Goal: Task Accomplishment & Management: Use online tool/utility

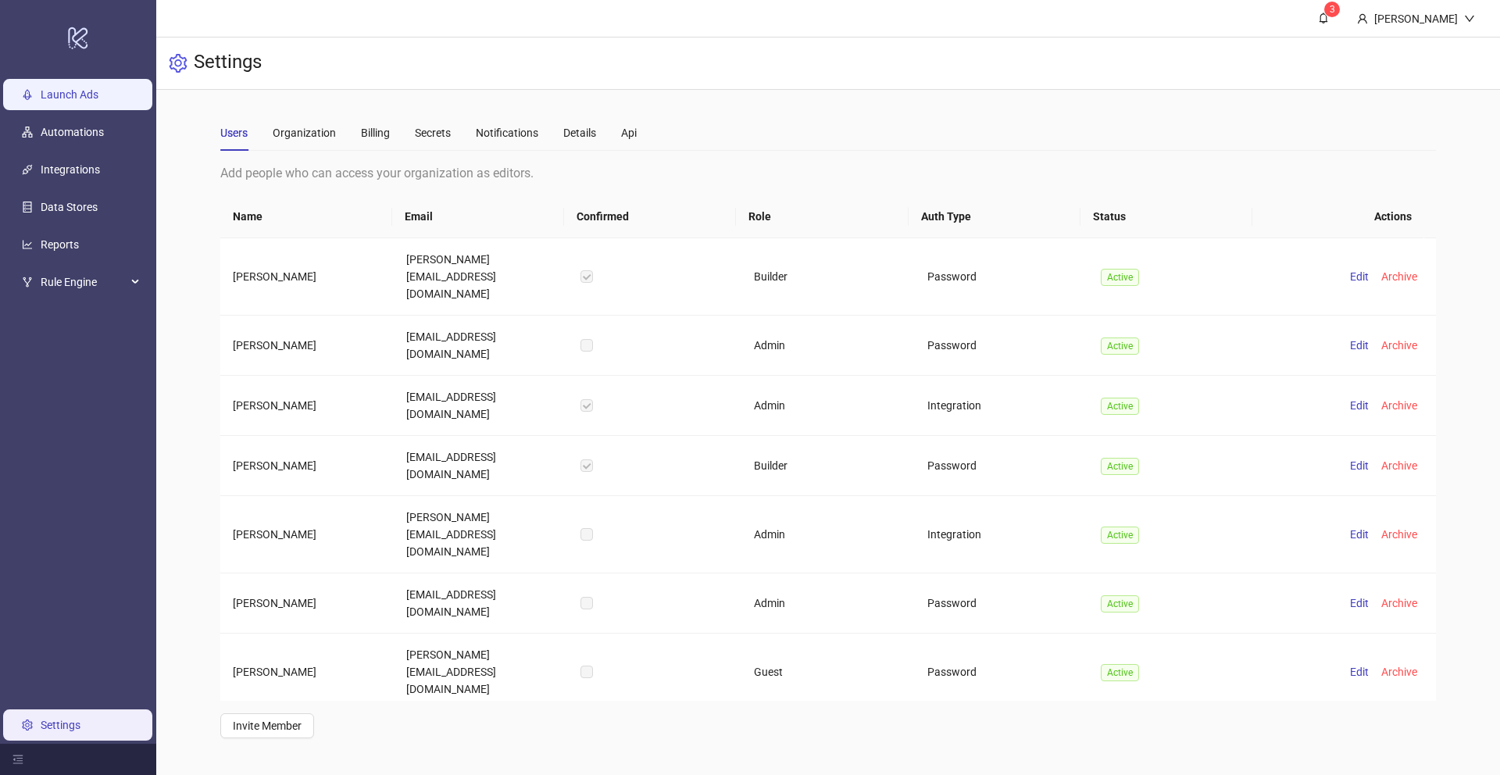
click at [92, 88] on link "Launch Ads" at bounding box center [70, 94] width 58 height 13
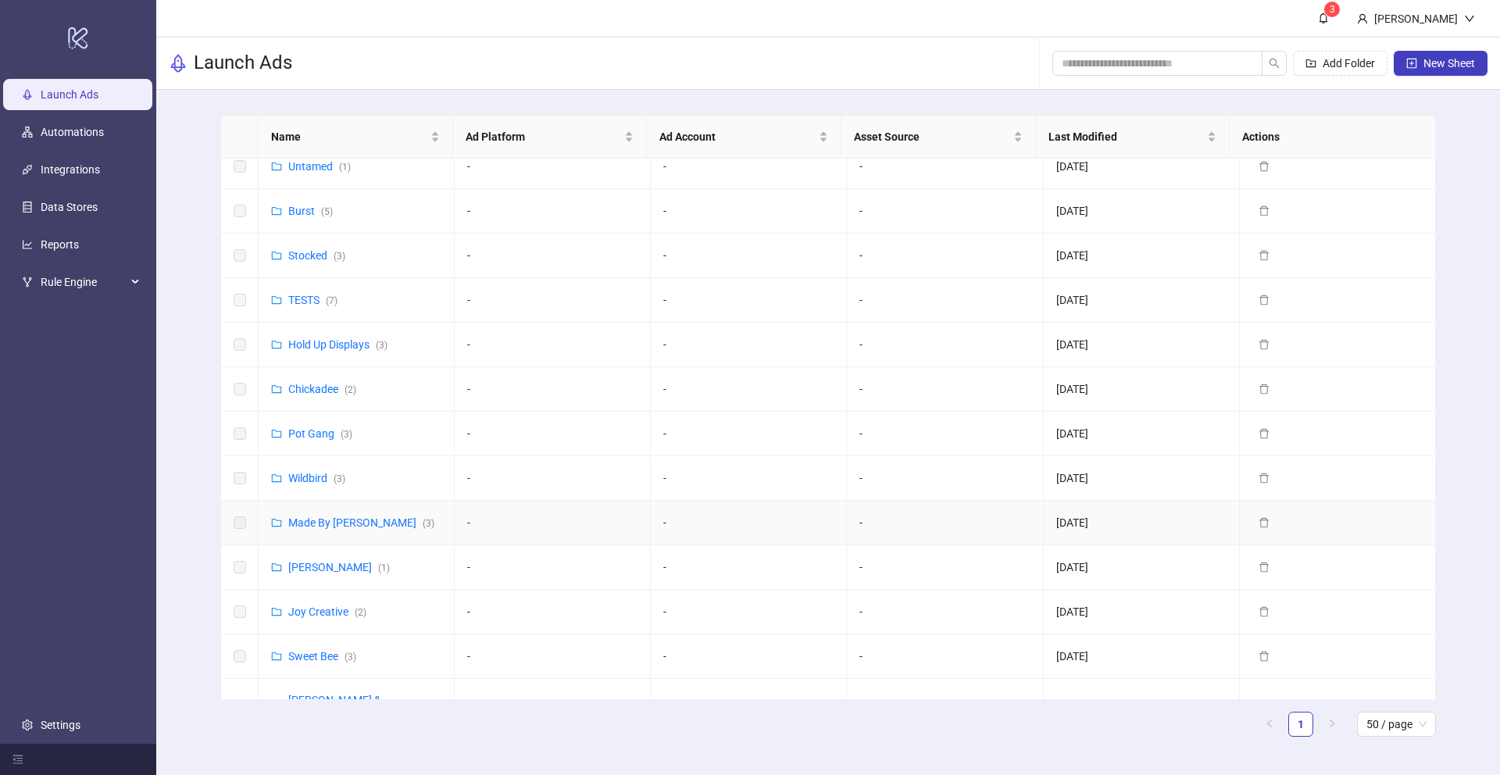
scroll to position [414, 0]
click at [307, 480] on link "Wildbird ( 3 )" at bounding box center [316, 479] width 57 height 13
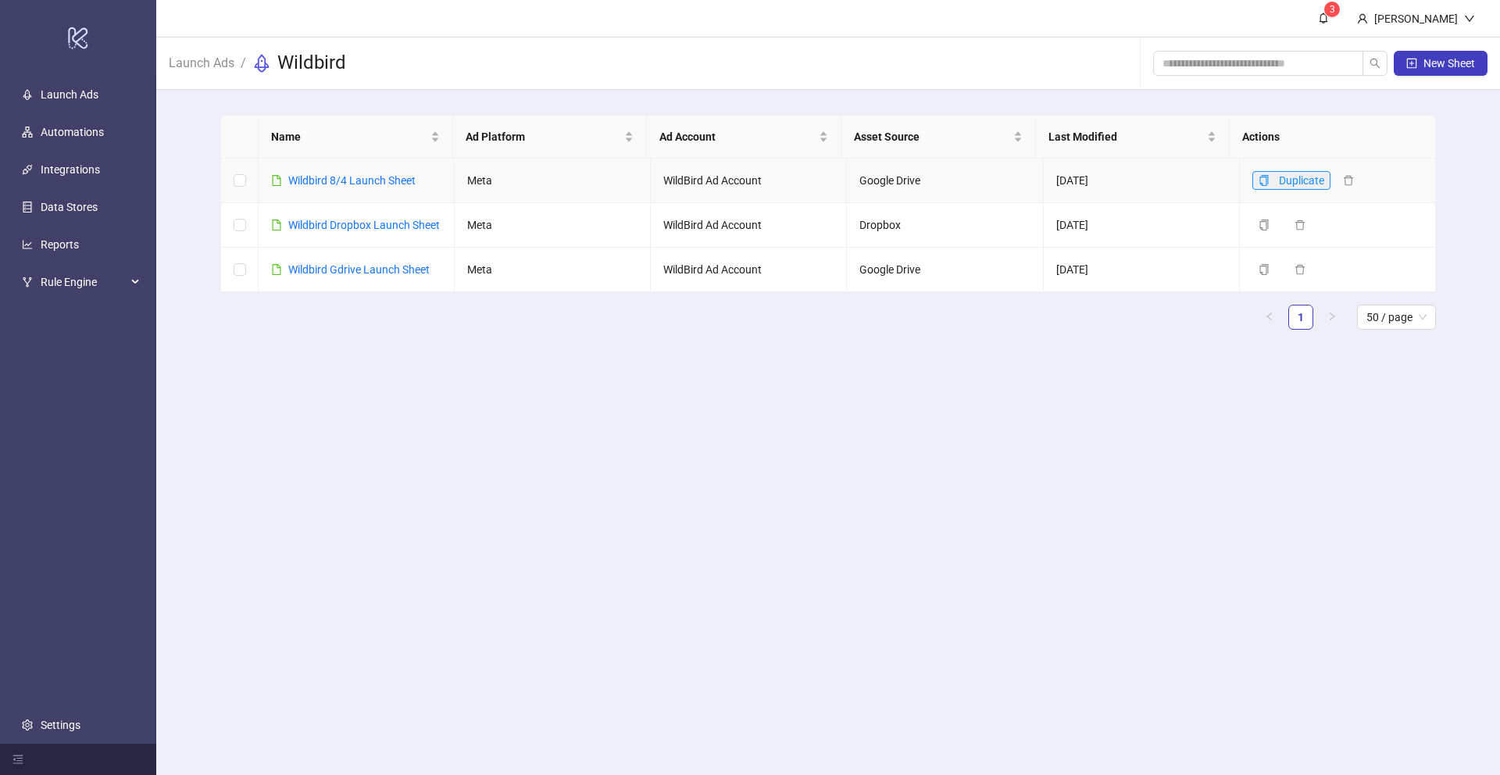
click at [1253, 177] on button "Duplicate" at bounding box center [1292, 180] width 78 height 19
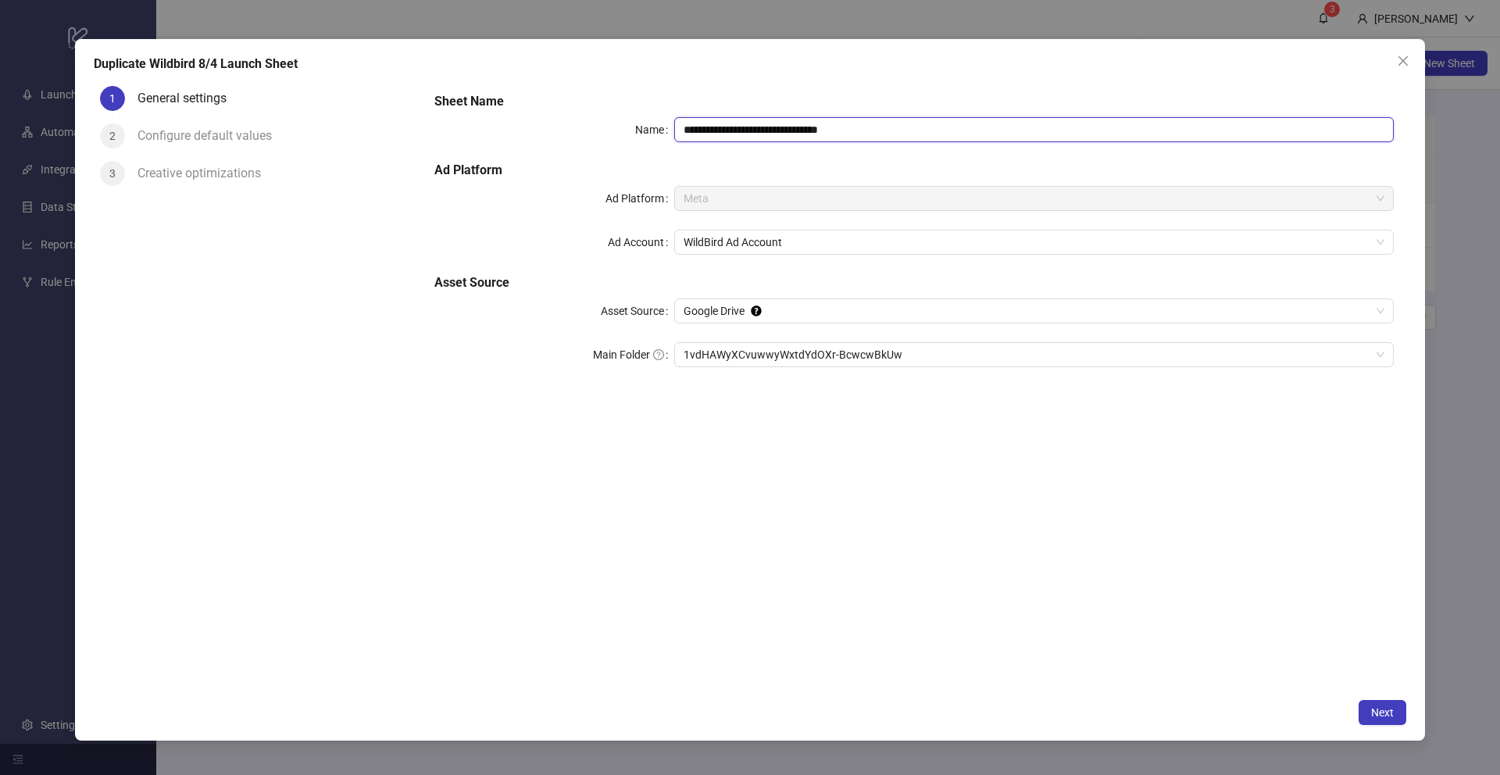
drag, startPoint x: 728, startPoint y: 128, endPoint x: 742, endPoint y: 124, distance: 15.4
click at [742, 124] on input "**********" at bounding box center [1034, 129] width 720 height 25
drag, startPoint x: 866, startPoint y: 131, endPoint x: 828, endPoint y: 131, distance: 38.3
click at [828, 131] on input "**********" at bounding box center [1034, 129] width 720 height 25
click at [753, 313] on icon "Tooltip anchor" at bounding box center [756, 311] width 10 height 10
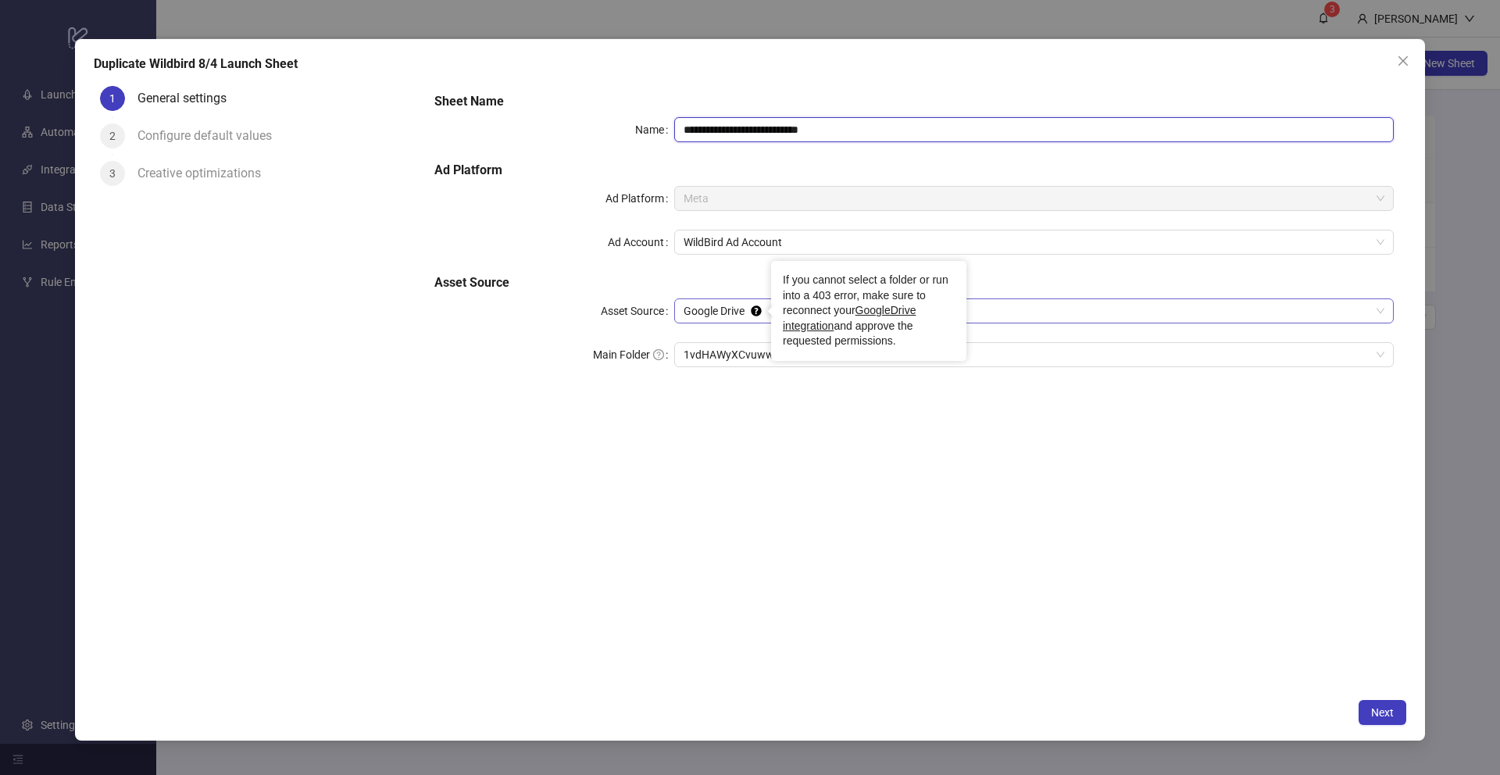
type input "**********"
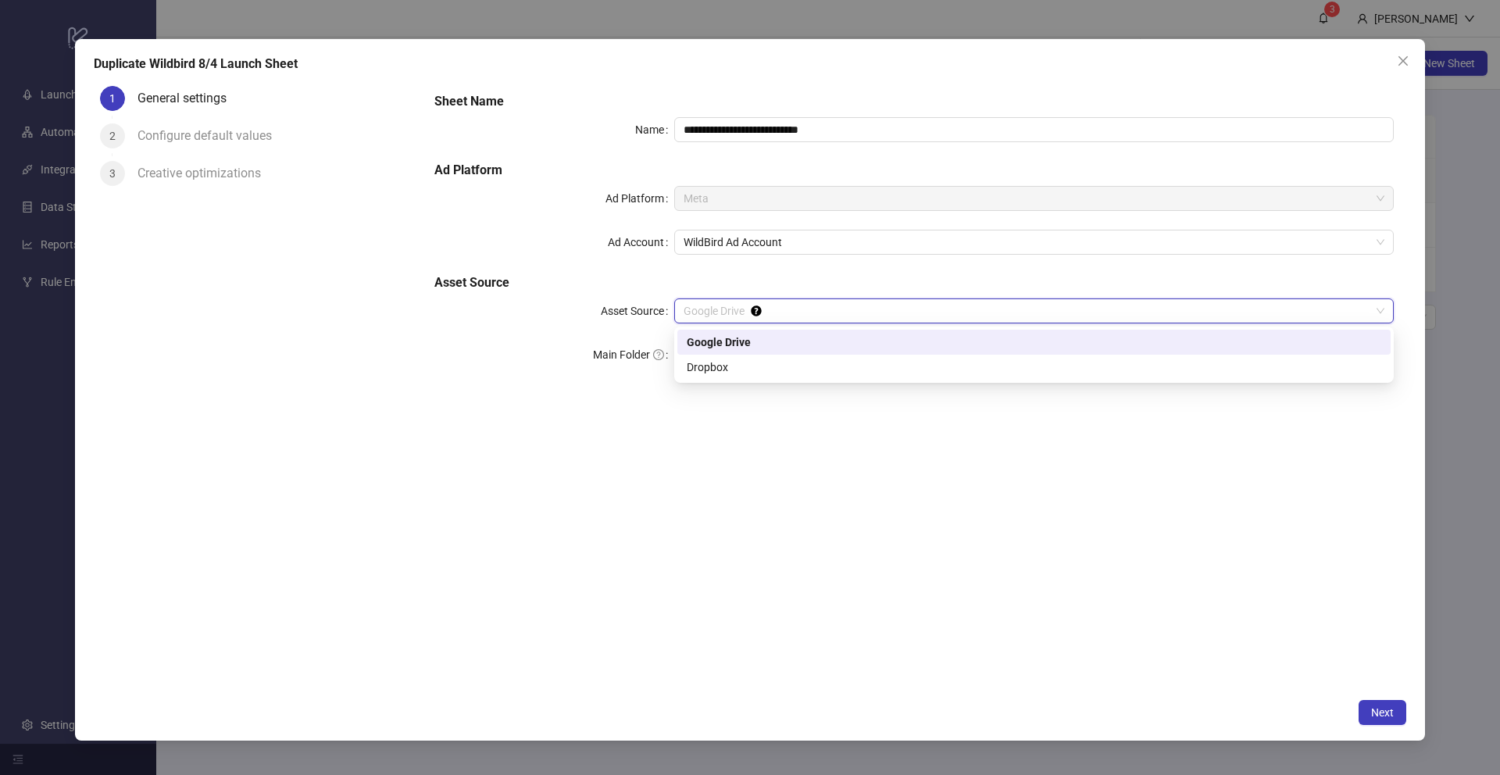
click at [731, 342] on div "Google Drive" at bounding box center [1034, 342] width 695 height 17
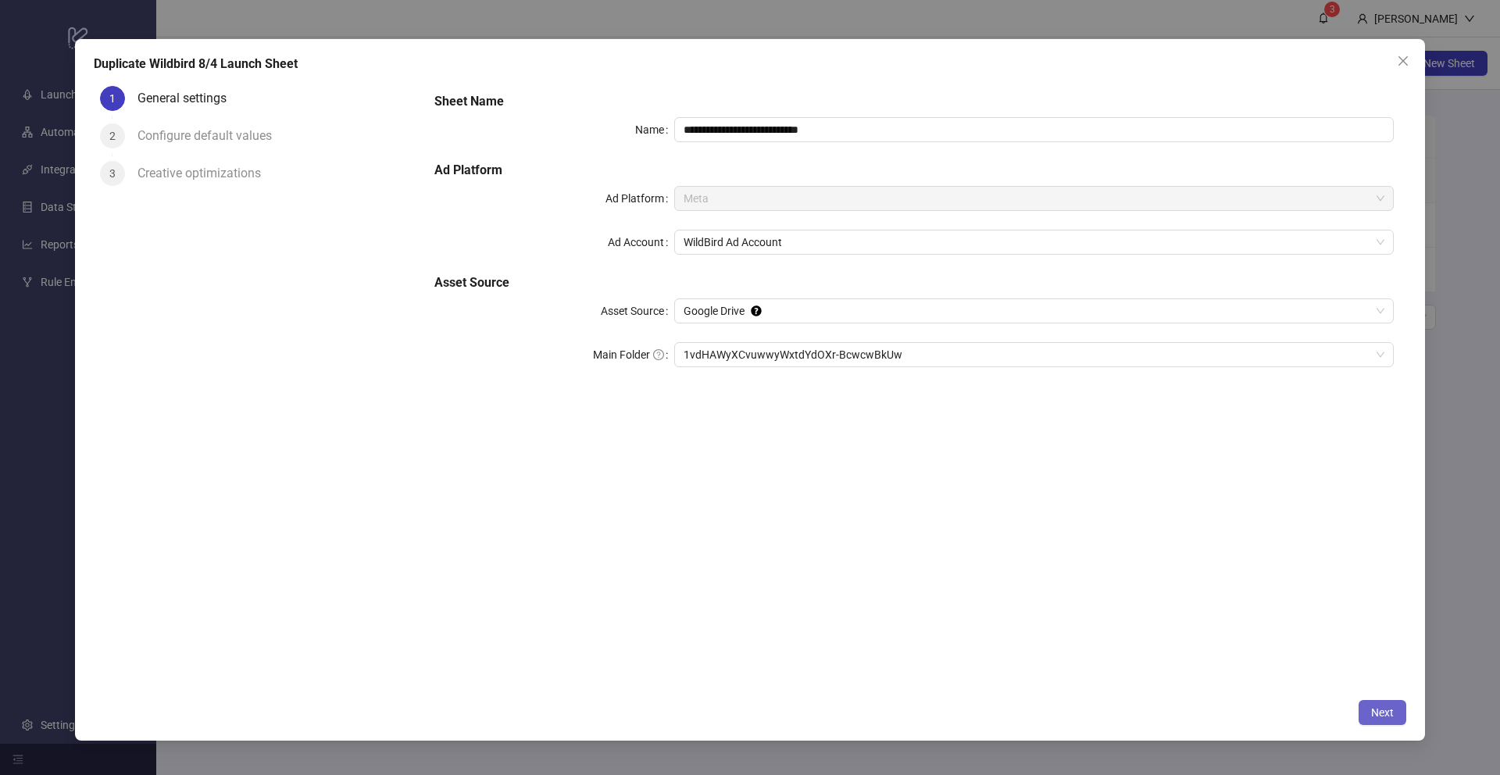
click at [1393, 710] on span "Next" at bounding box center [1382, 712] width 23 height 13
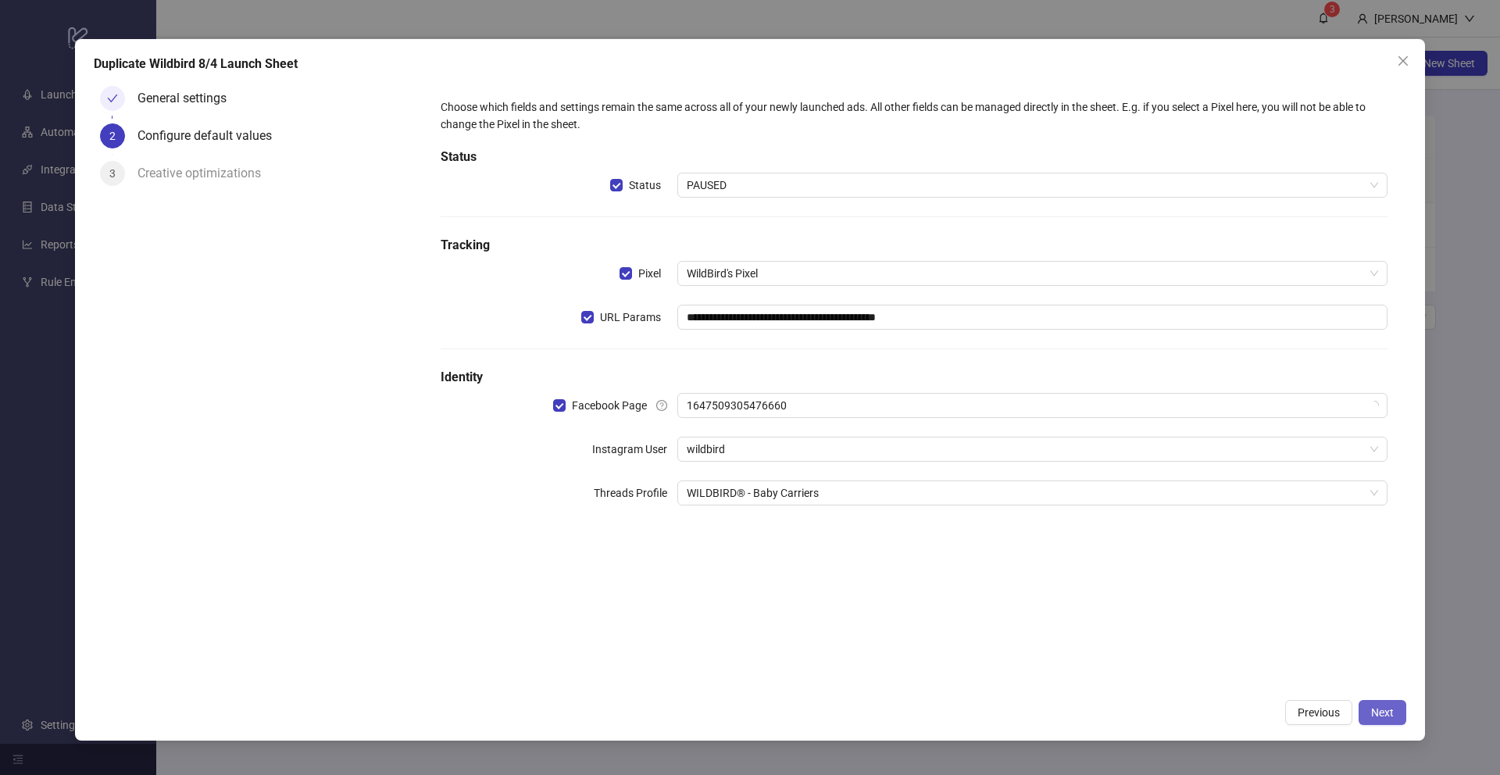
click at [1393, 710] on span "Next" at bounding box center [1382, 712] width 23 height 13
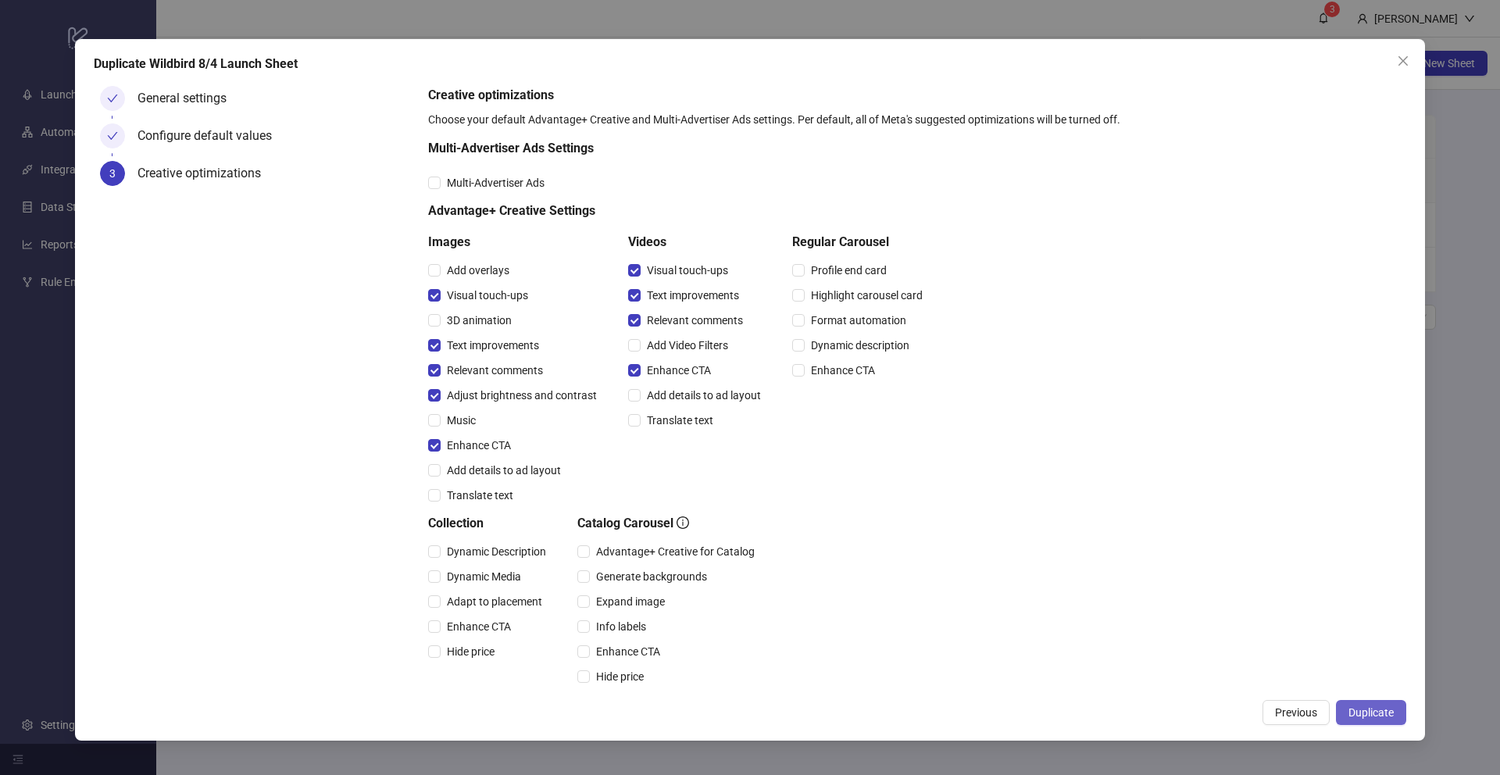
click at [1371, 718] on span "Duplicate" at bounding box center [1371, 712] width 45 height 13
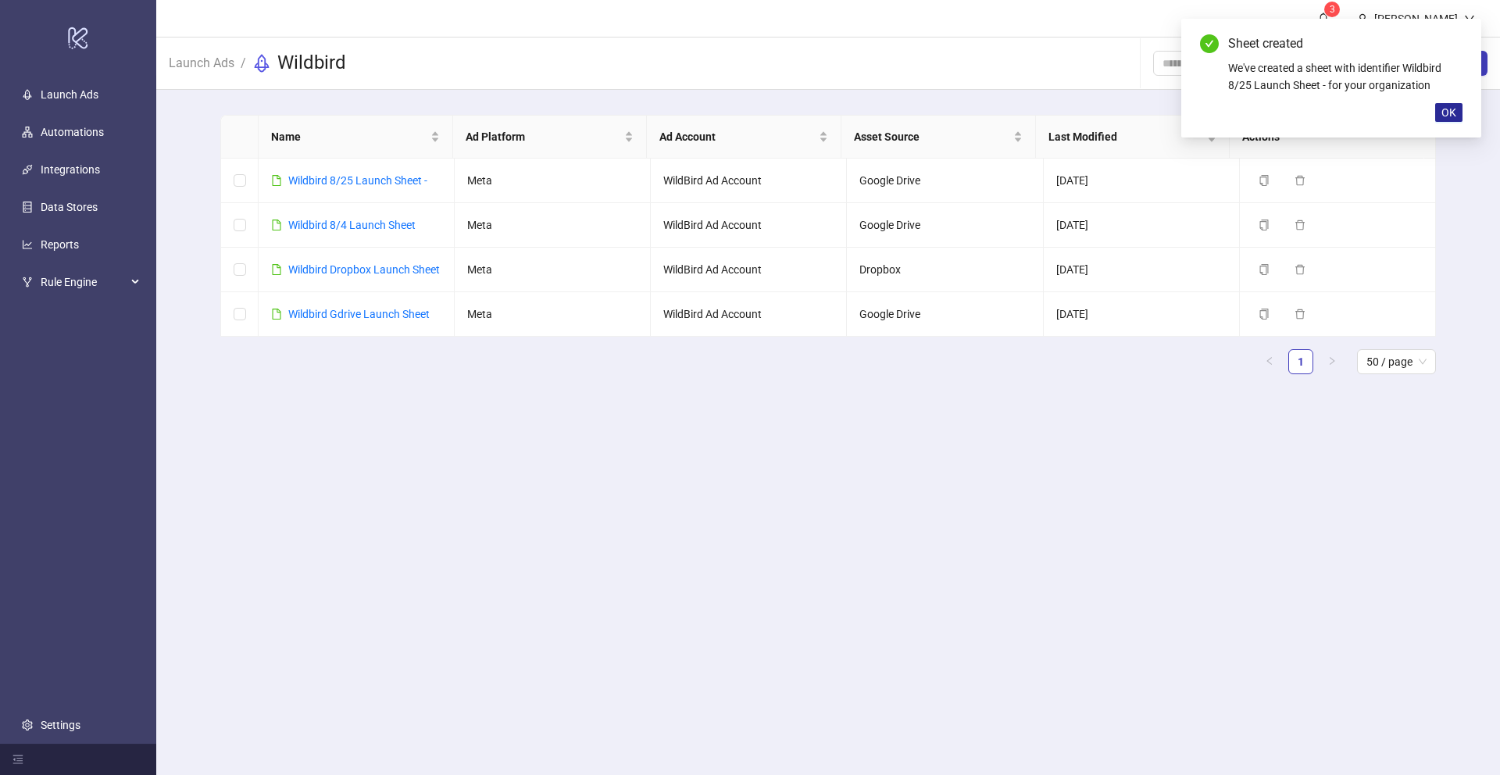
click at [1447, 110] on span "OK" at bounding box center [1449, 112] width 15 height 13
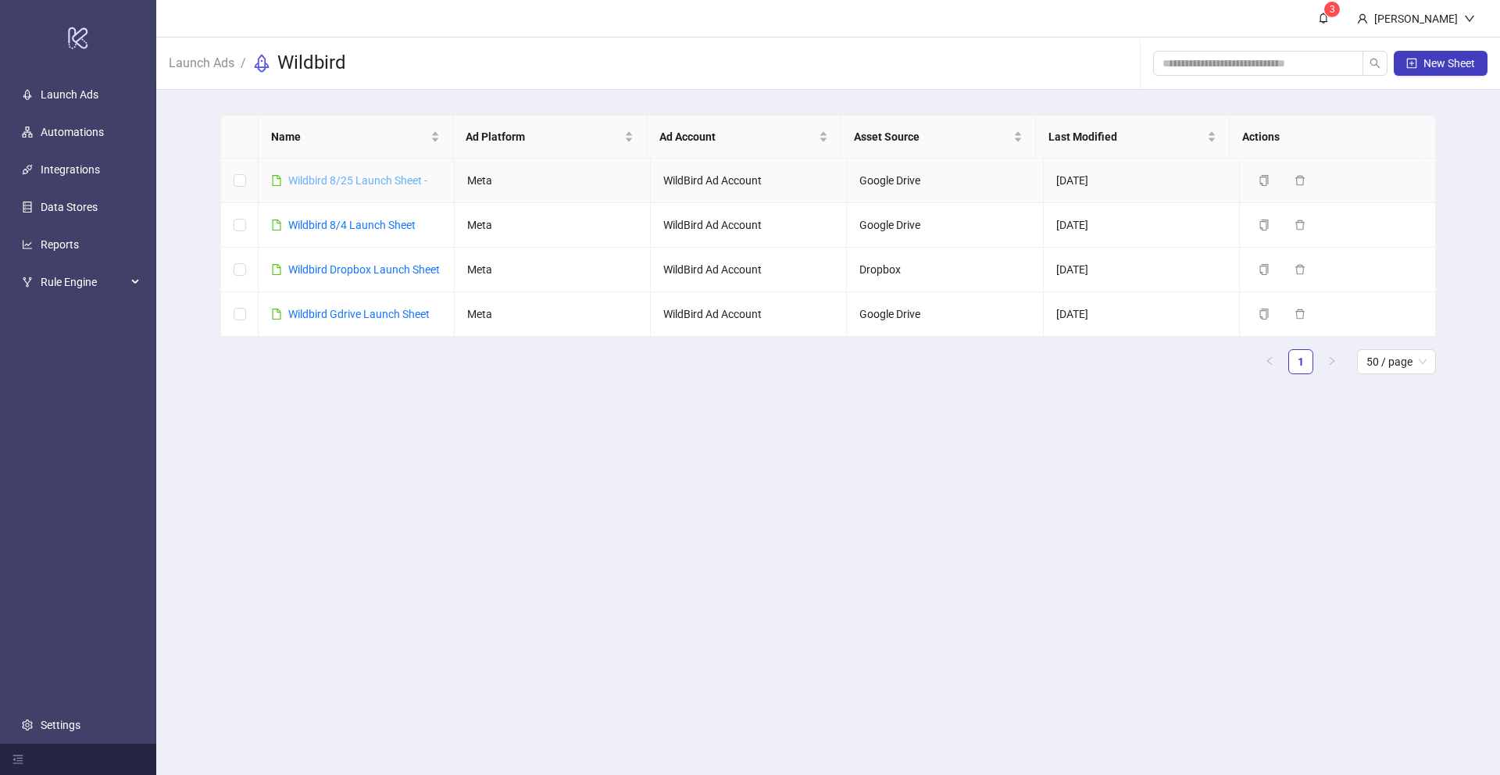
click at [391, 181] on link "Wildbird 8/25 Launch Sheet -" at bounding box center [357, 180] width 139 height 13
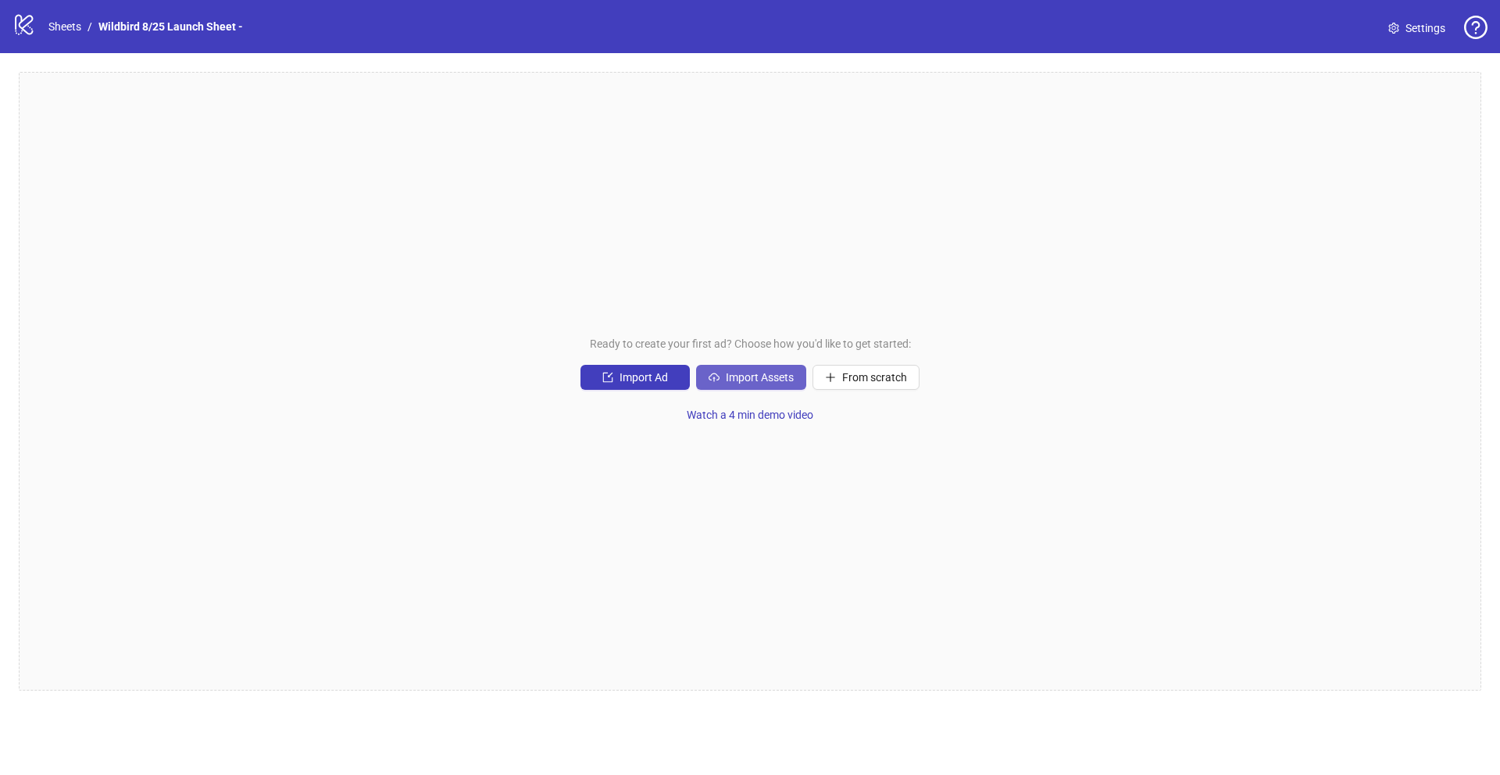
click at [743, 383] on button "Import Assets" at bounding box center [751, 377] width 110 height 25
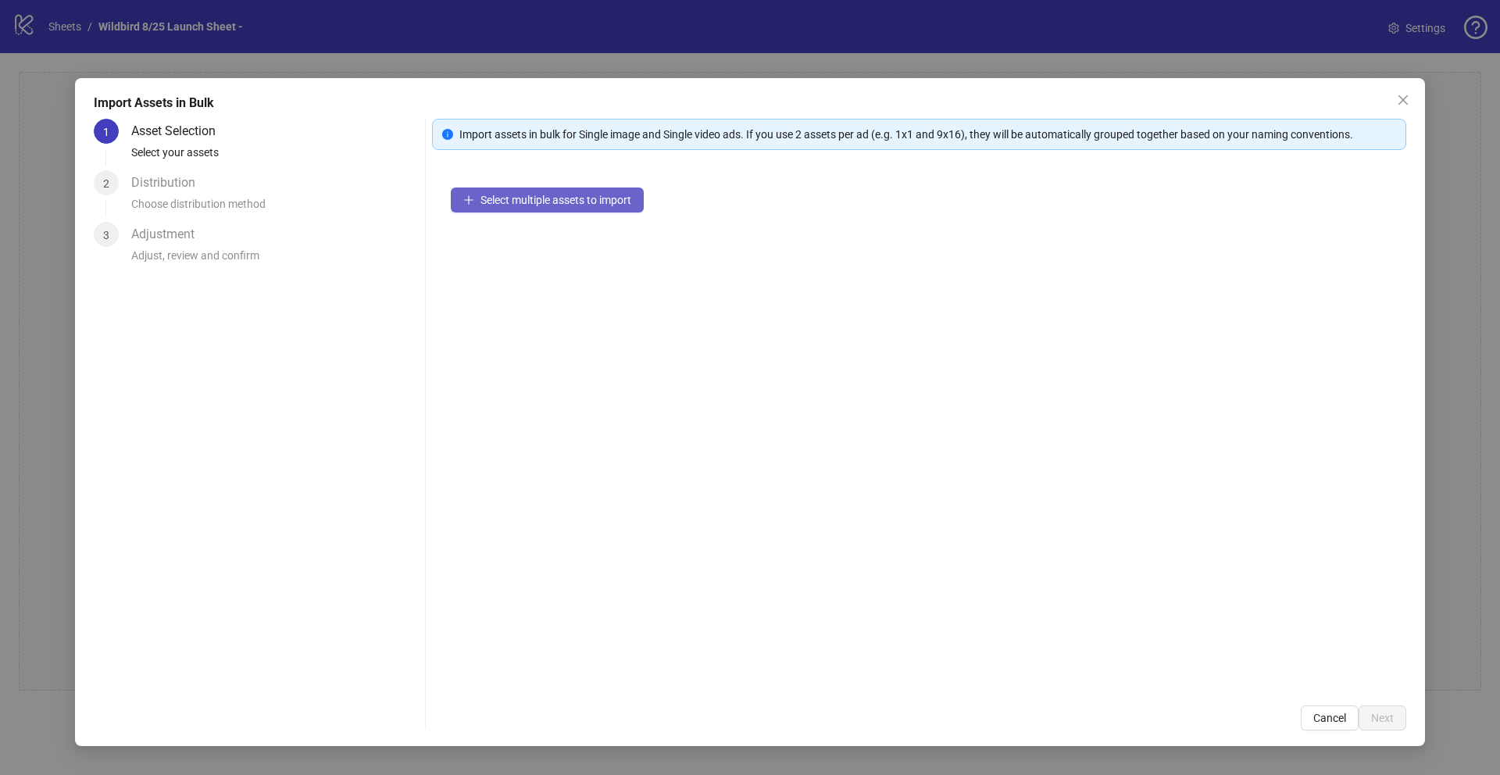
click at [587, 204] on span "Select multiple assets to import" at bounding box center [556, 200] width 151 height 13
click at [1404, 102] on icon "close" at bounding box center [1403, 100] width 13 height 13
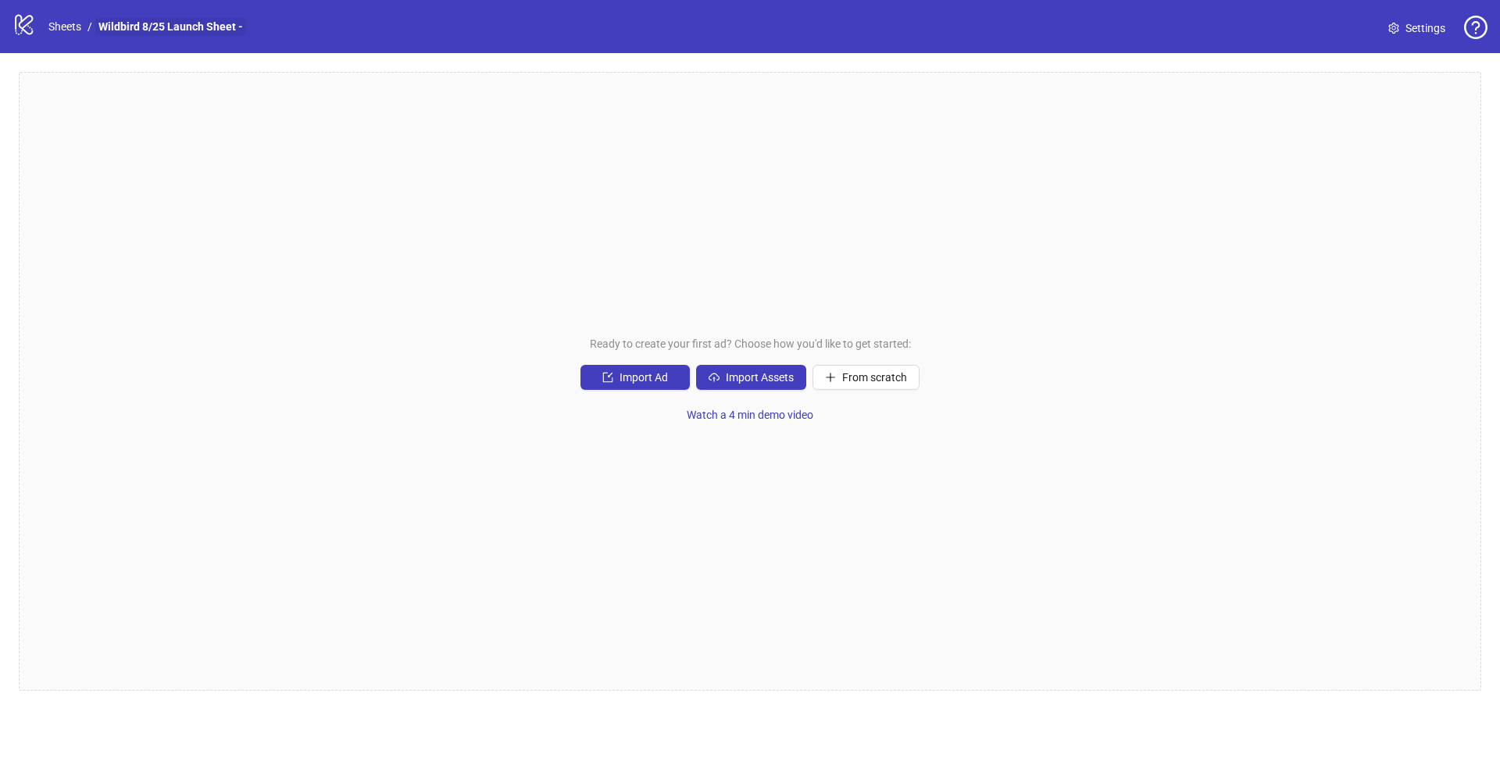
click at [201, 30] on link "Wildbird 8/25 Launch Sheet -" at bounding box center [170, 26] width 151 height 17
click at [201, 28] on link "Wildbird 8/25 Launch Sheet -" at bounding box center [170, 26] width 151 height 17
click at [1402, 29] on link "Settings" at bounding box center [1417, 28] width 82 height 25
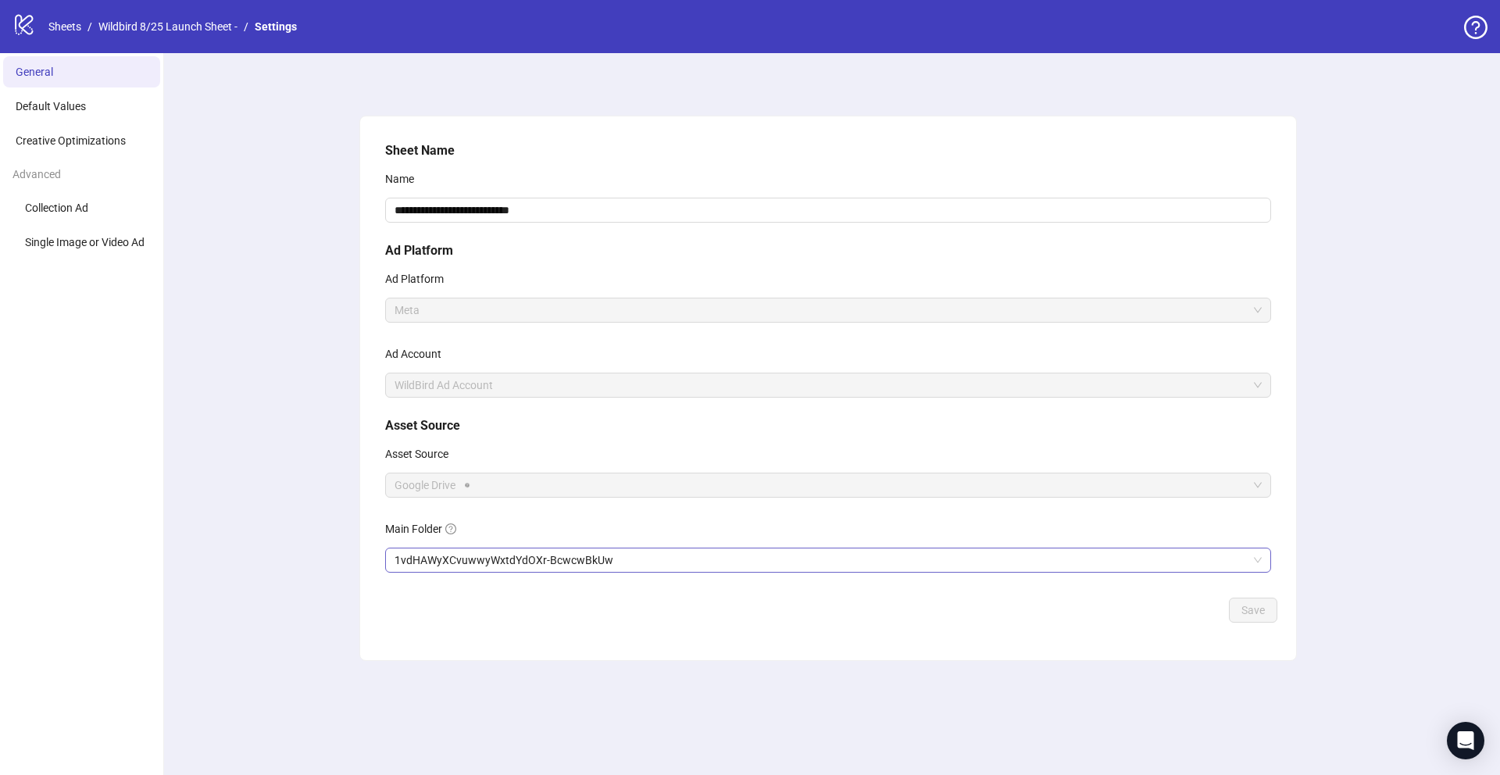
click at [439, 563] on span "1vdHAWyXCvuwwyWxtdYdOXr-BcwcwBkUw" at bounding box center [828, 560] width 867 height 23
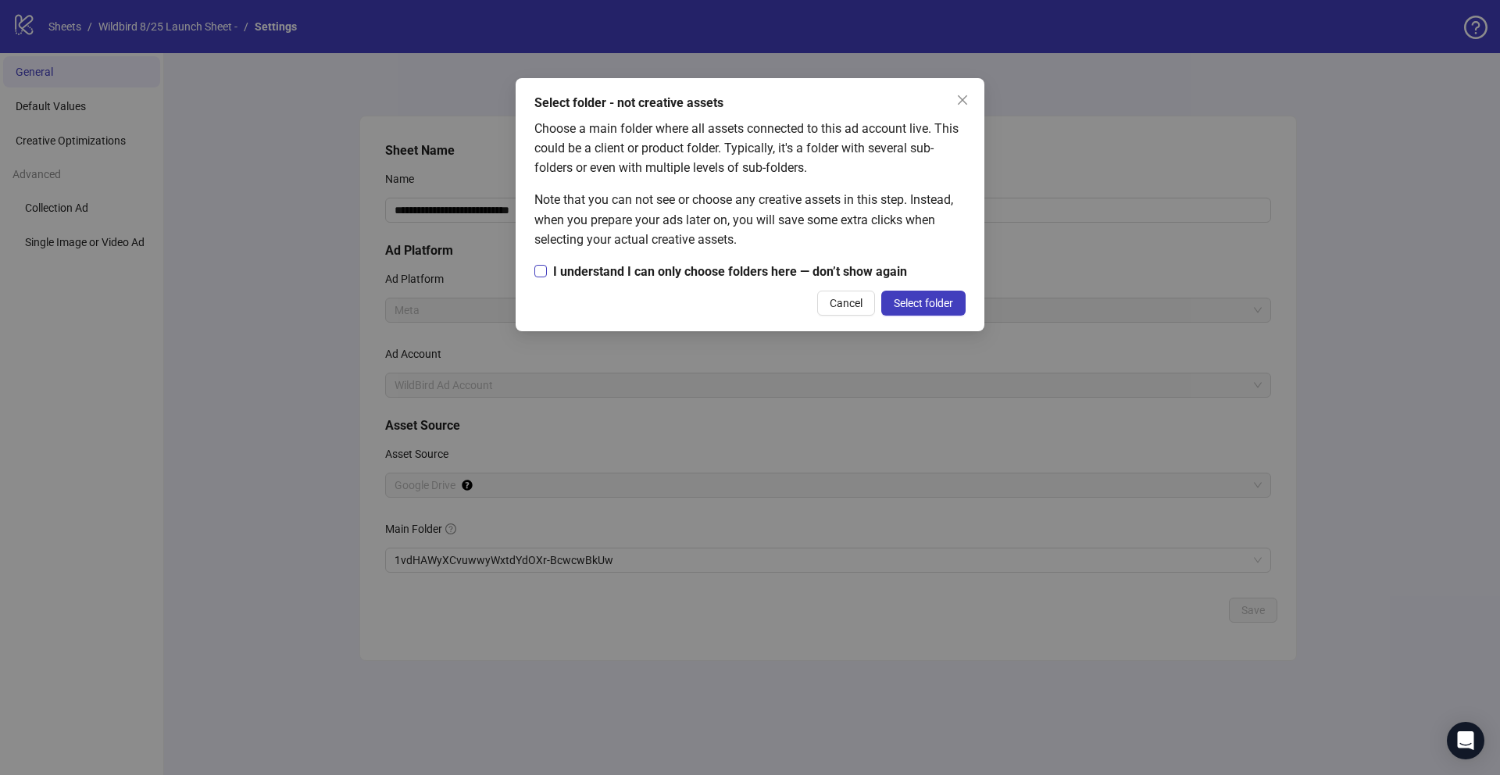
click at [695, 272] on span "I understand I can only choose folders here — don’t show again" at bounding box center [730, 272] width 367 height 20
click at [919, 297] on span "Select folder" at bounding box center [923, 303] width 59 height 13
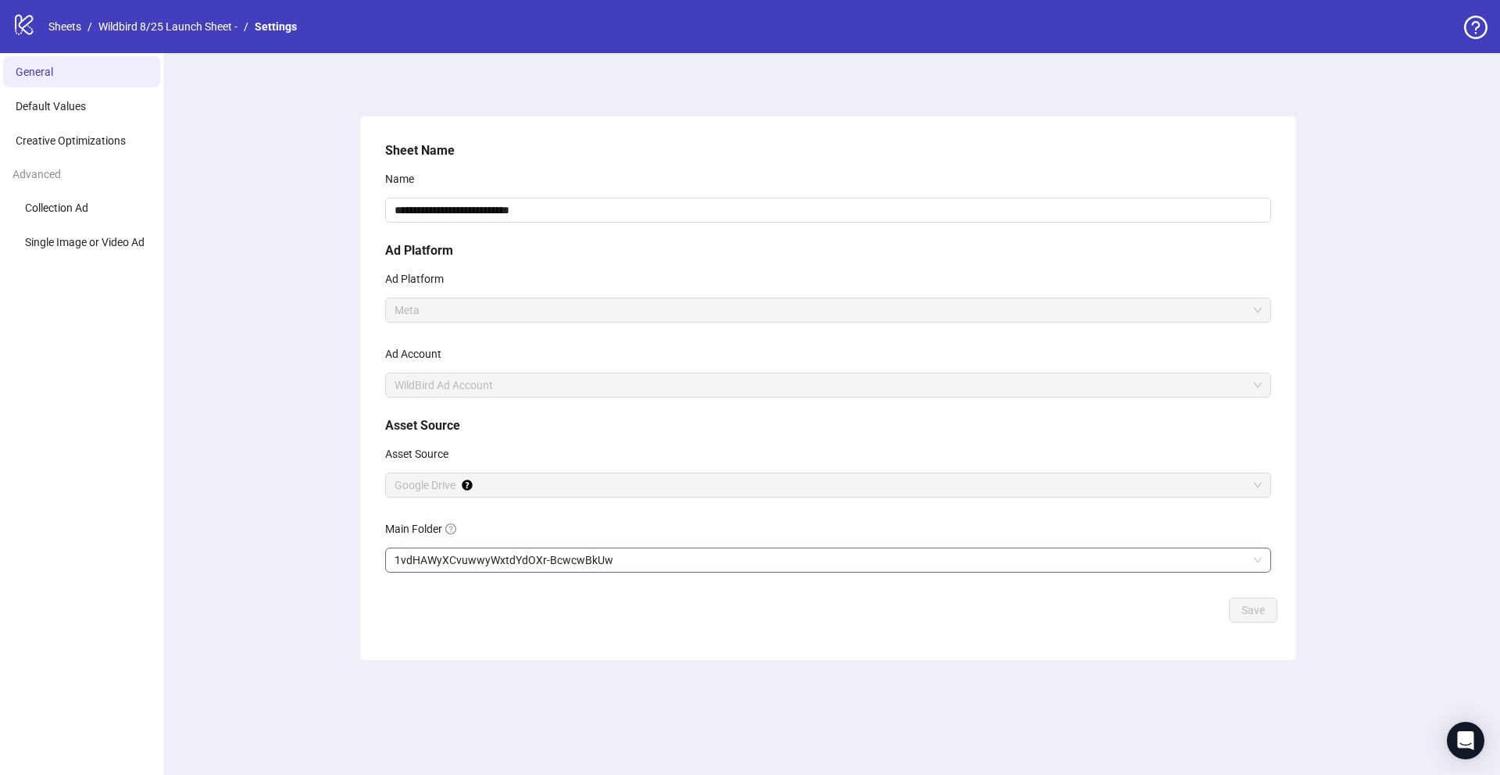
click at [478, 567] on span "1vdHAWyXCvuwwyWxtdYdOXr-BcwcwBkUw" at bounding box center [828, 560] width 867 height 23
click at [187, 40] on div "logo/logo-mobile Sheets / Wildbird 8/25 Launch Sheet - / Settings" at bounding box center [158, 27] width 291 height 28
click at [162, 30] on link "Wildbird 8/25 Launch Sheet -" at bounding box center [167, 26] width 145 height 17
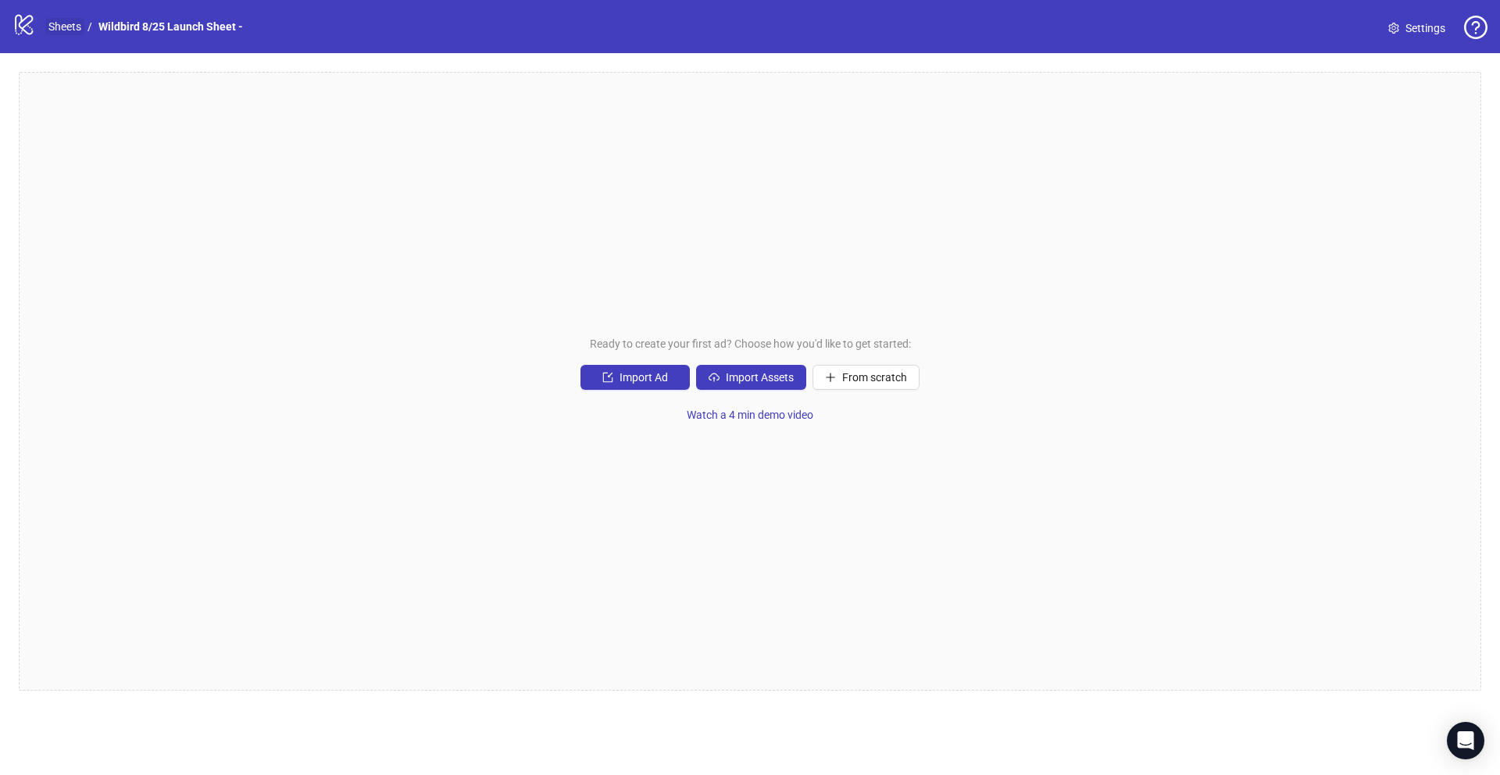
click at [80, 28] on link "Sheets" at bounding box center [64, 26] width 39 height 17
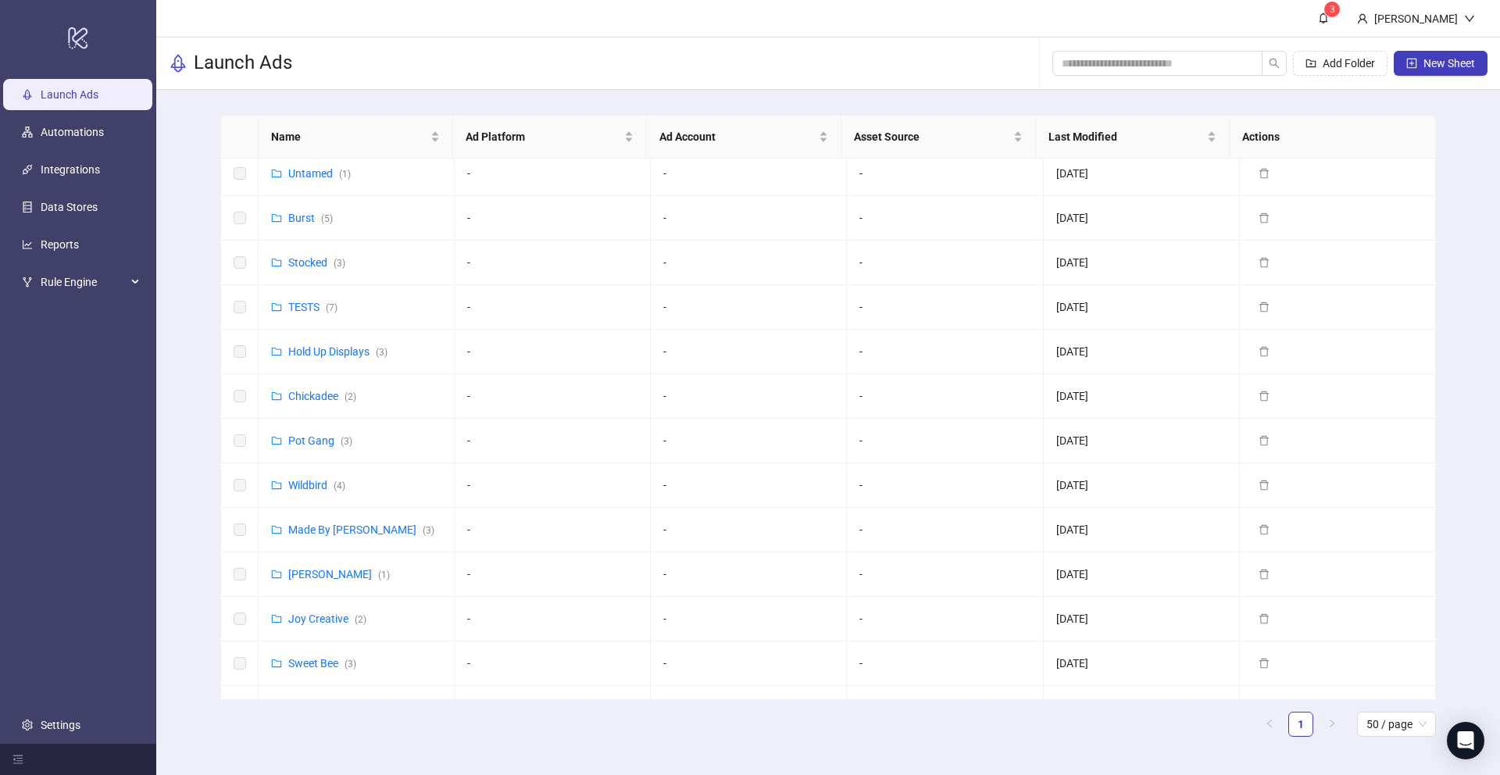
scroll to position [439, 0]
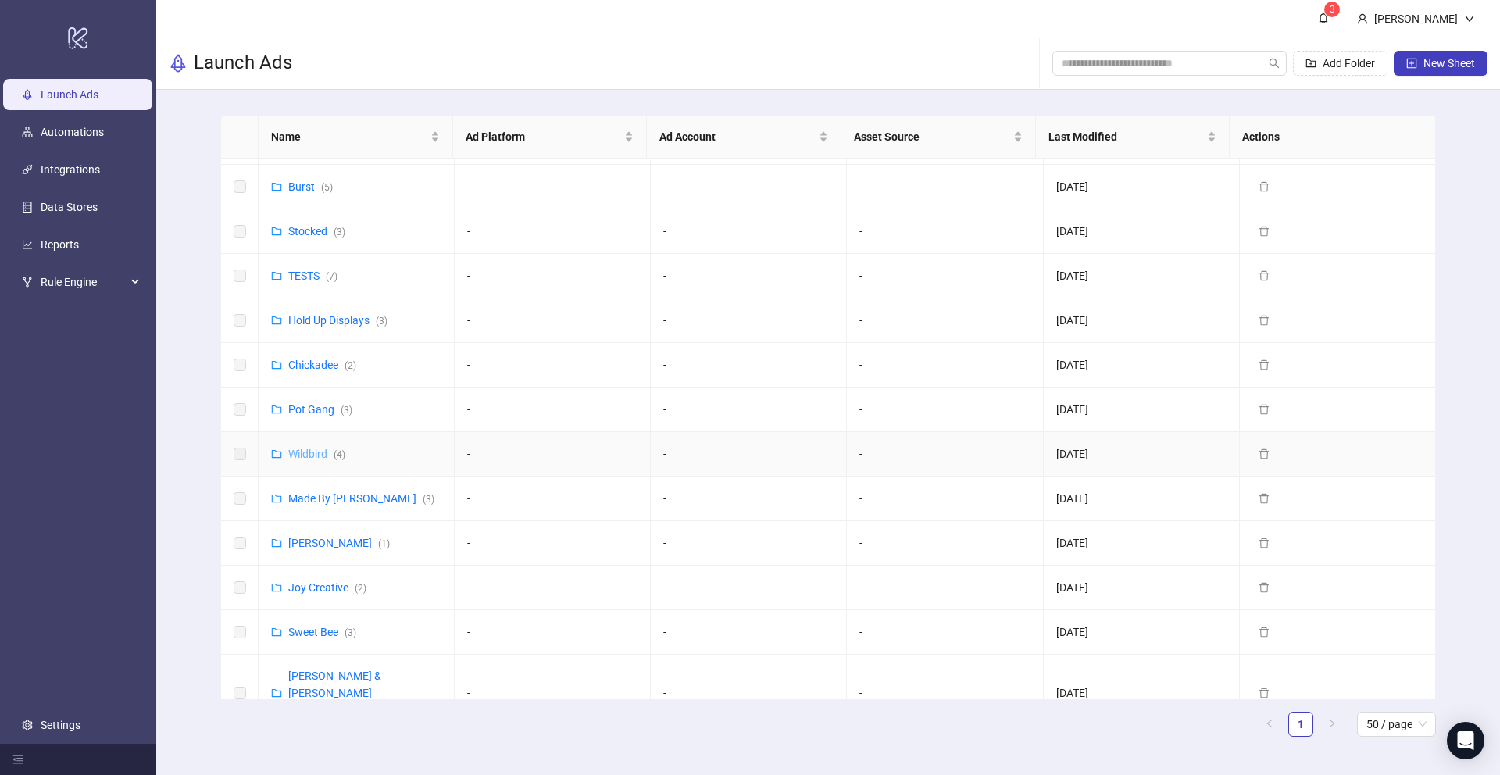
click at [301, 452] on link "Wildbird ( 4 )" at bounding box center [316, 454] width 57 height 13
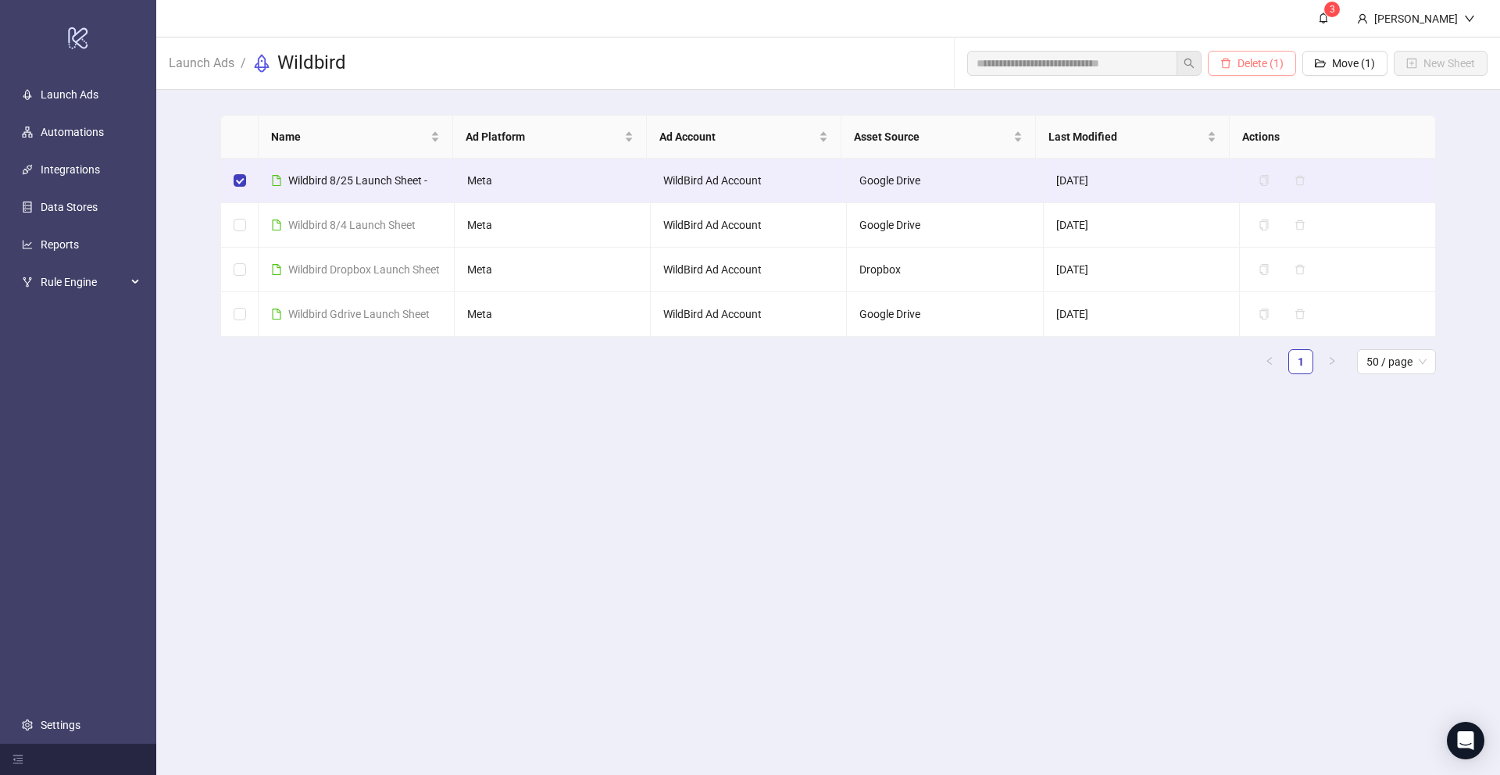
click at [1250, 62] on span "Delete (1)" at bounding box center [1261, 63] width 46 height 13
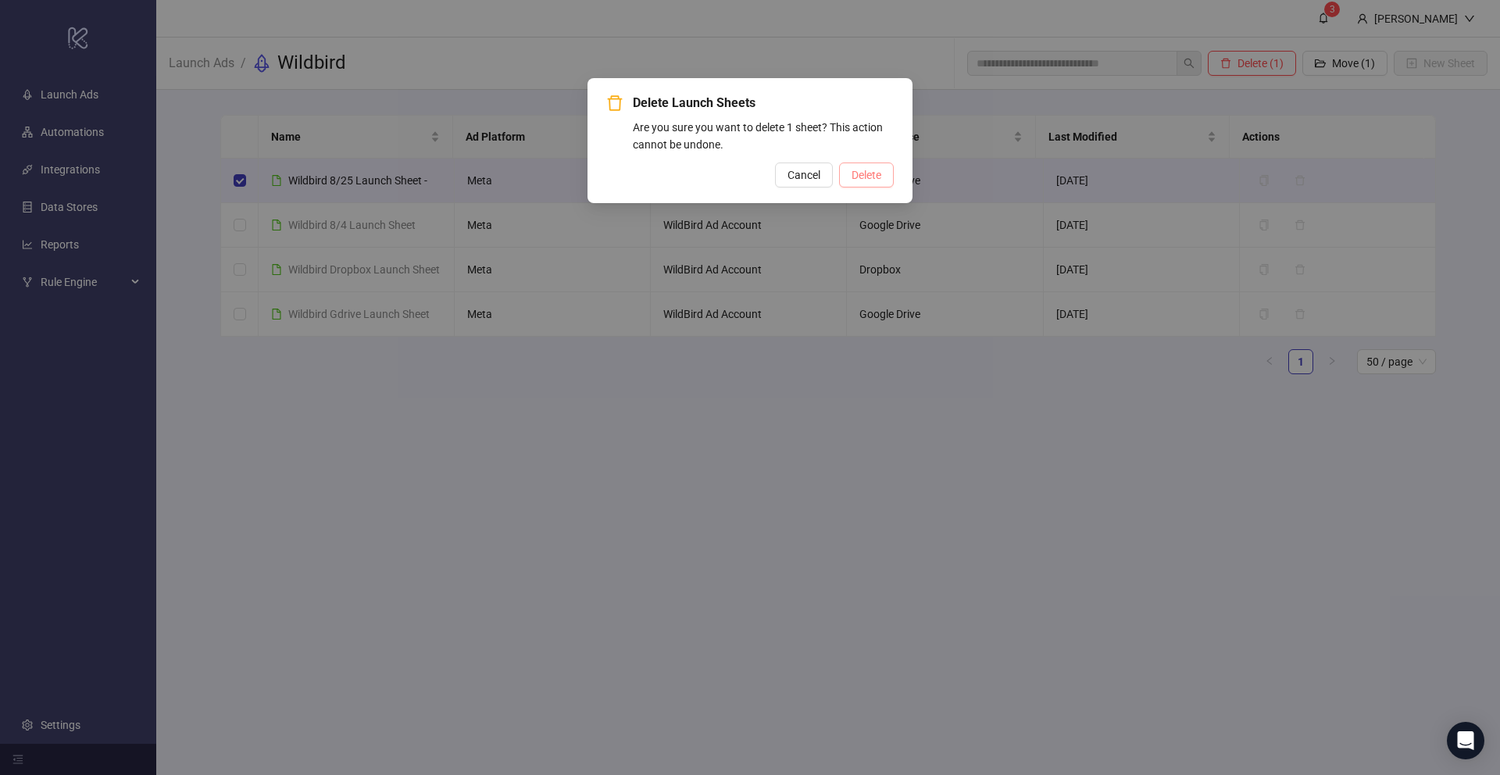
click at [878, 173] on span "Delete" at bounding box center [867, 175] width 30 height 13
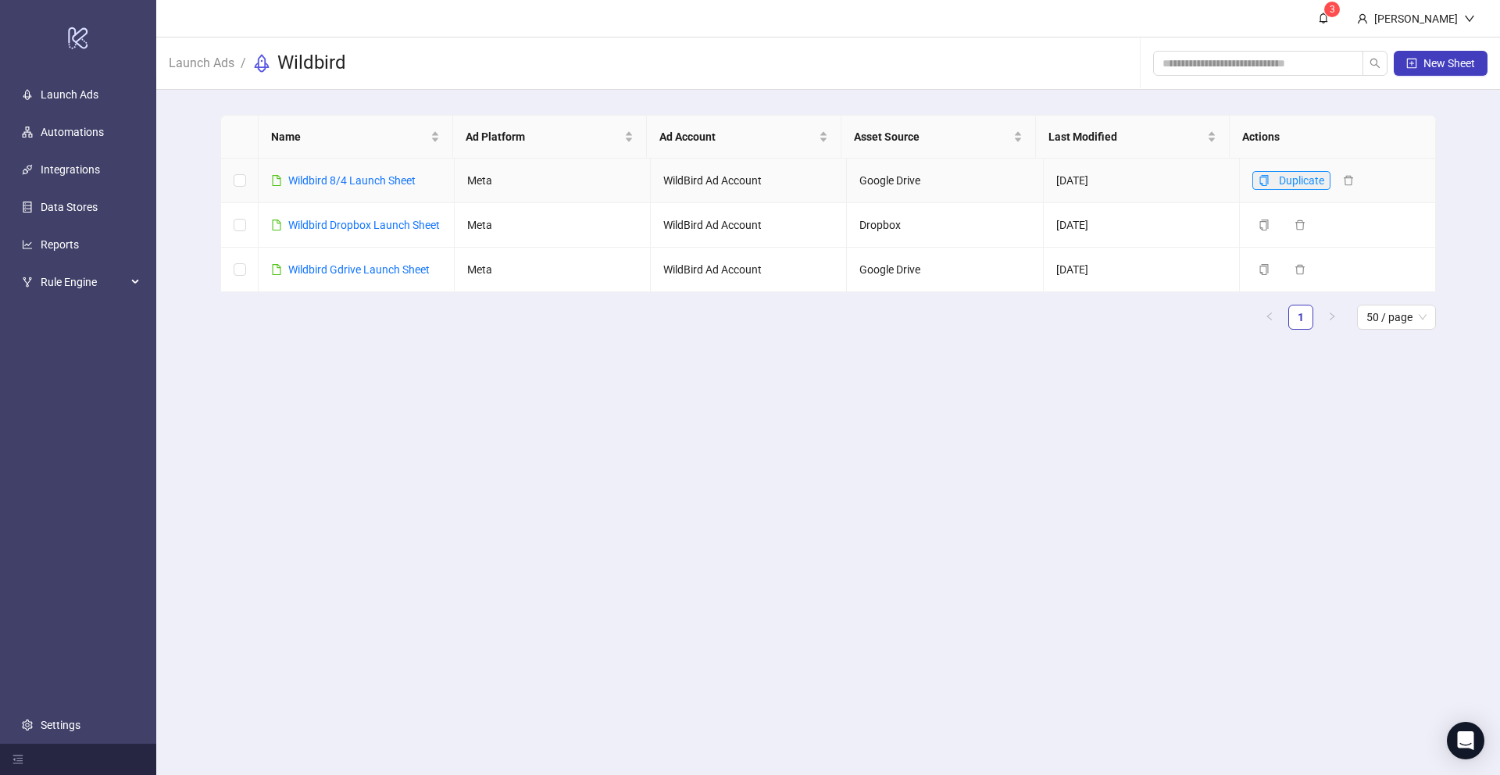
click at [1259, 178] on icon "copy" at bounding box center [1264, 180] width 11 height 11
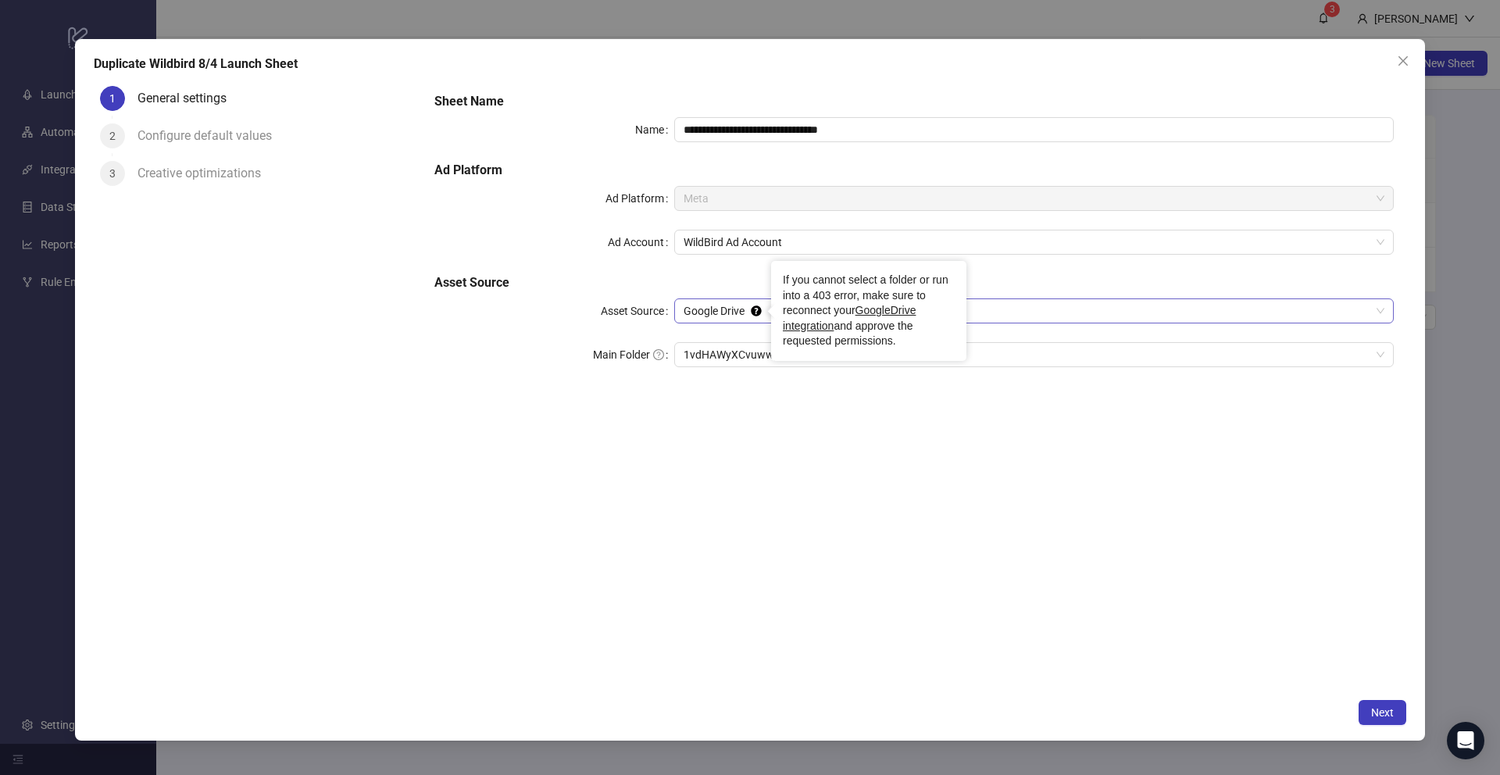
click at [734, 313] on span "Google Drive" at bounding box center [1034, 310] width 701 height 23
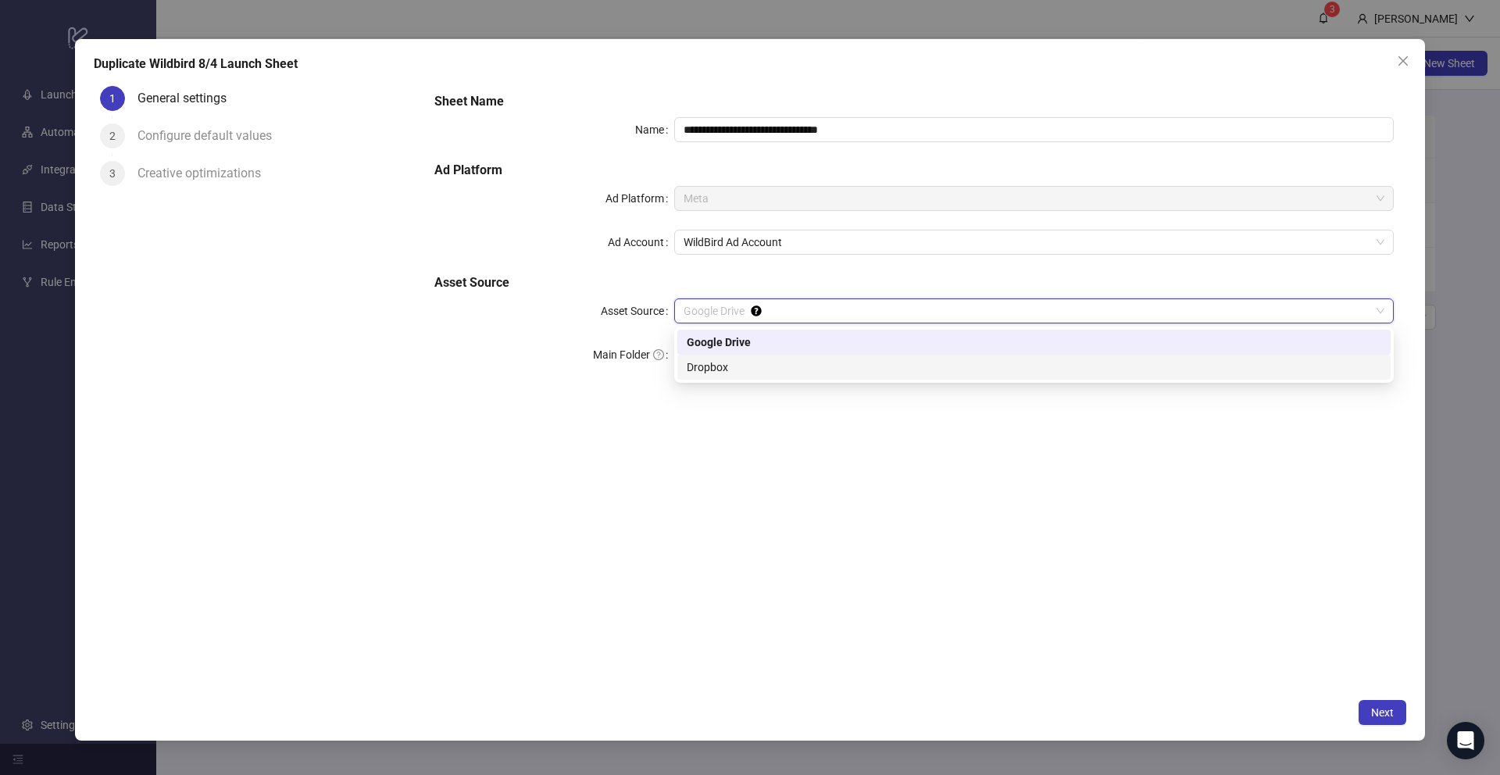
click at [746, 370] on div "Dropbox" at bounding box center [1034, 367] width 695 height 17
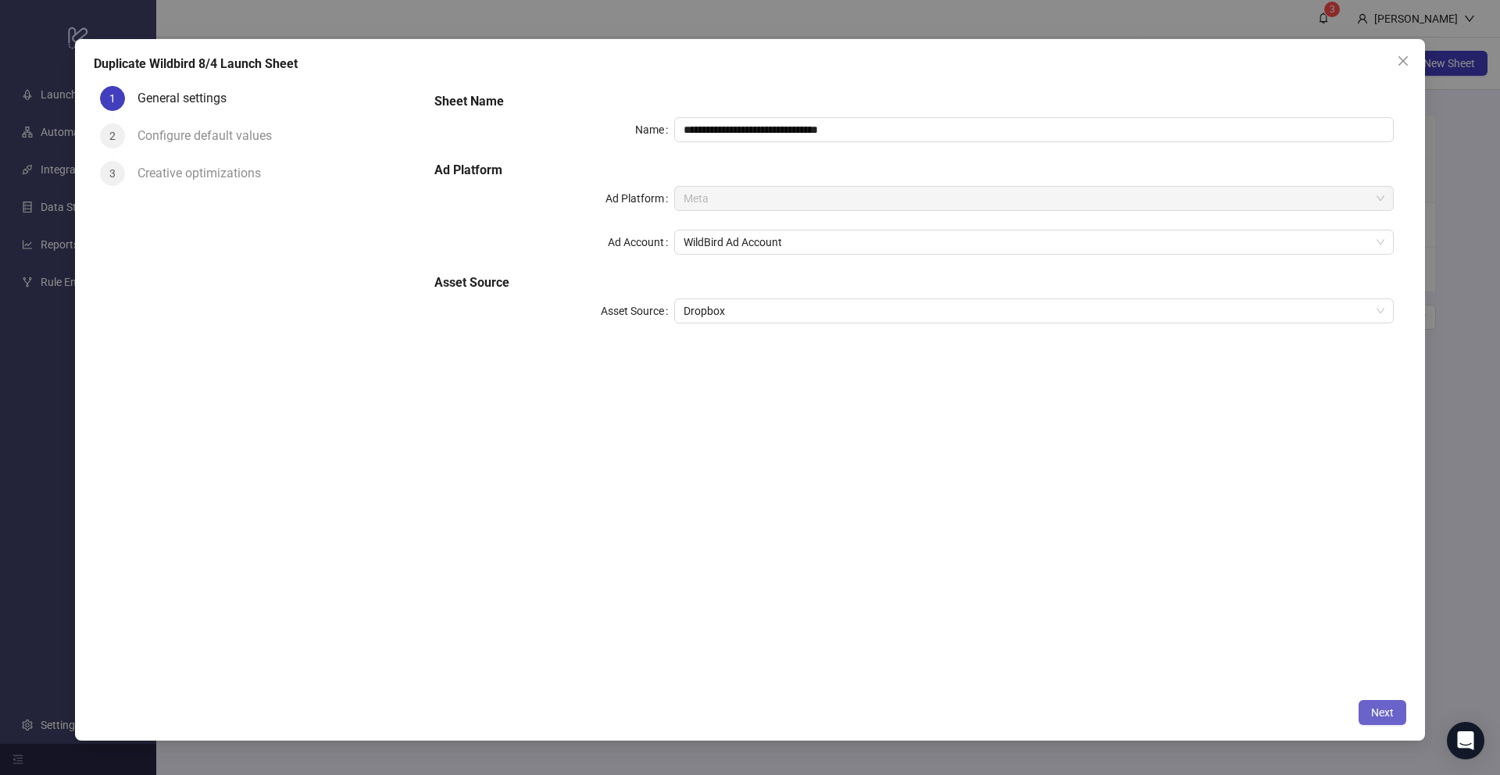
click at [1386, 707] on span "Next" at bounding box center [1382, 712] width 23 height 13
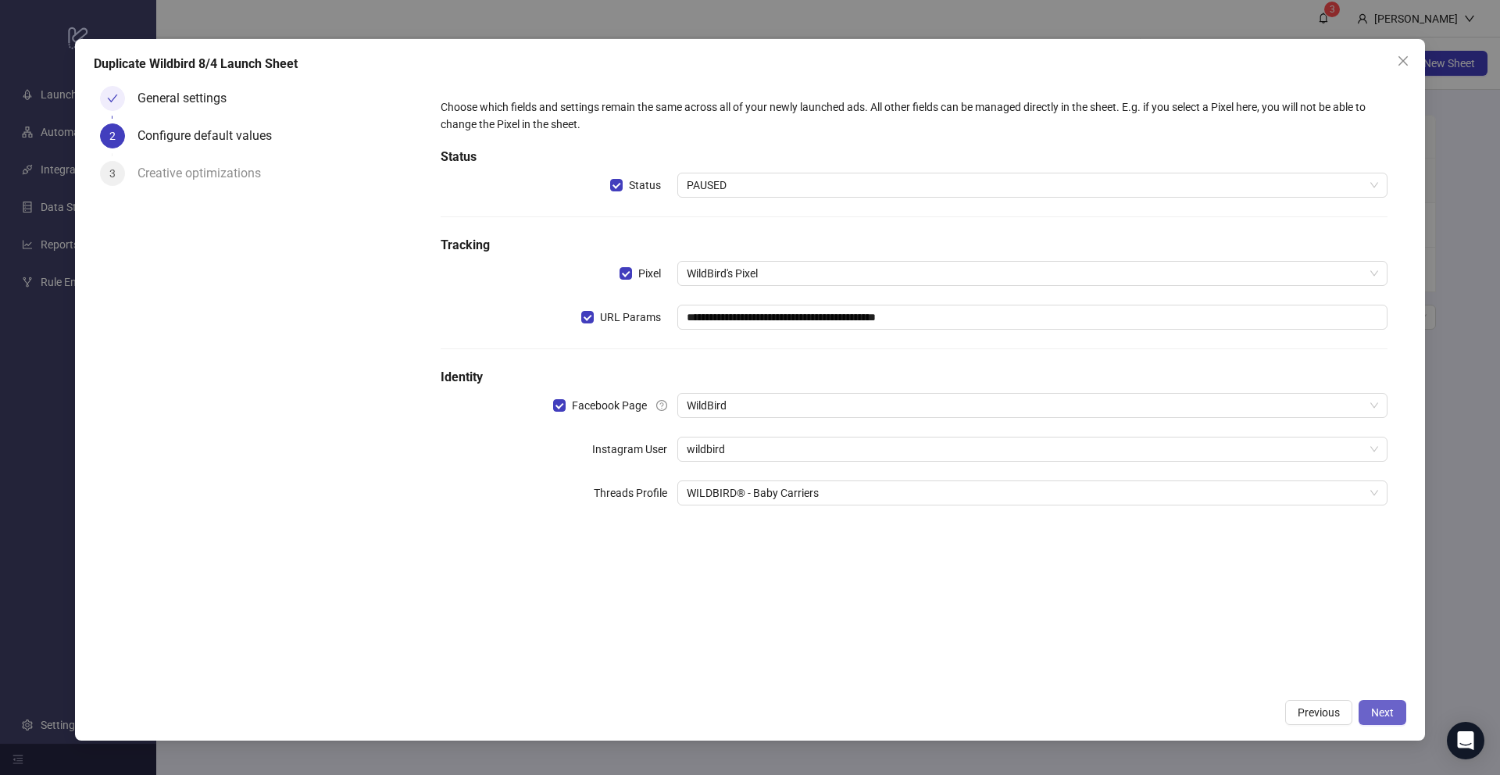
click at [1389, 713] on span "Next" at bounding box center [1382, 712] width 23 height 13
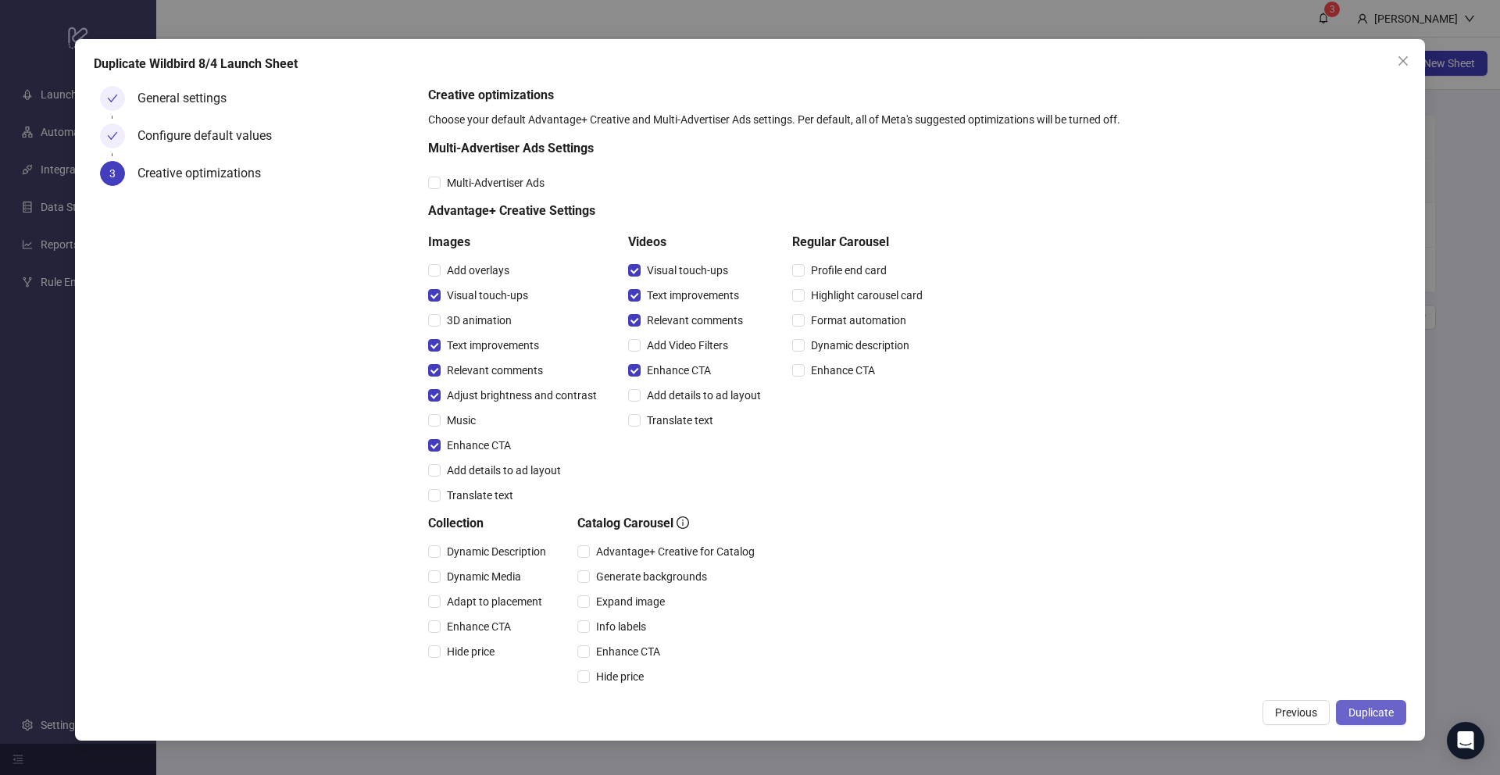
click at [1381, 712] on span "Duplicate" at bounding box center [1371, 712] width 45 height 13
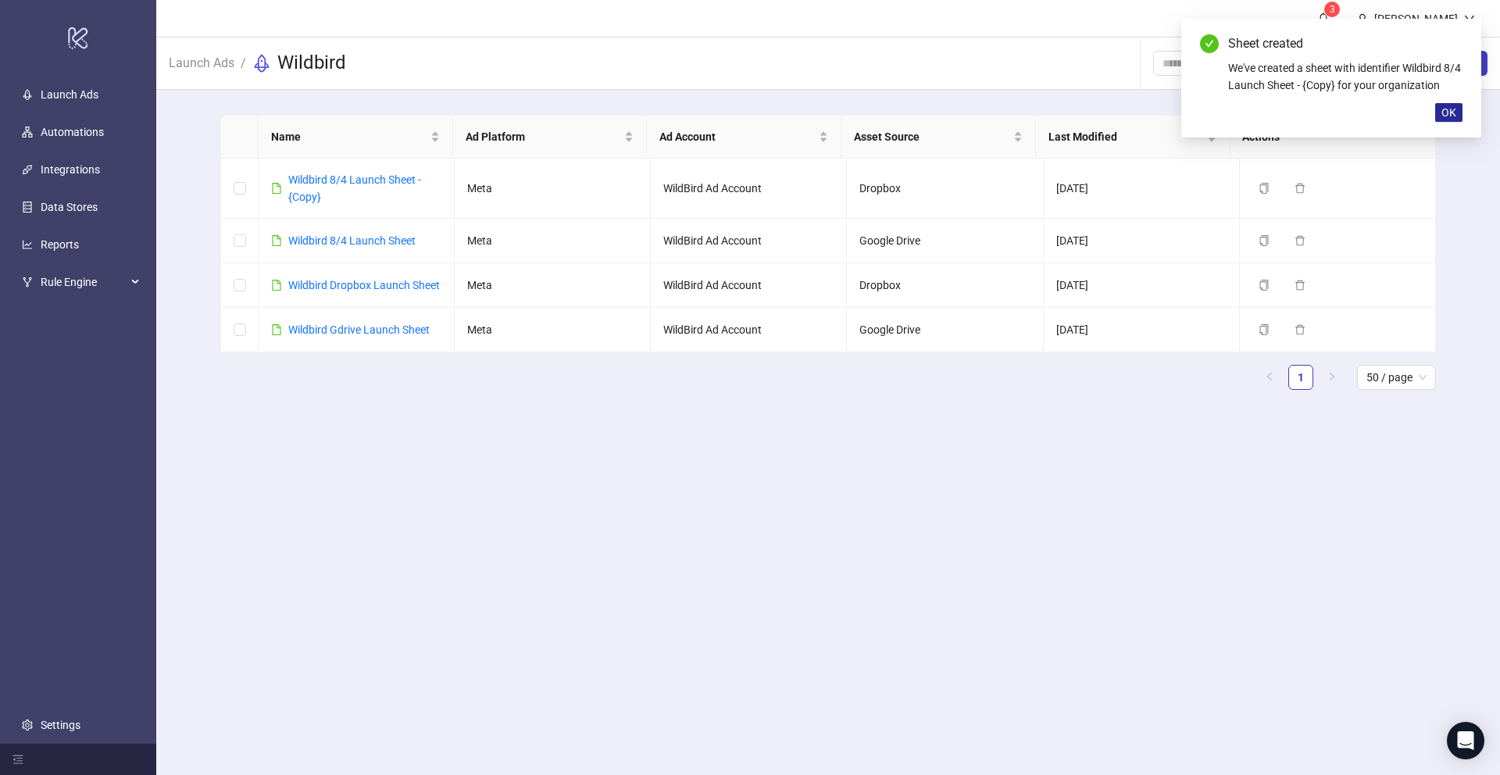
click at [1448, 111] on span "OK" at bounding box center [1449, 112] width 15 height 13
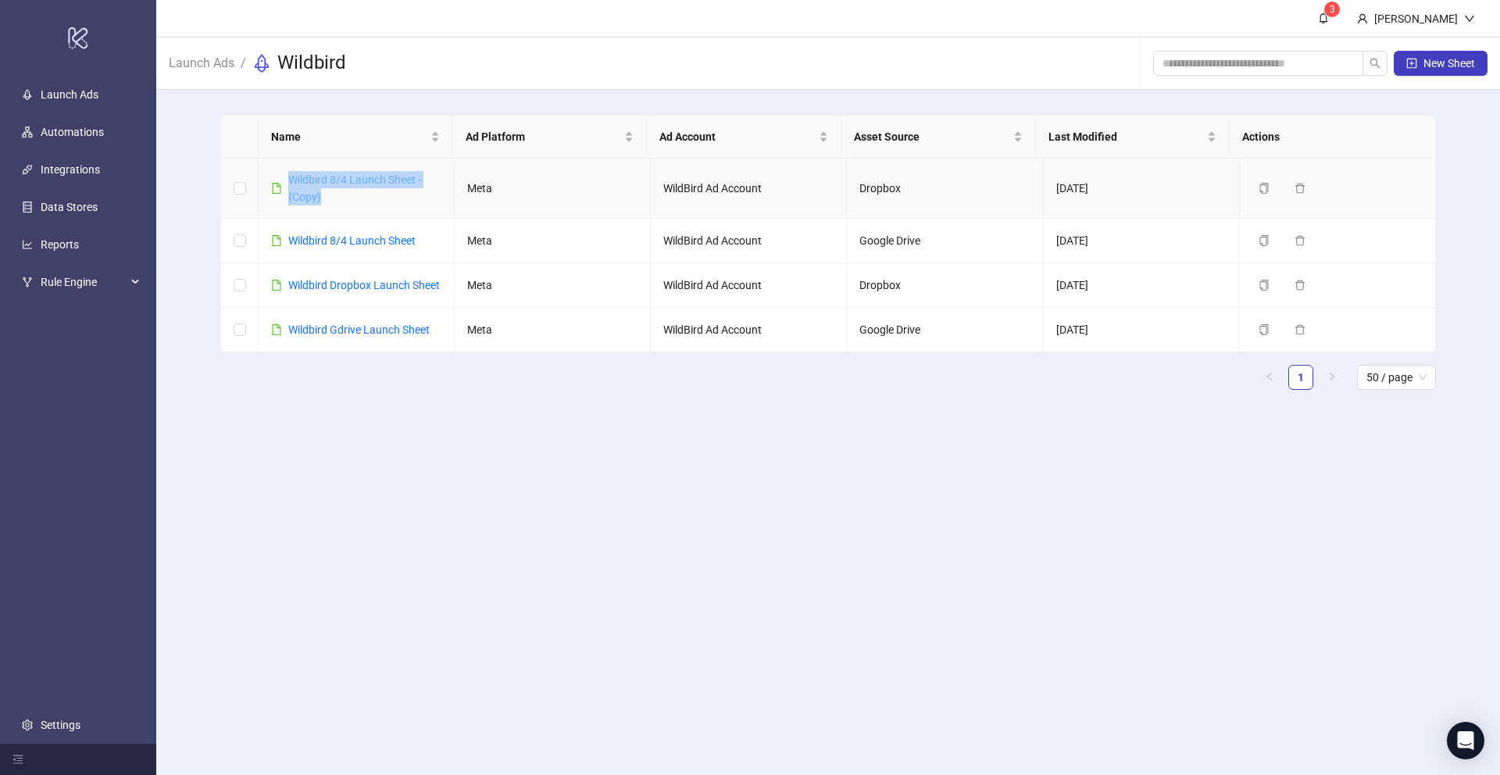
click at [356, 181] on link "Wildbird 8/4 Launch Sheet - {Copy}" at bounding box center [354, 188] width 133 height 30
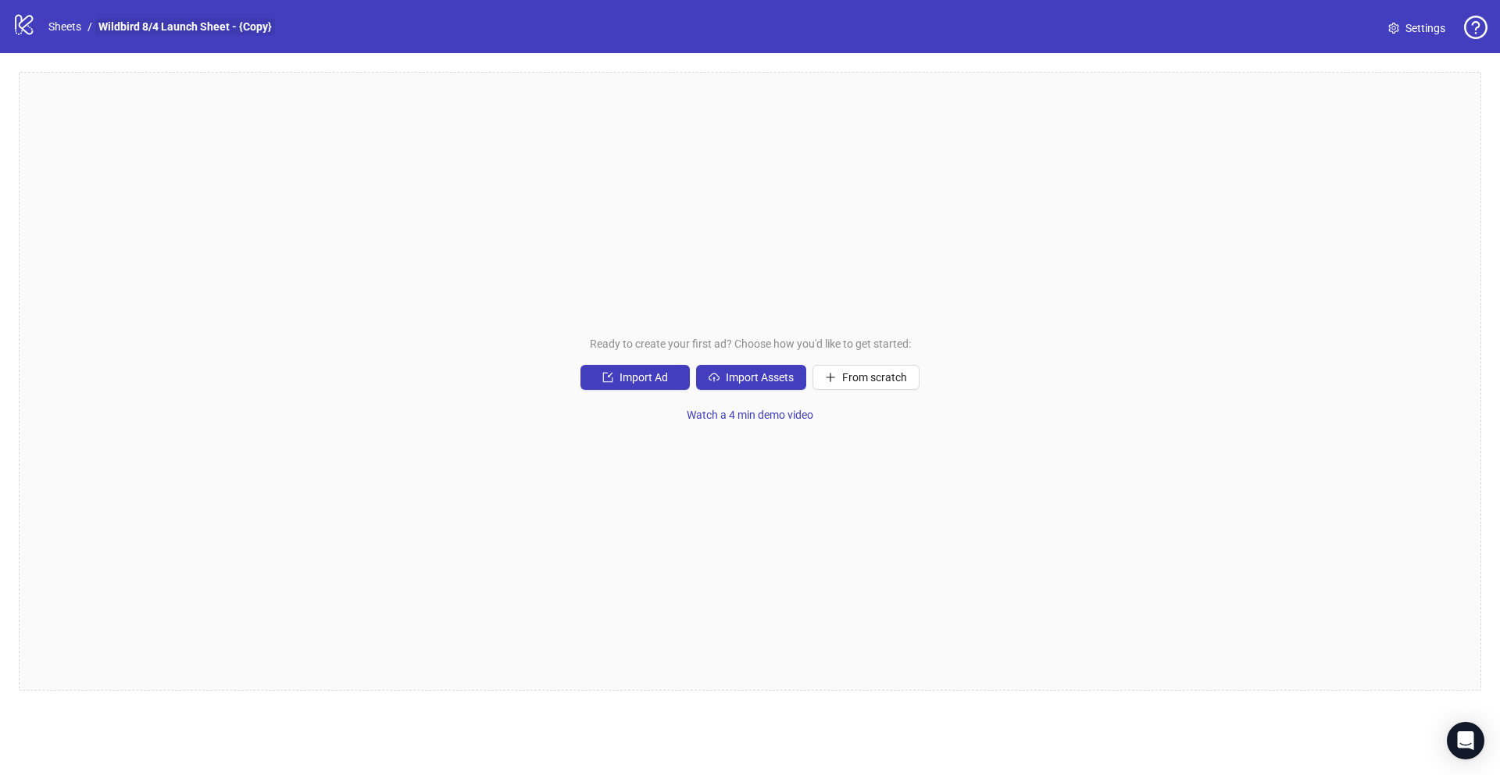
click at [234, 34] on link "Wildbird 8/4 Launch Sheet - {Copy}" at bounding box center [185, 26] width 180 height 17
click at [234, 27] on link "Wildbird 8/4 Launch Sheet - {Copy}" at bounding box center [185, 26] width 180 height 17
click at [1411, 20] on span "Settings" at bounding box center [1426, 28] width 40 height 17
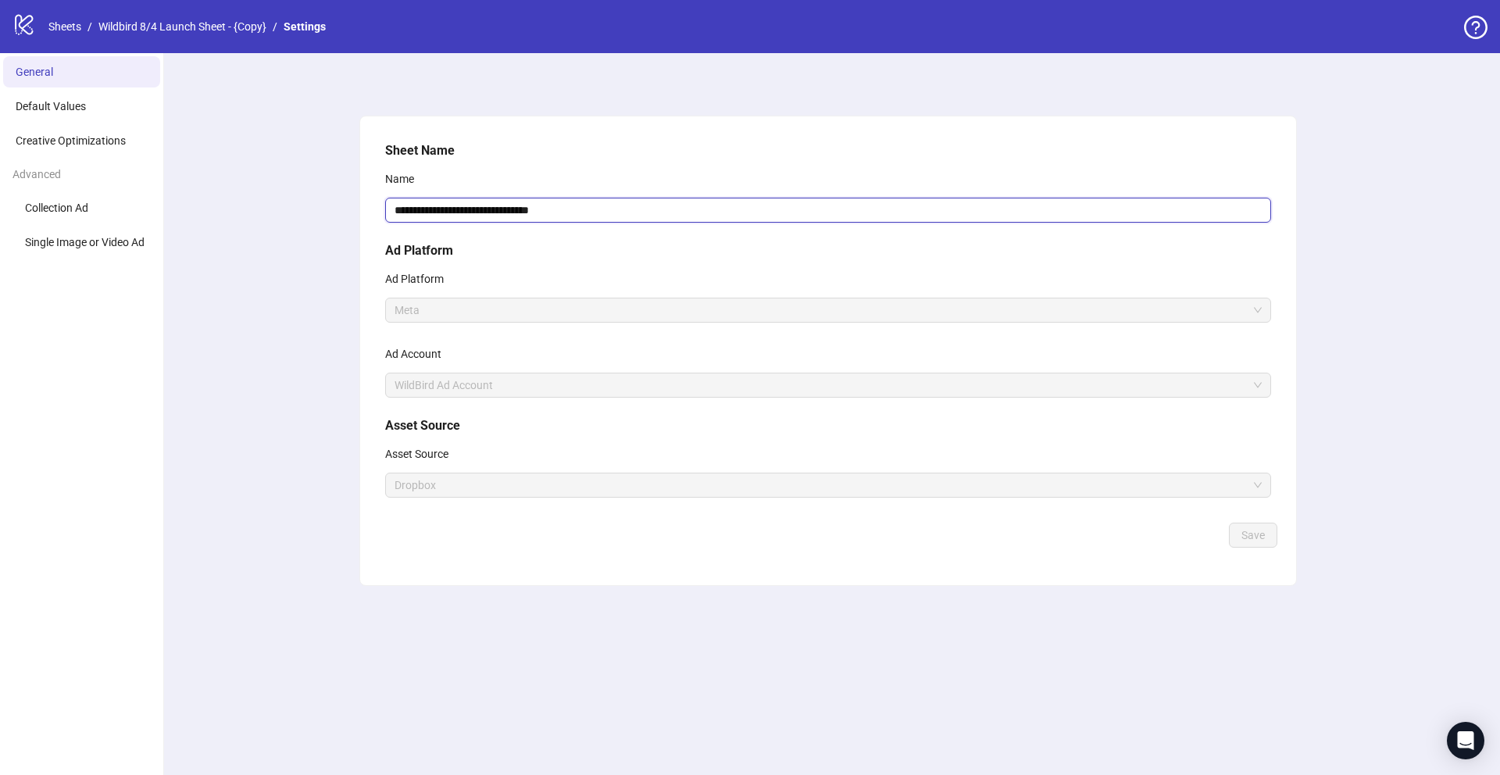
drag, startPoint x: 583, startPoint y: 213, endPoint x: 525, endPoint y: 213, distance: 57.8
click at [525, 213] on input "**********" at bounding box center [828, 210] width 886 height 25
click at [455, 206] on input "**********" at bounding box center [828, 210] width 886 height 25
type input "**********"
click at [1242, 534] on span "Save" at bounding box center [1253, 535] width 23 height 13
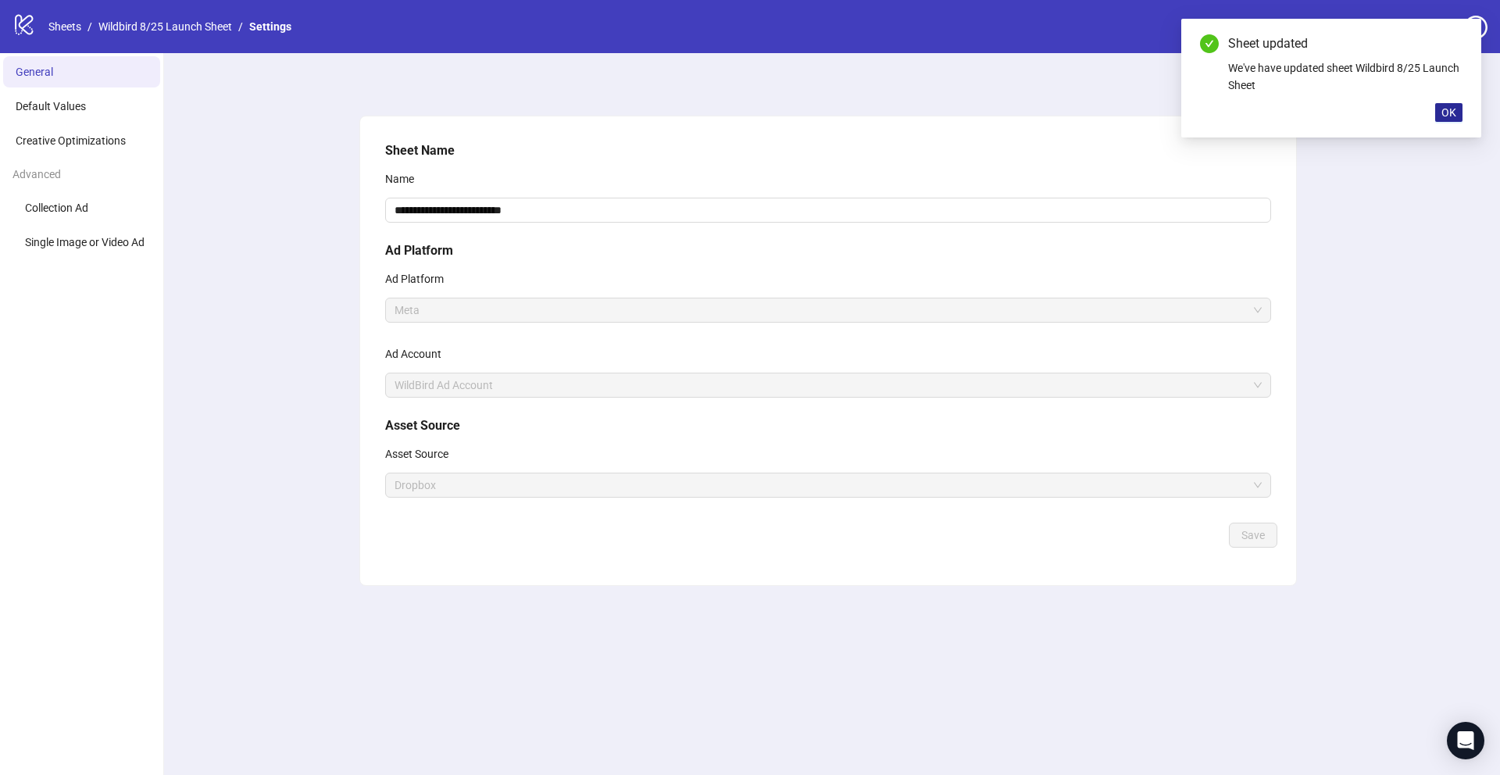
click at [1461, 116] on button "OK" at bounding box center [1449, 112] width 27 height 19
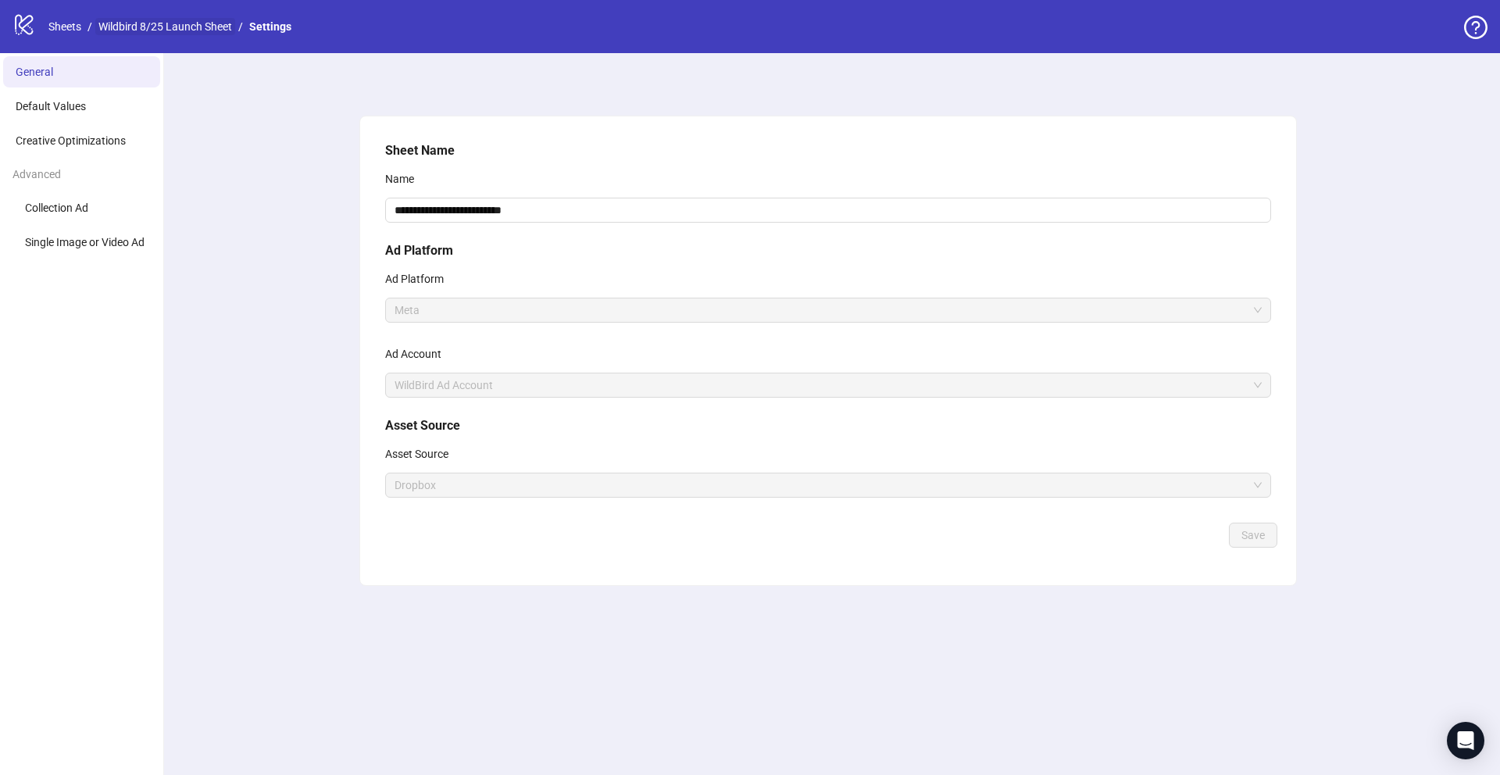
click at [209, 34] on link "Wildbird 8/25 Launch Sheet" at bounding box center [165, 26] width 140 height 17
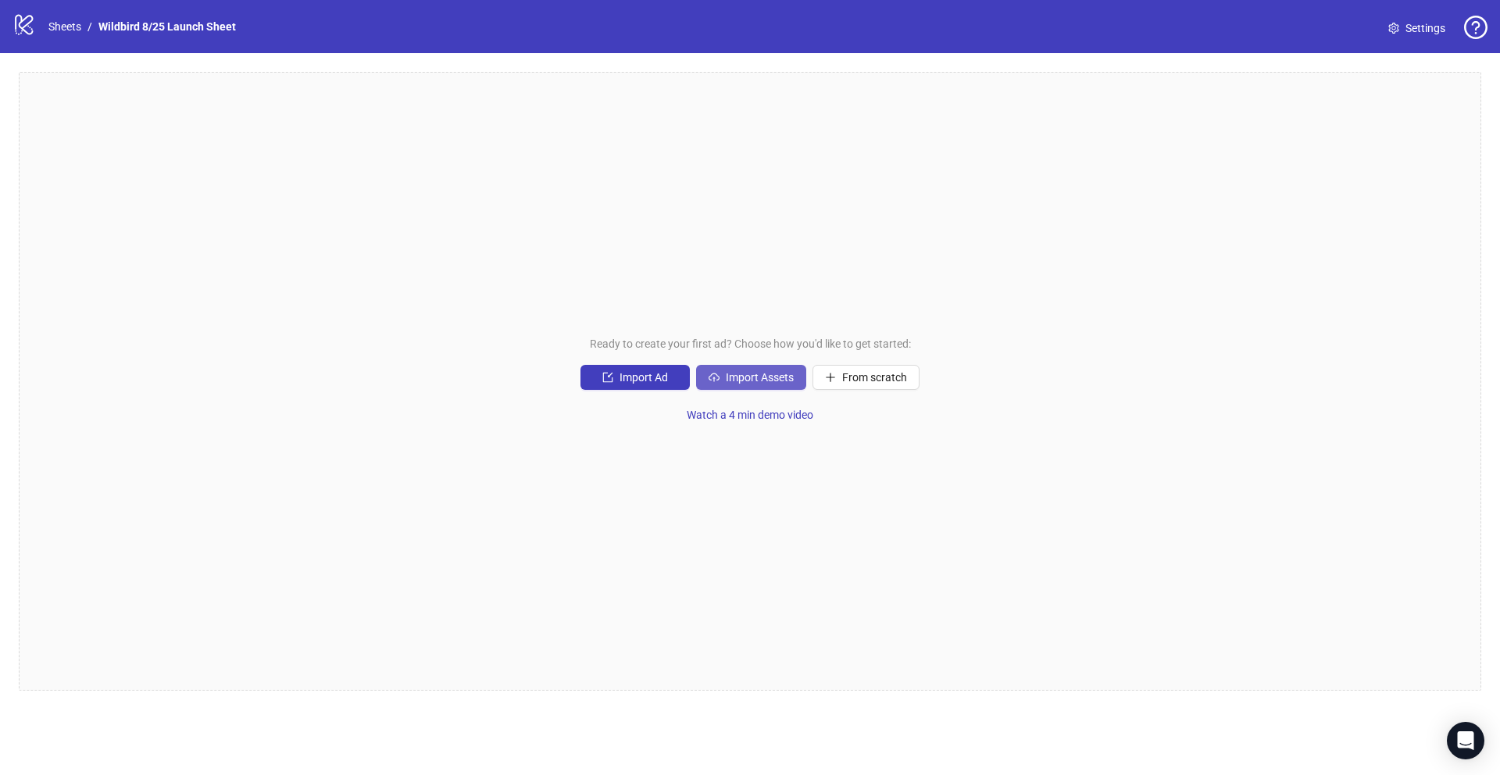
click at [733, 369] on button "Import Assets" at bounding box center [751, 377] width 110 height 25
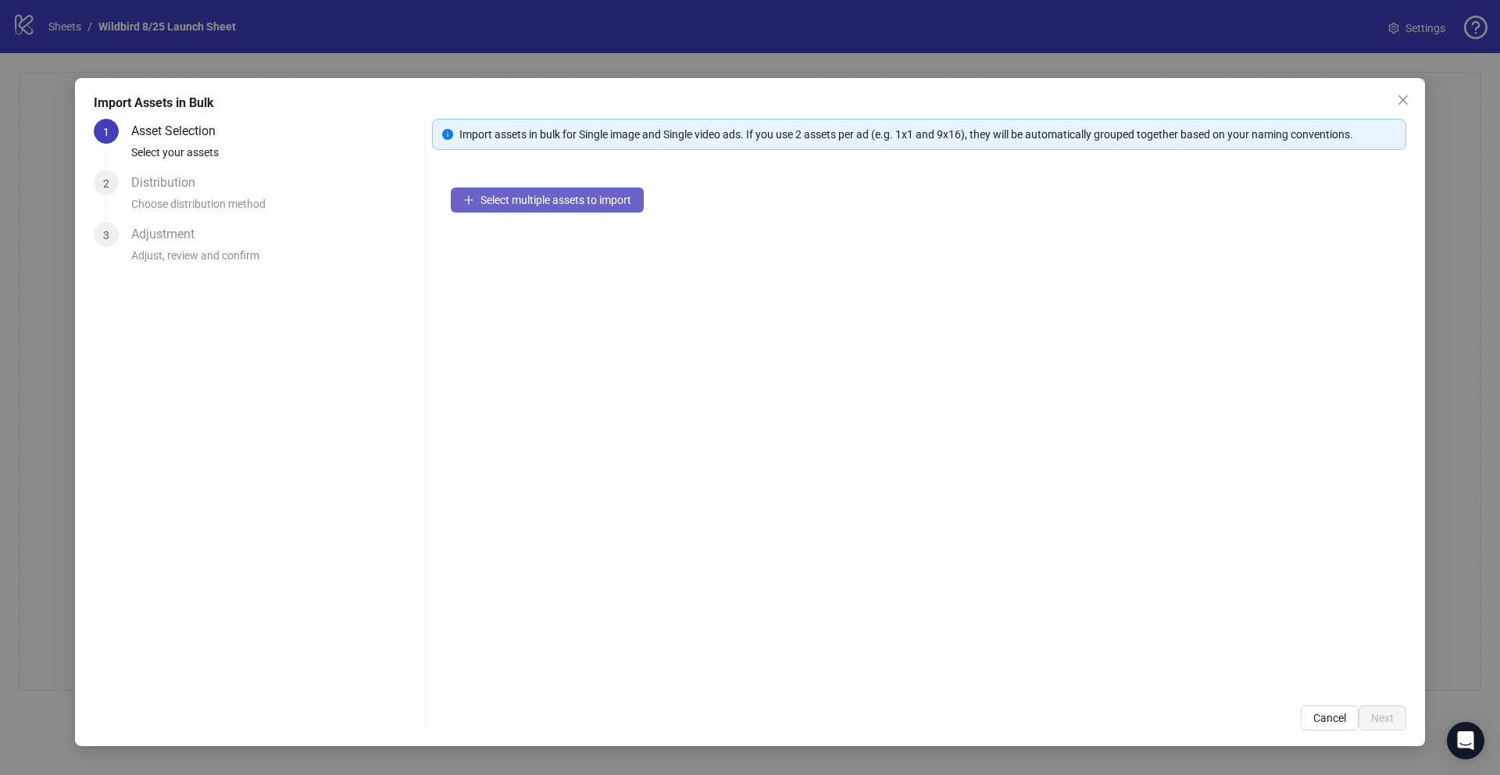
click at [495, 206] on span "Select multiple assets to import" at bounding box center [556, 200] width 151 height 13
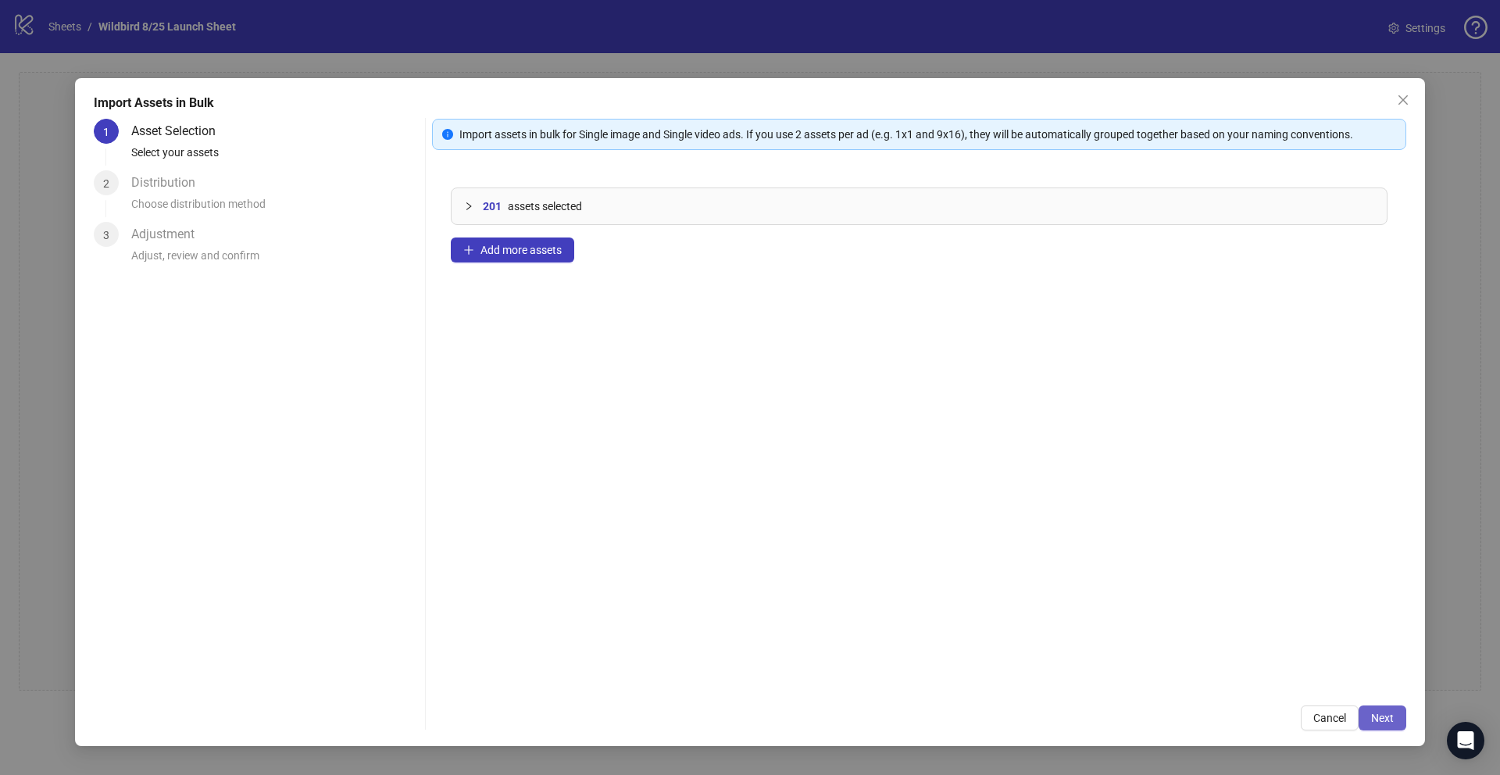
click at [1394, 727] on button "Next" at bounding box center [1383, 718] width 48 height 25
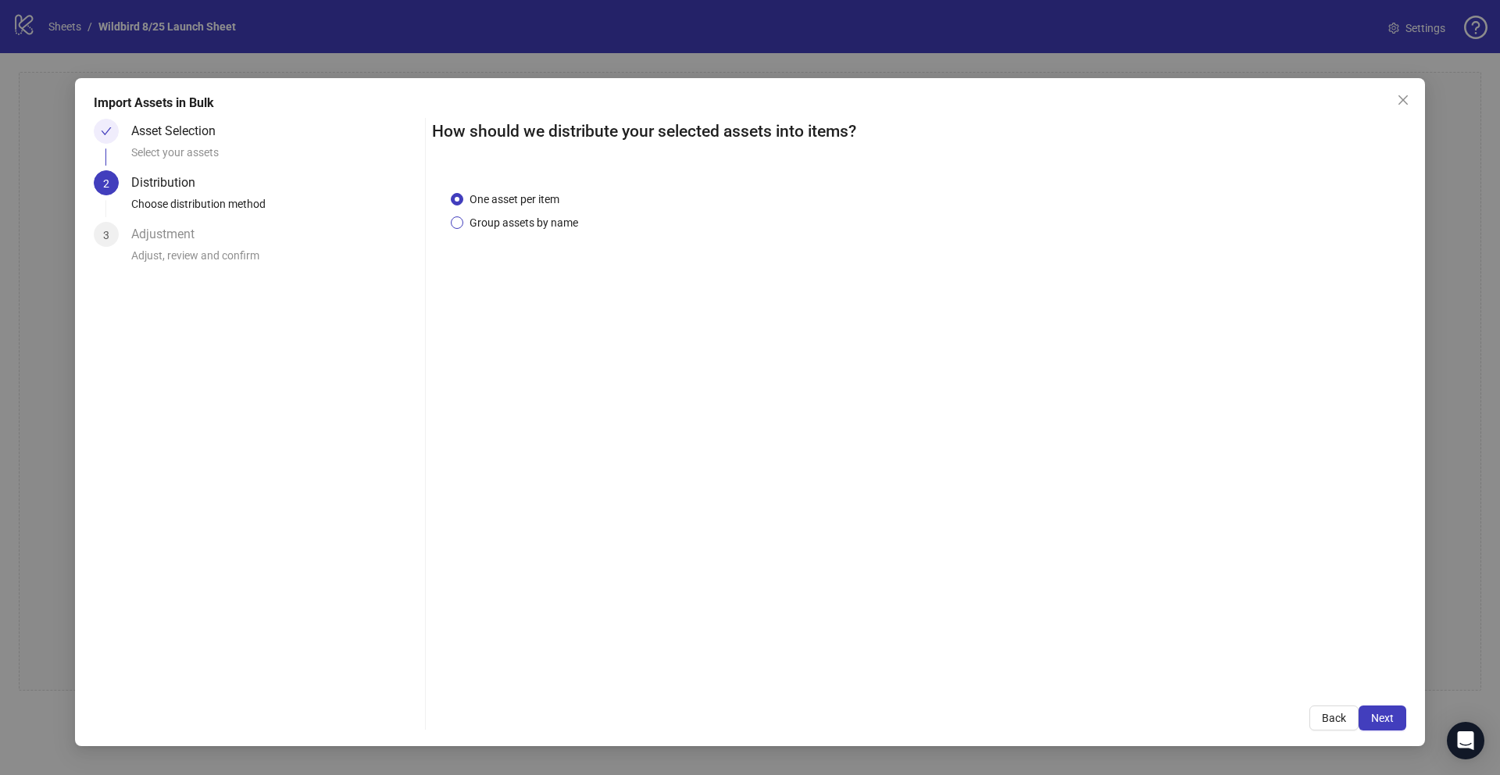
click at [513, 227] on span "Group assets by name" at bounding box center [523, 222] width 121 height 17
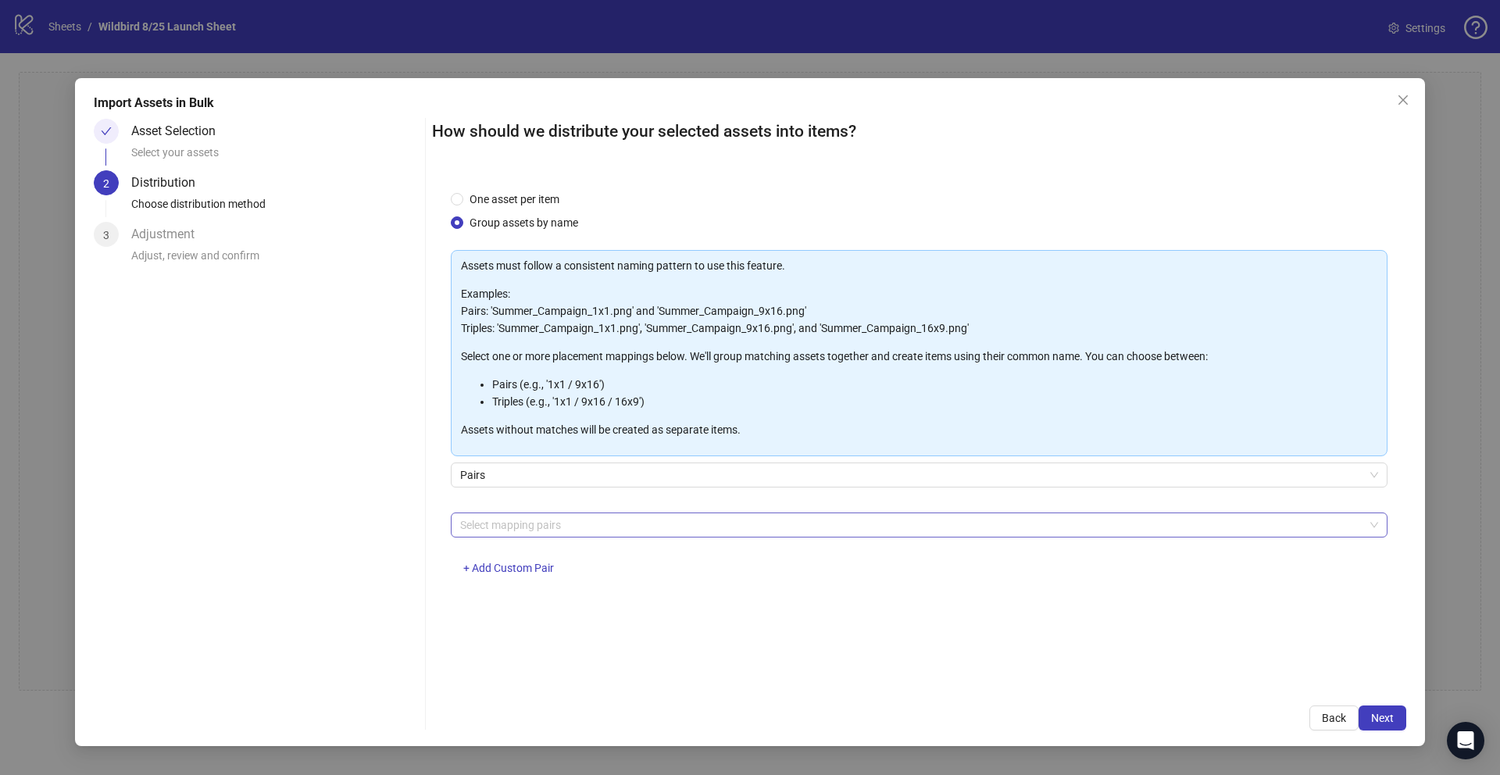
click at [517, 530] on div at bounding box center [911, 525] width 914 height 22
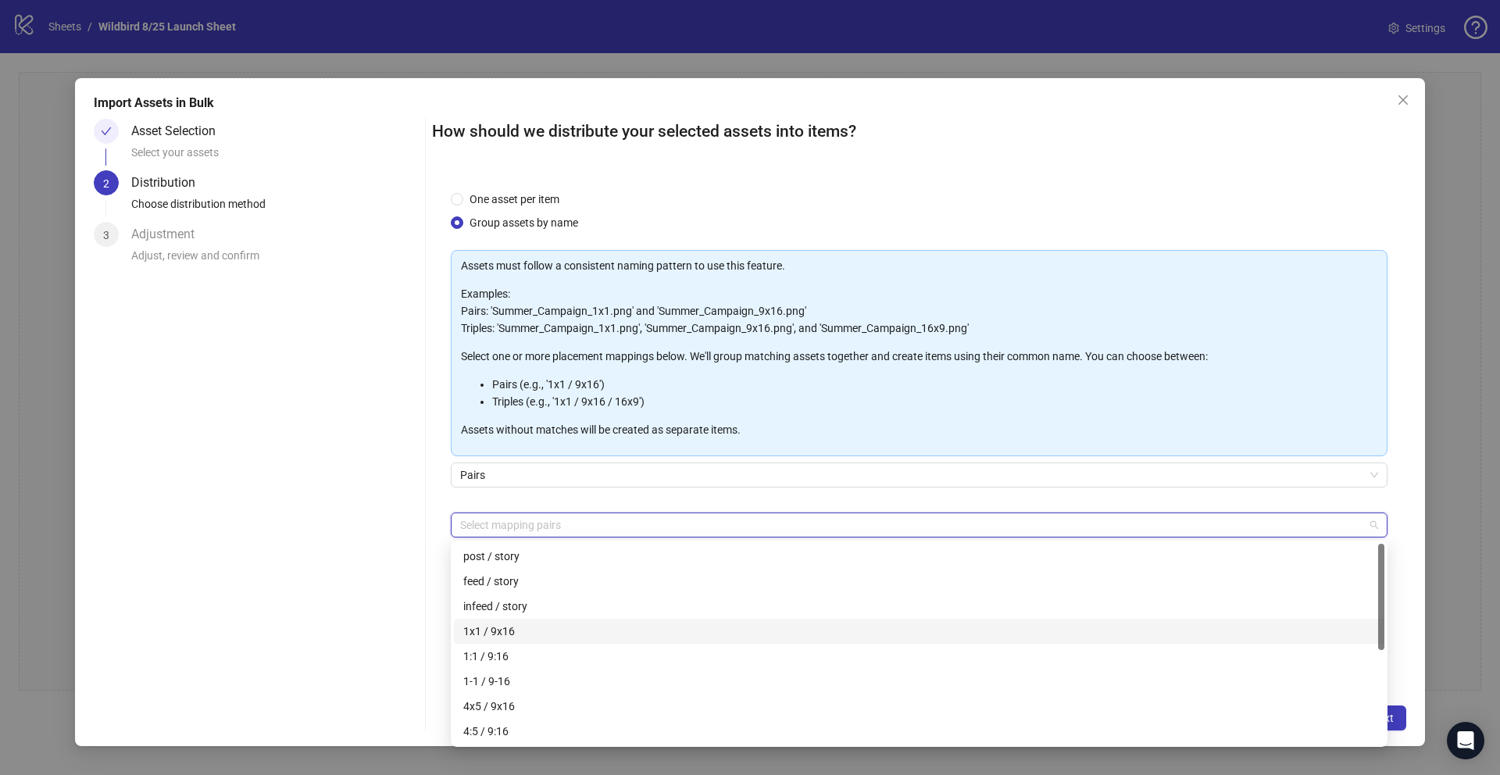
click at [496, 636] on div "1x1 / 9x16" at bounding box center [919, 631] width 912 height 17
click at [523, 524] on icon "close" at bounding box center [520, 525] width 8 height 8
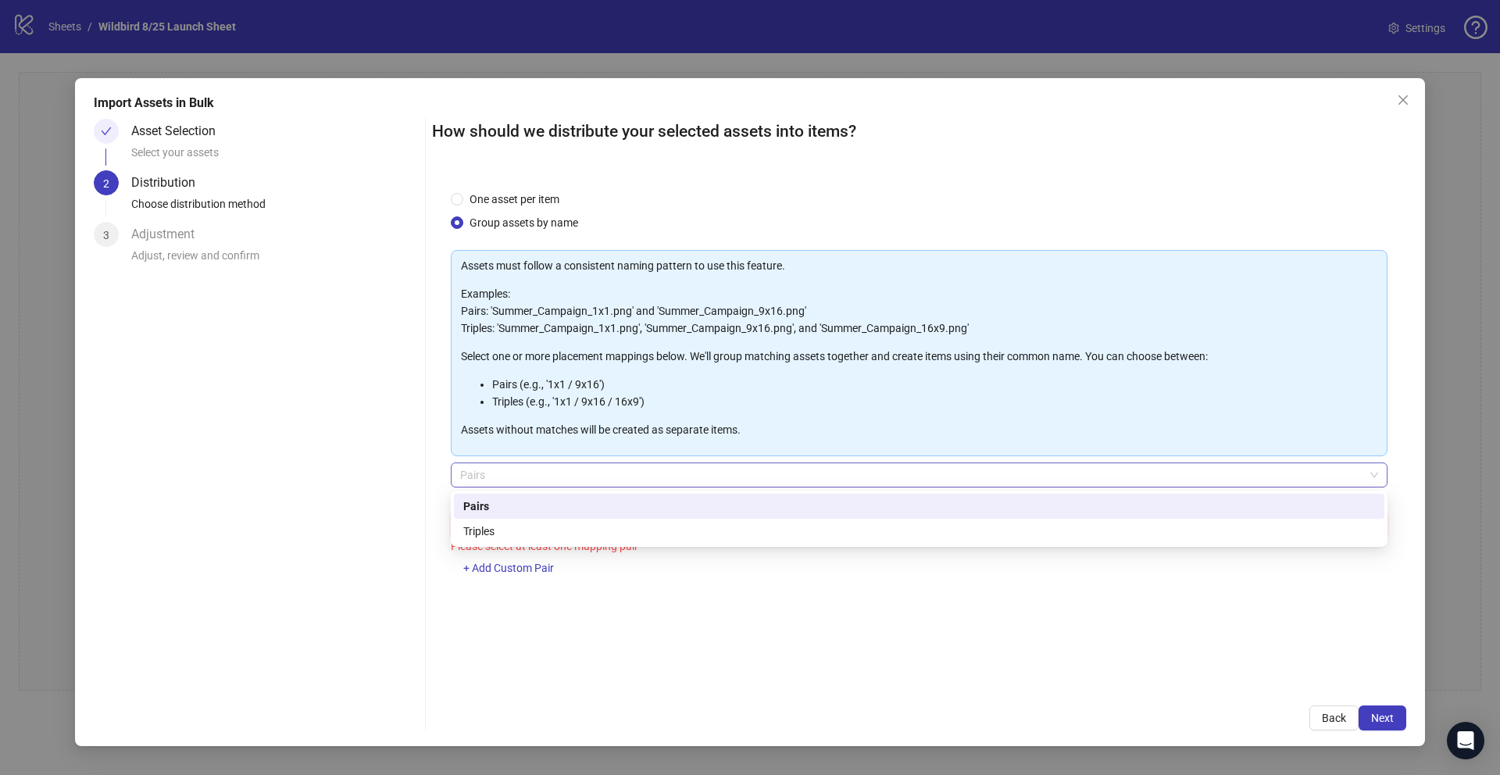
click at [487, 473] on span "Pairs" at bounding box center [919, 474] width 918 height 23
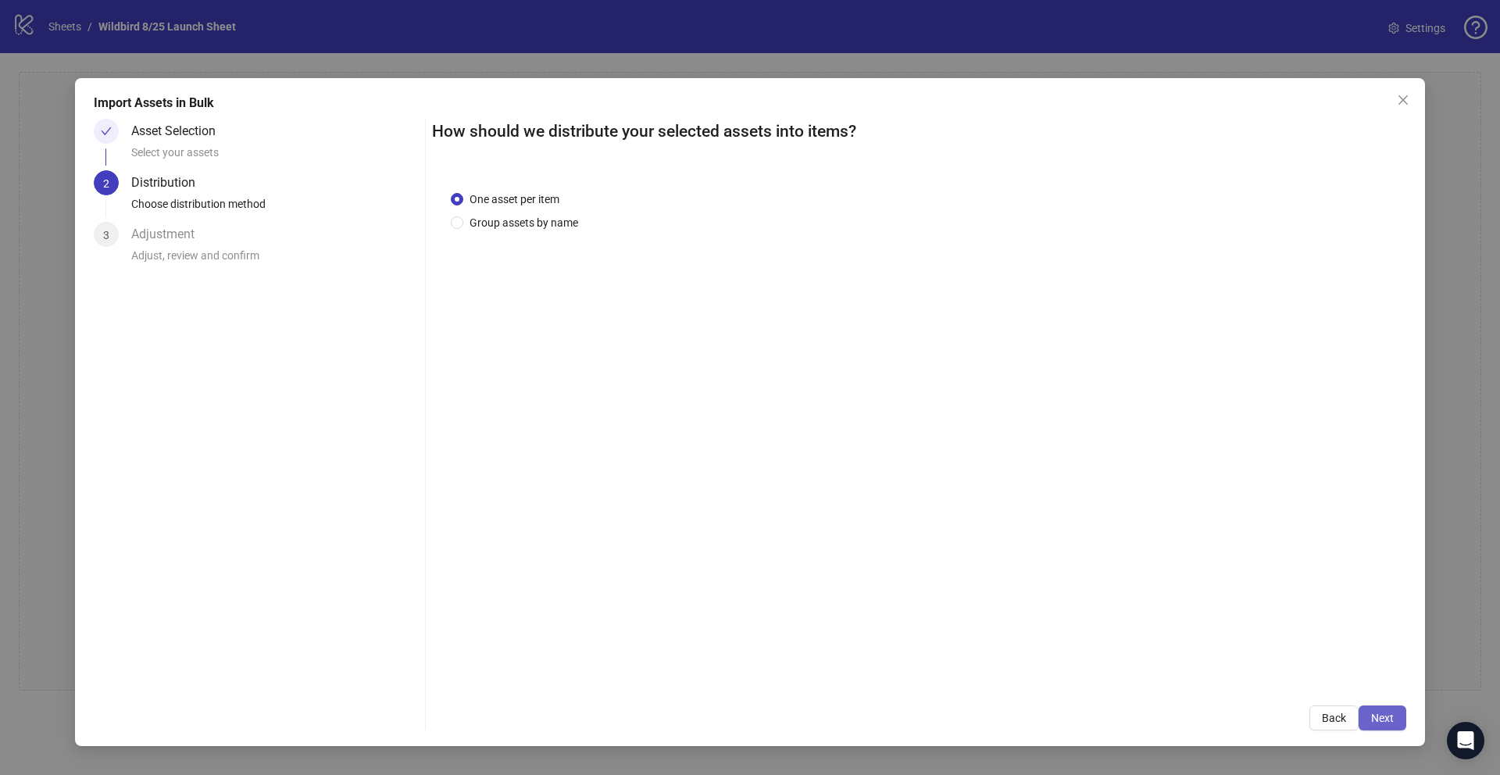
click at [1387, 714] on span "Next" at bounding box center [1382, 718] width 23 height 13
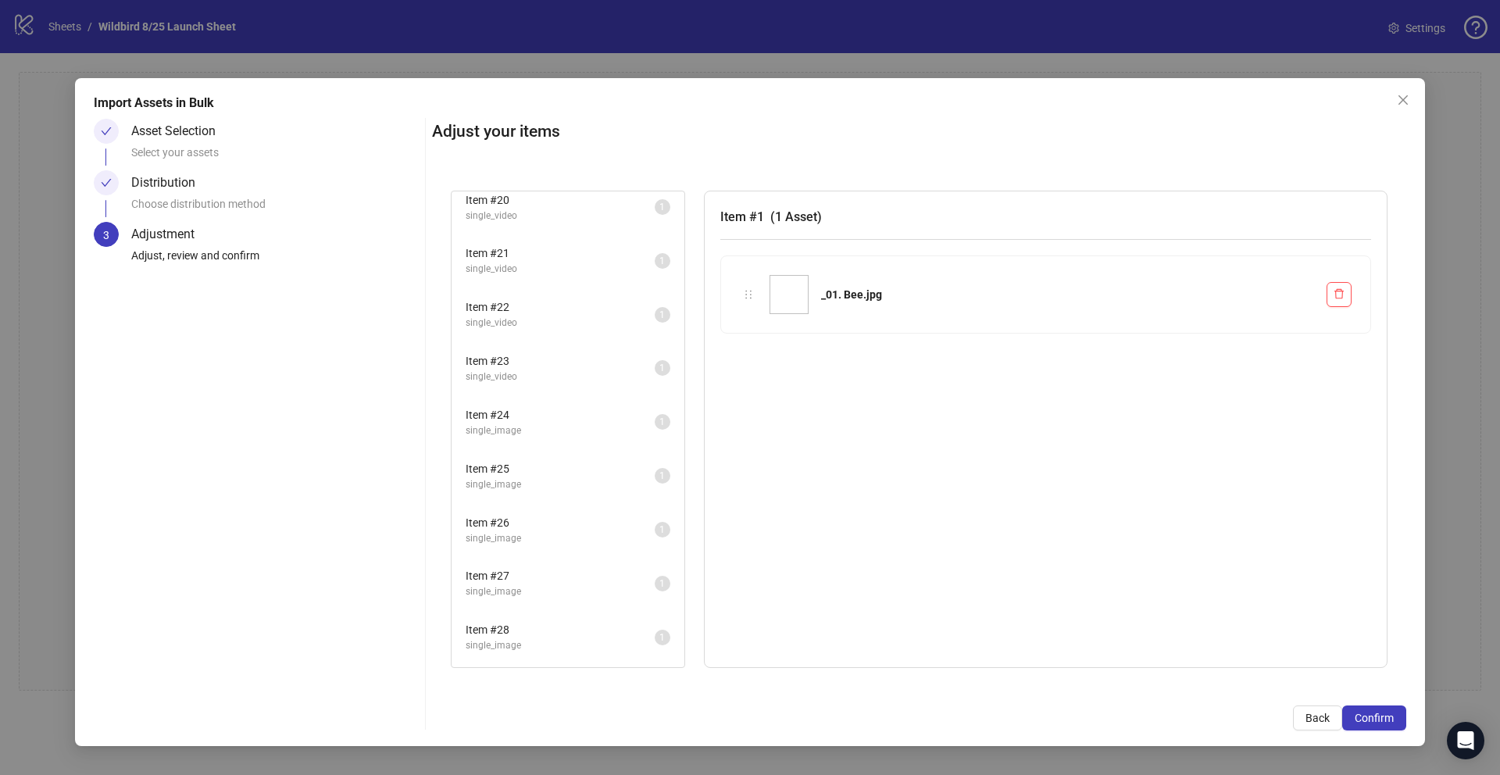
scroll to position [2058, 0]
click at [561, 475] on span "single_image" at bounding box center [560, 482] width 189 height 15
click at [1375, 722] on span "Confirm" at bounding box center [1374, 718] width 39 height 13
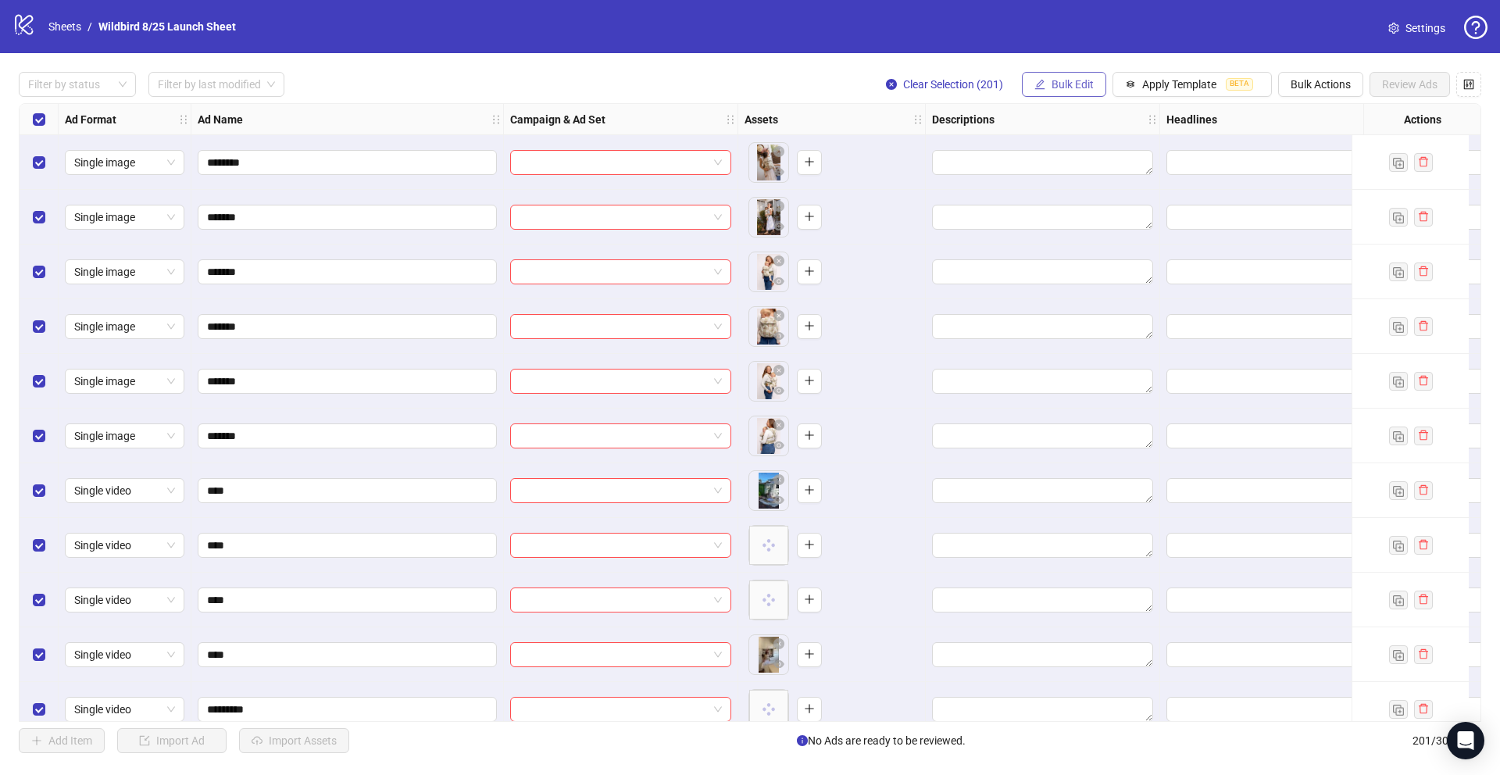
click at [1060, 83] on span "Bulk Edit" at bounding box center [1073, 84] width 42 height 13
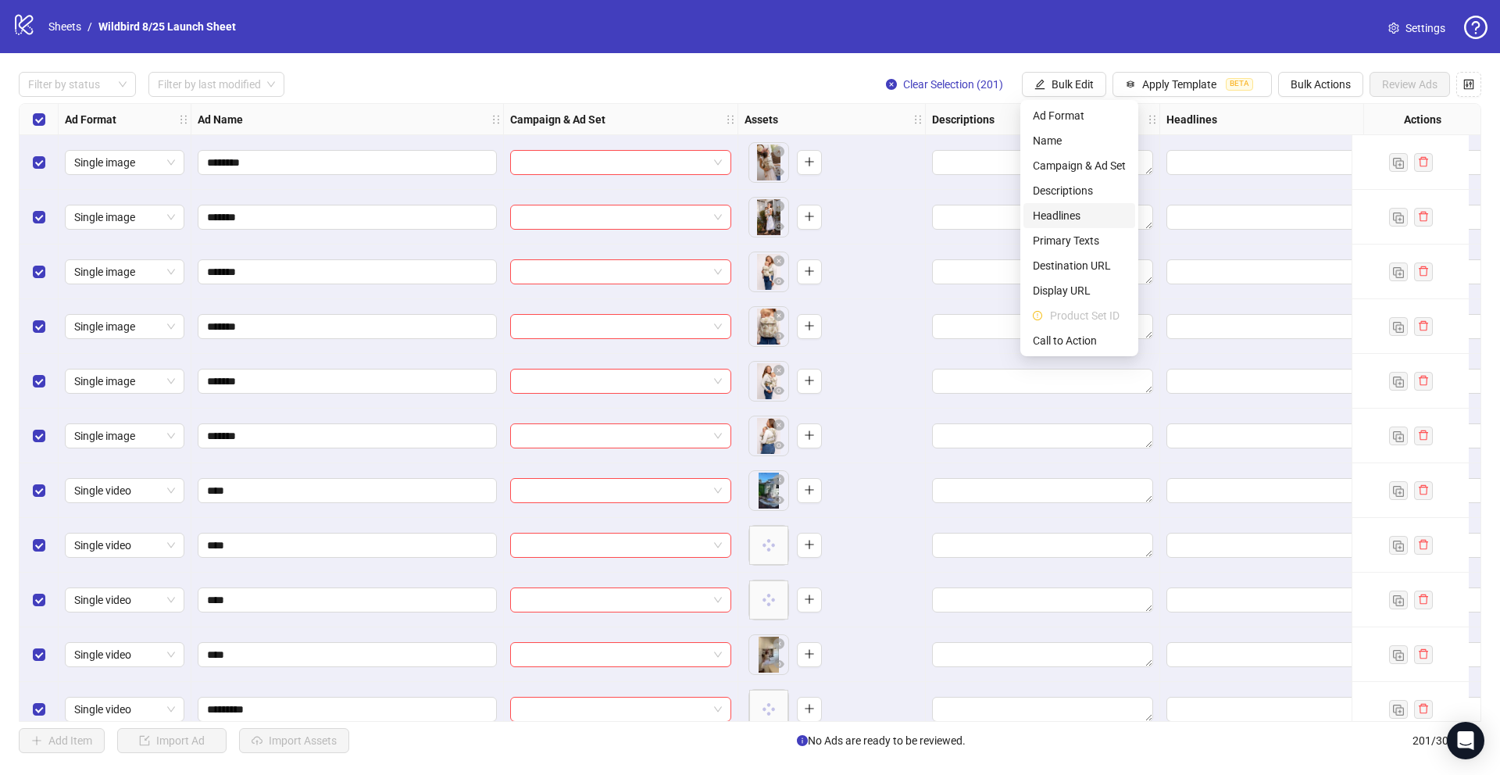
click at [1070, 221] on span "Headlines" at bounding box center [1079, 215] width 93 height 17
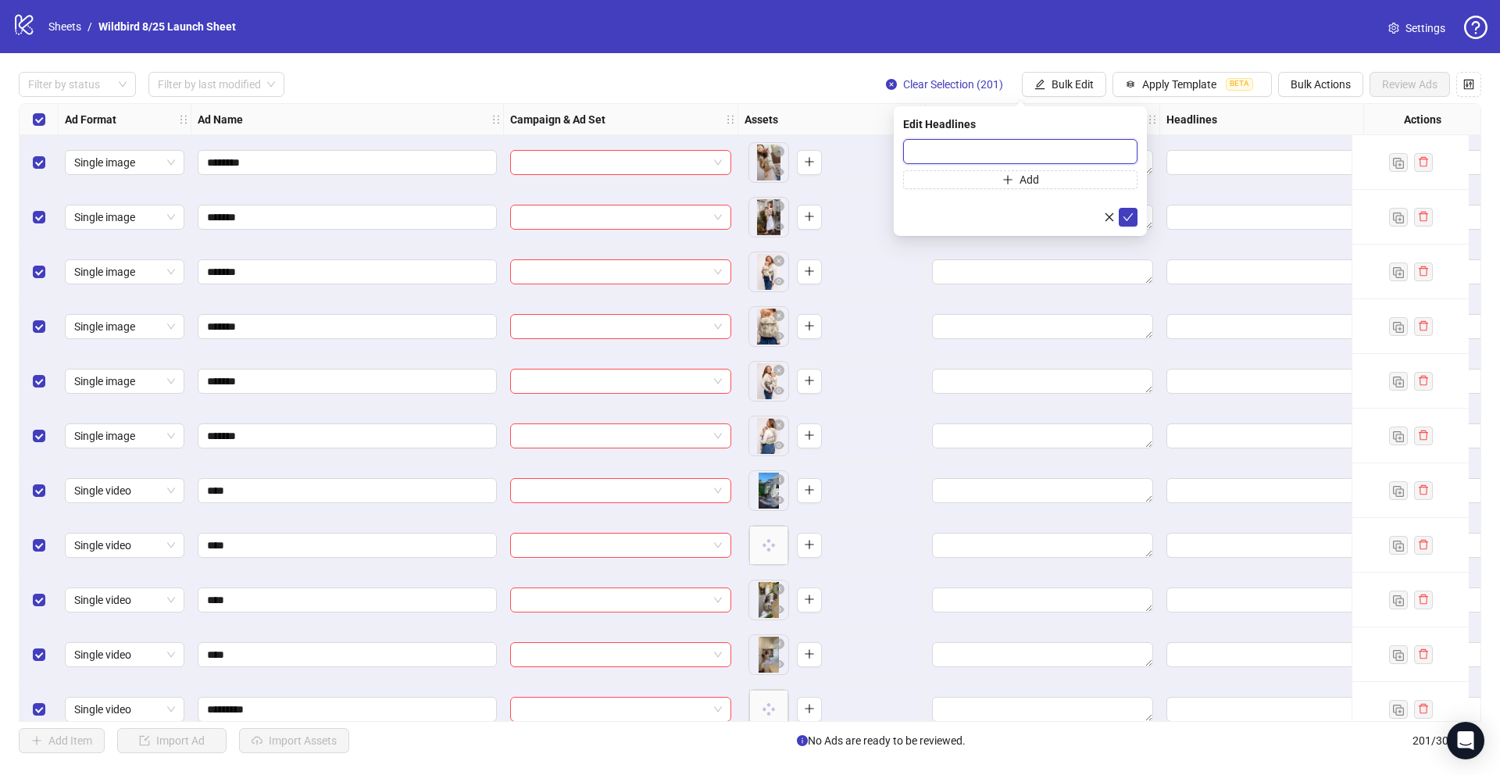
click at [953, 147] on input "text" at bounding box center [1020, 151] width 234 height 25
paste input "**********"
type input "**********"
click at [1131, 213] on icon "check" at bounding box center [1128, 217] width 11 height 11
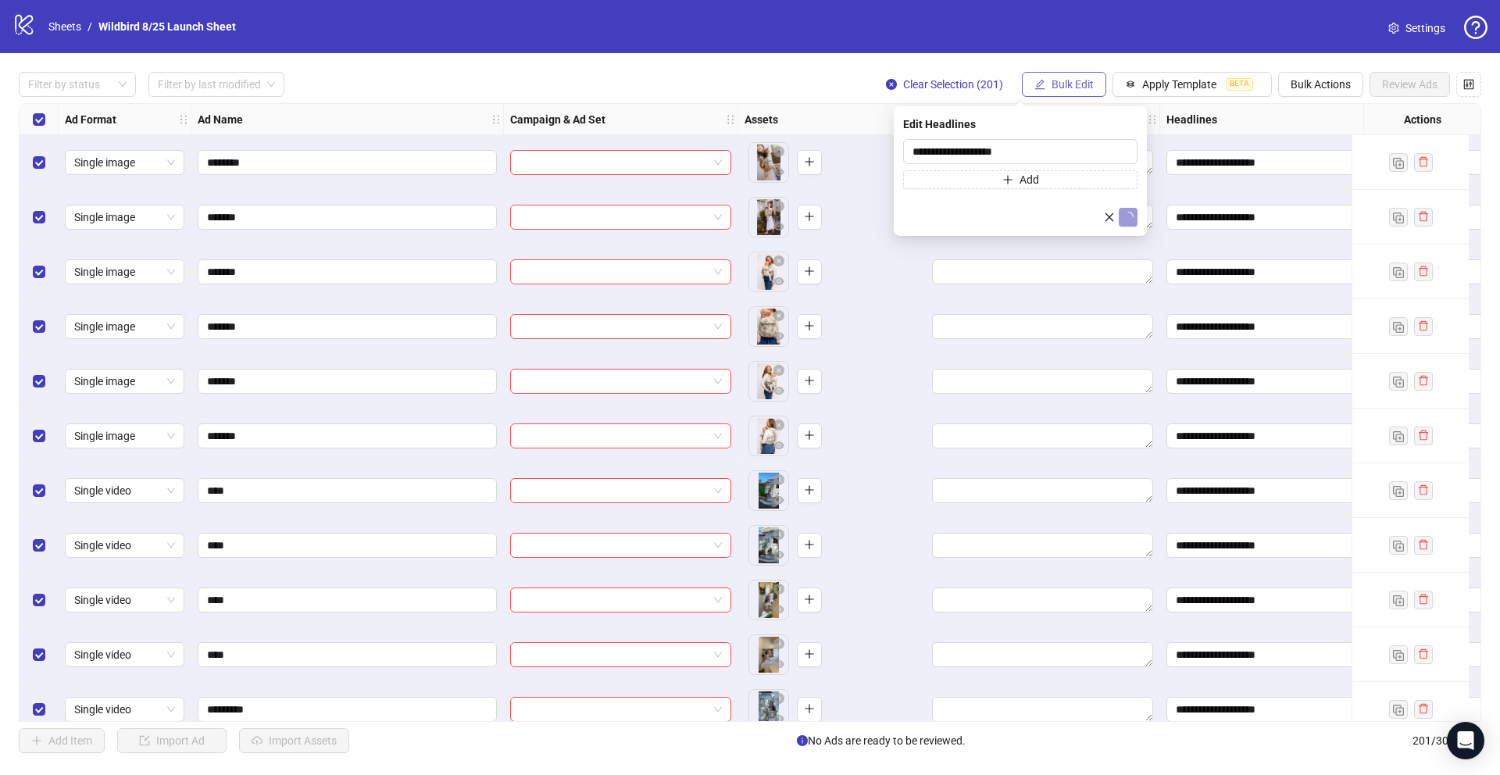
click at [1073, 79] on span "Bulk Edit" at bounding box center [1073, 84] width 42 height 13
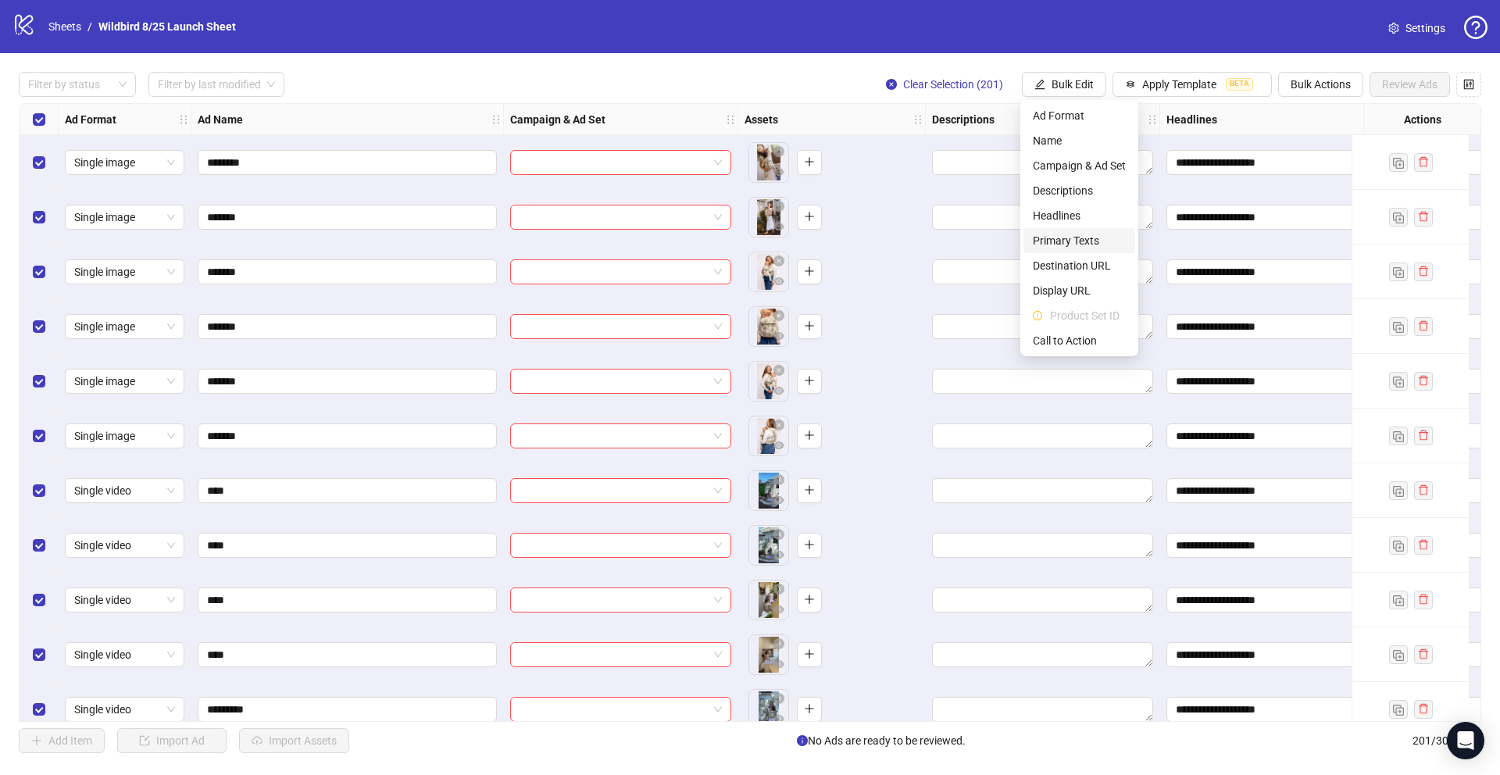
click at [1047, 238] on span "Primary Texts" at bounding box center [1079, 240] width 93 height 17
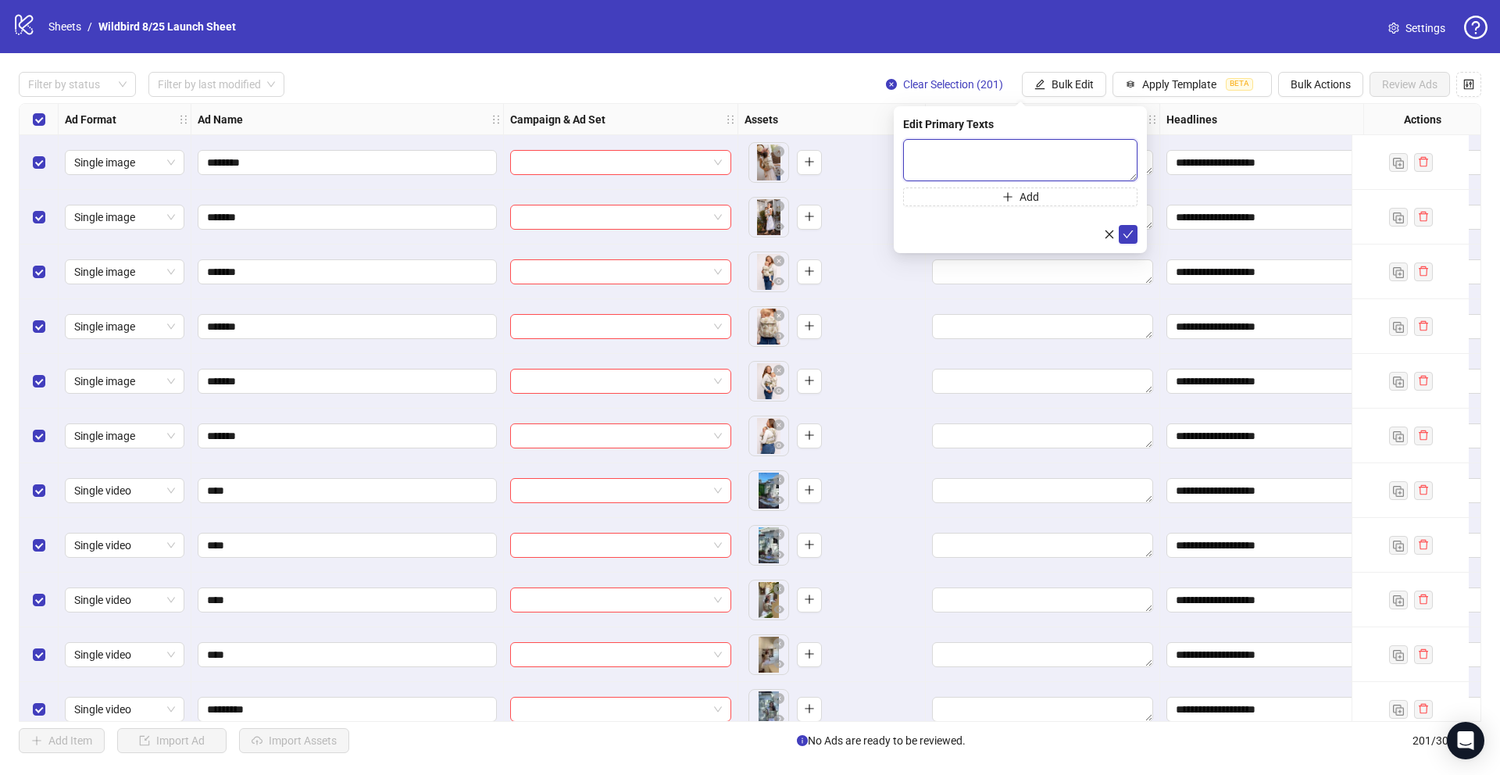
click at [991, 156] on textarea at bounding box center [1020, 160] width 234 height 42
paste textarea "**********"
drag, startPoint x: 1114, startPoint y: 148, endPoint x: 1092, endPoint y: 147, distance: 21.9
click at [1096, 148] on textarea "**********" at bounding box center [1020, 160] width 234 height 42
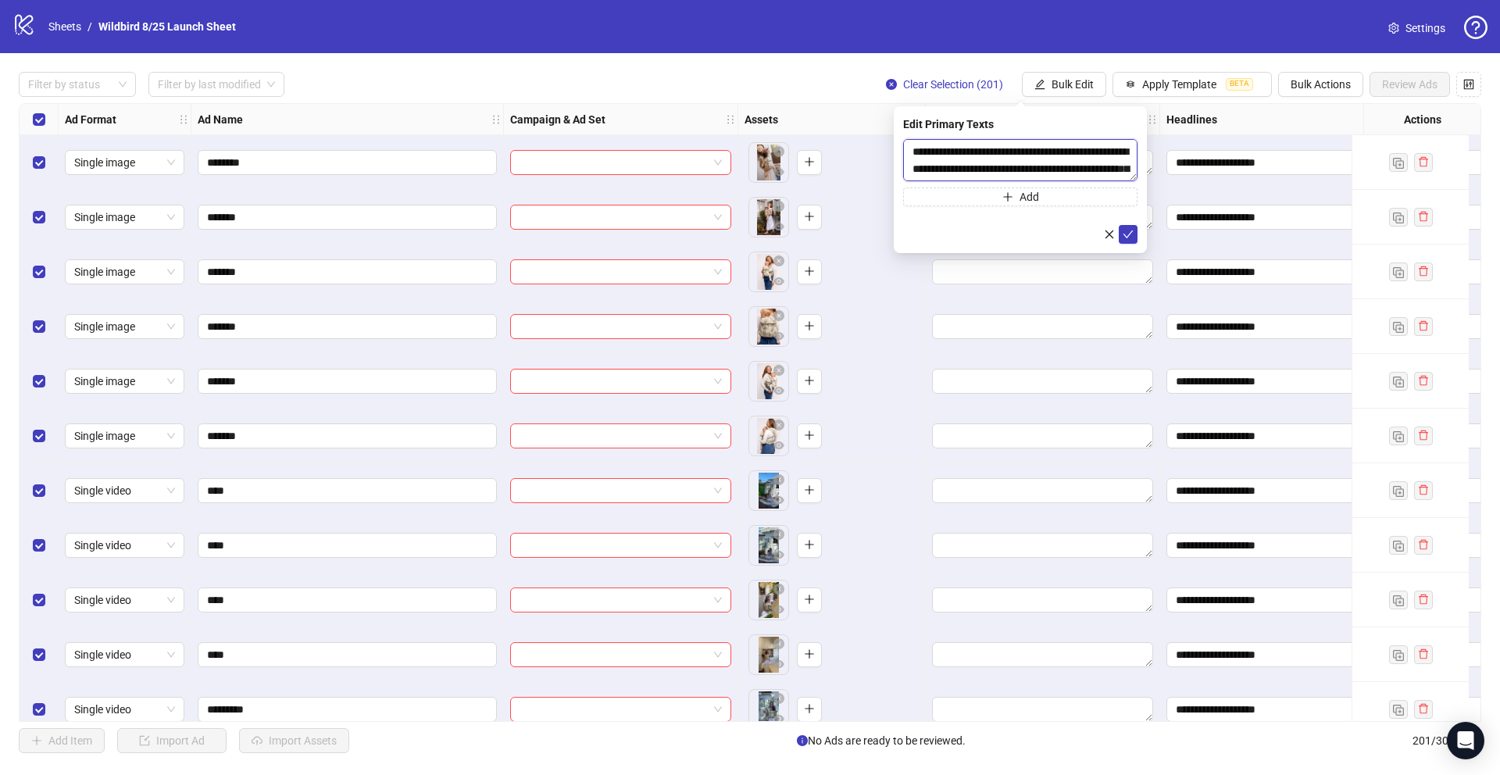
drag, startPoint x: 949, startPoint y: 171, endPoint x: 1032, endPoint y: 152, distance: 85.1
click at [1032, 152] on textarea "**********" at bounding box center [1020, 160] width 234 height 42
drag, startPoint x: 1031, startPoint y: 151, endPoint x: 950, endPoint y: 162, distance: 81.2
click at [950, 162] on textarea "**********" at bounding box center [1020, 160] width 234 height 42
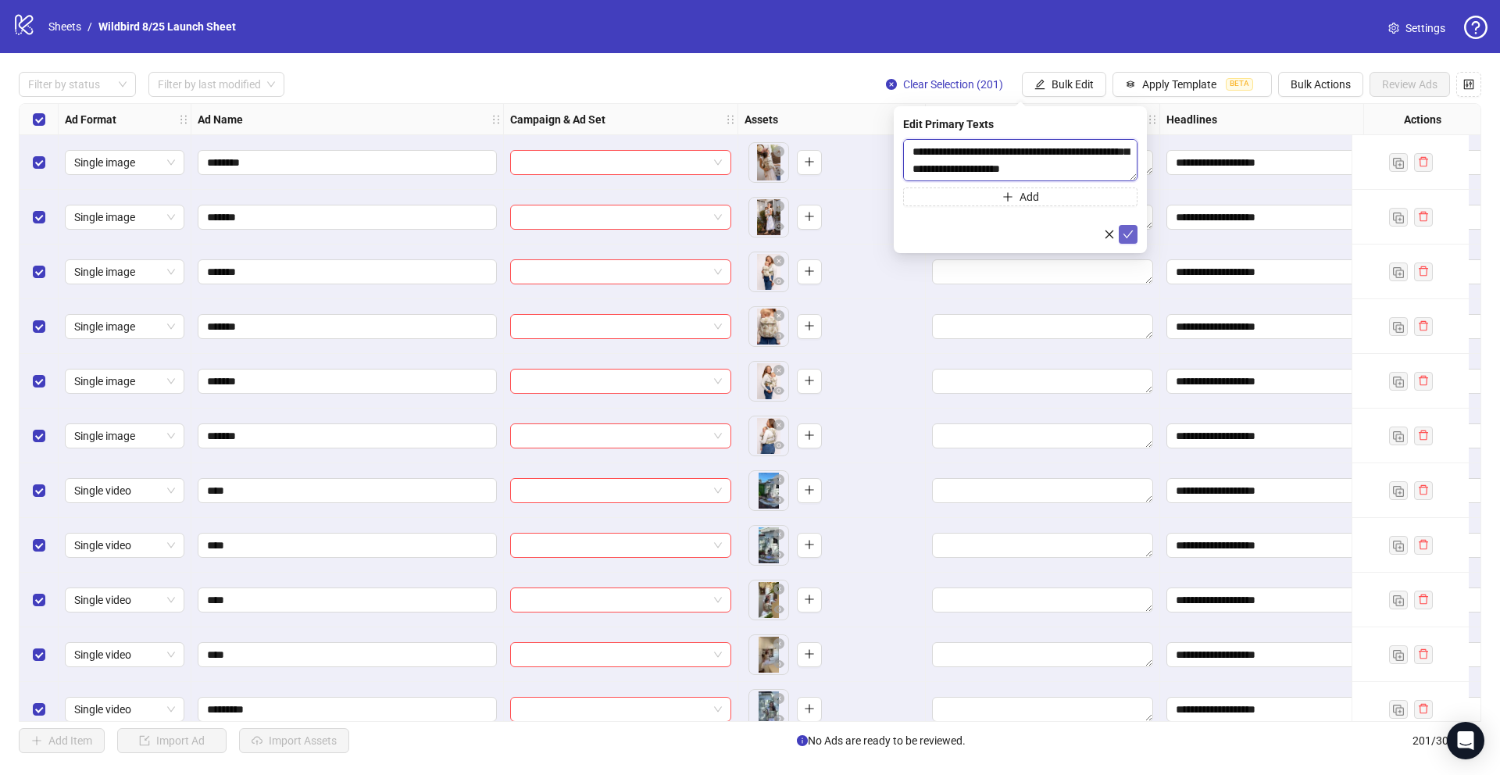
type textarea "**********"
click at [1132, 233] on icon "check" at bounding box center [1128, 234] width 11 height 11
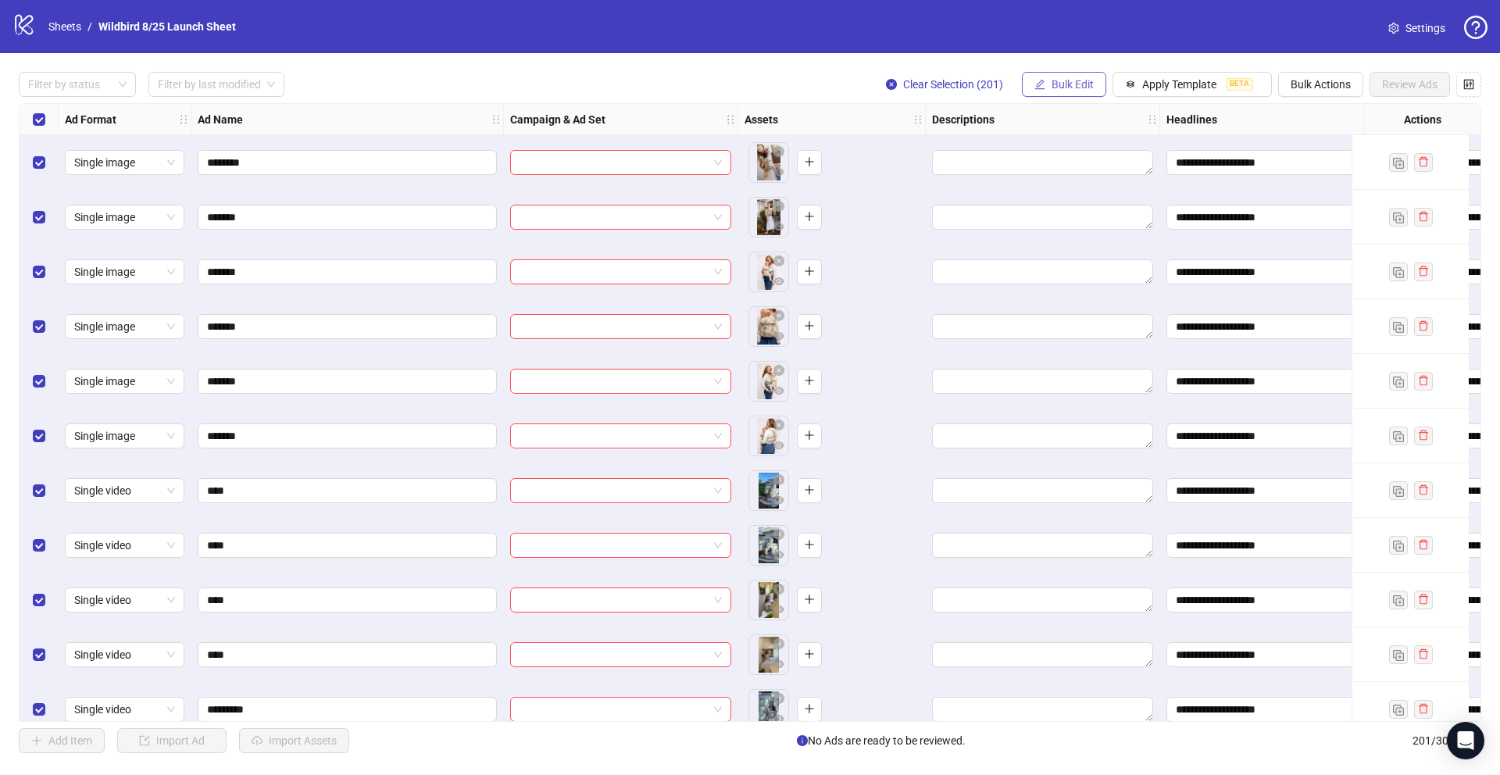
click at [1068, 86] on span "Bulk Edit" at bounding box center [1073, 84] width 42 height 13
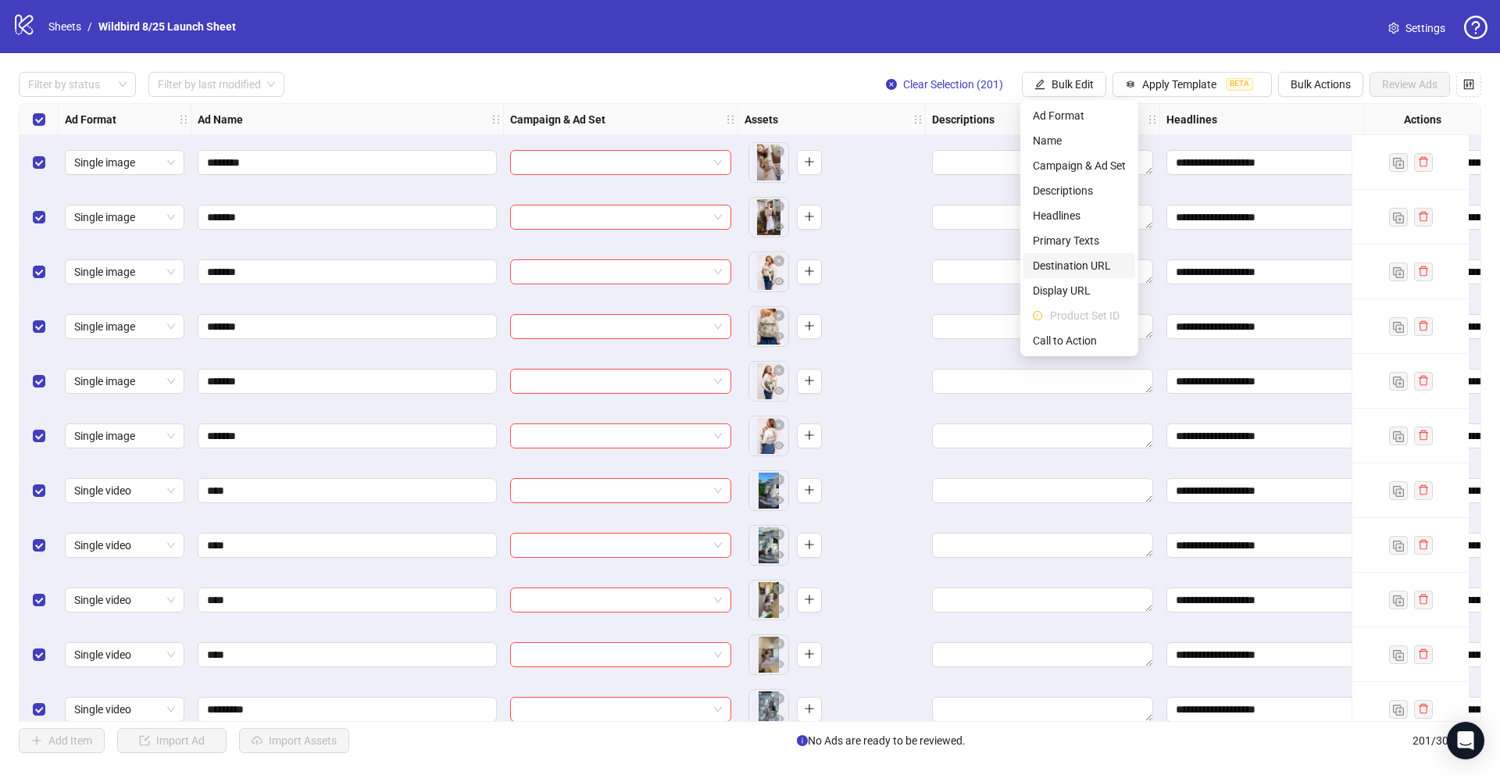
click at [1064, 257] on span "Destination URL" at bounding box center [1079, 265] width 93 height 17
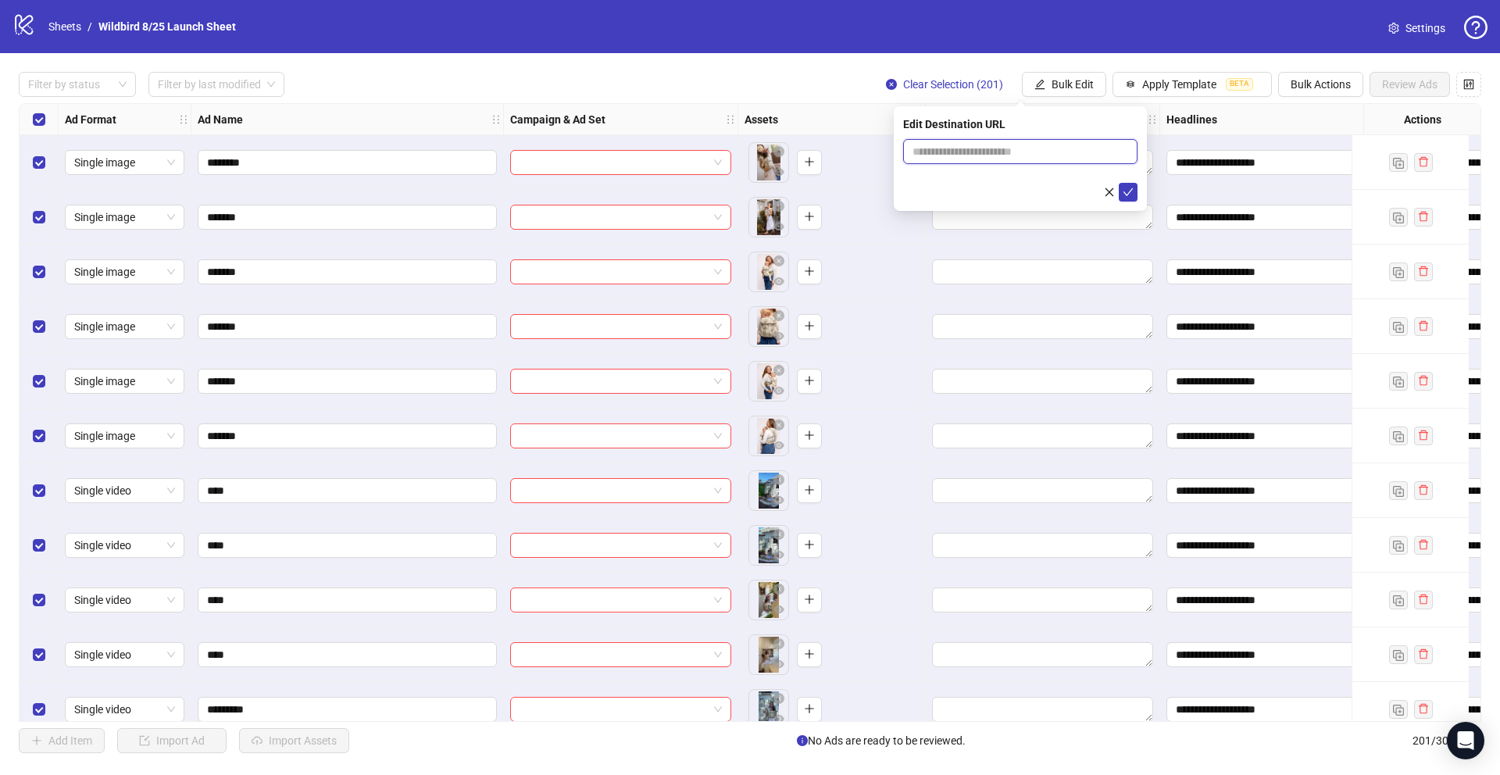
click at [982, 150] on input "text" at bounding box center [1014, 151] width 203 height 17
paste input "**********"
type input "**********"
click at [1132, 195] on icon "check" at bounding box center [1128, 192] width 11 height 11
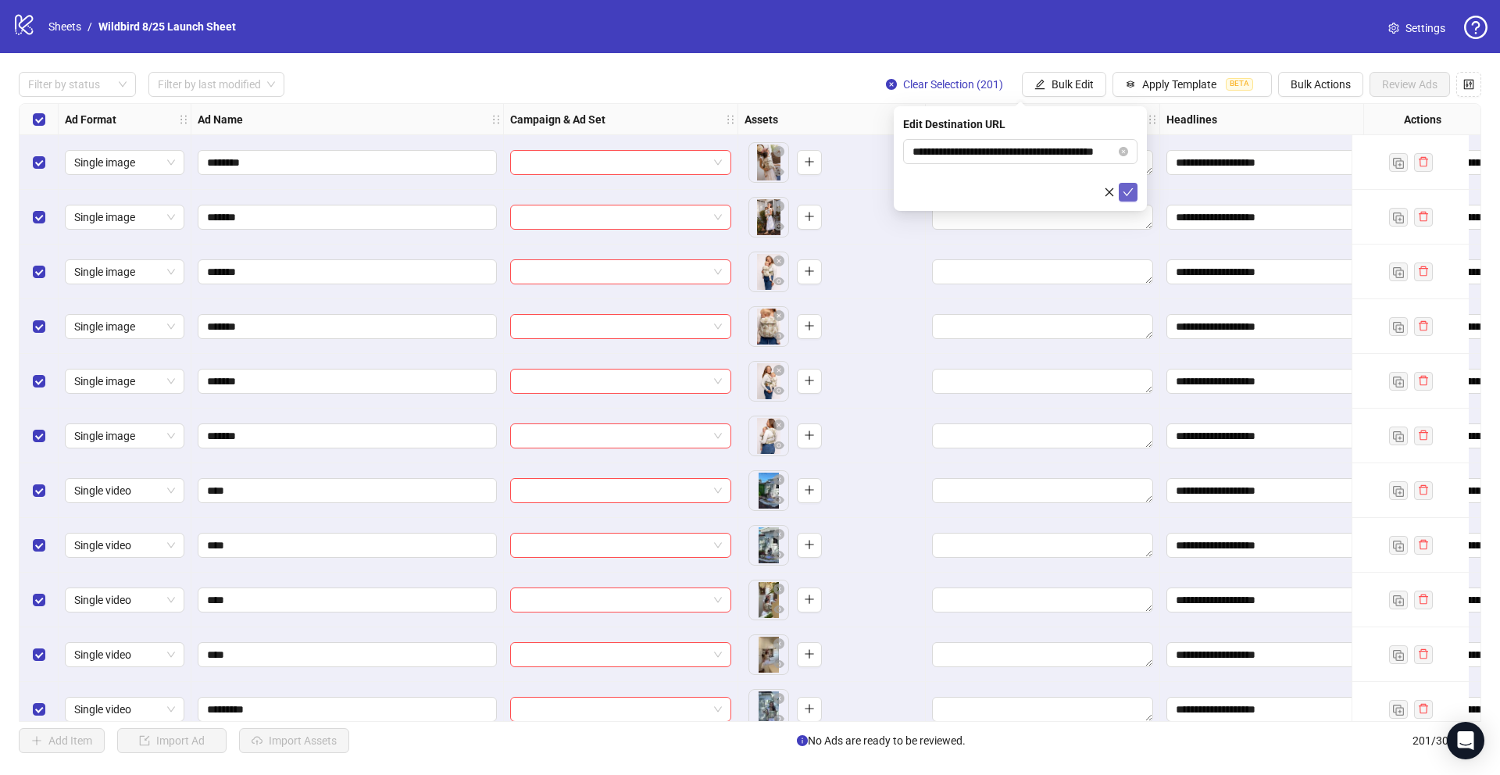
scroll to position [0, 0]
click at [1078, 80] on span "Bulk Edit" at bounding box center [1073, 84] width 42 height 13
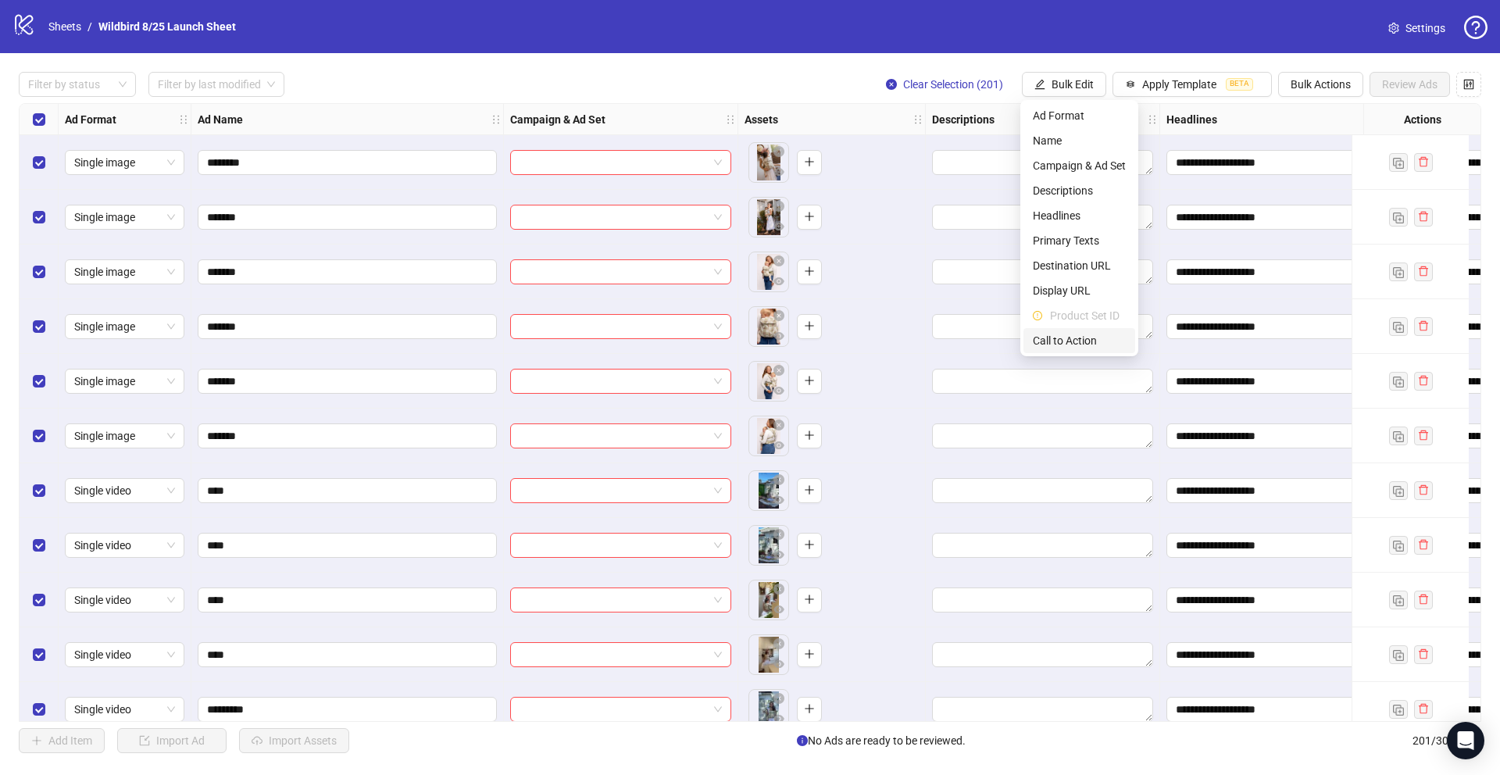
click at [1070, 341] on span "Call to Action" at bounding box center [1079, 340] width 93 height 17
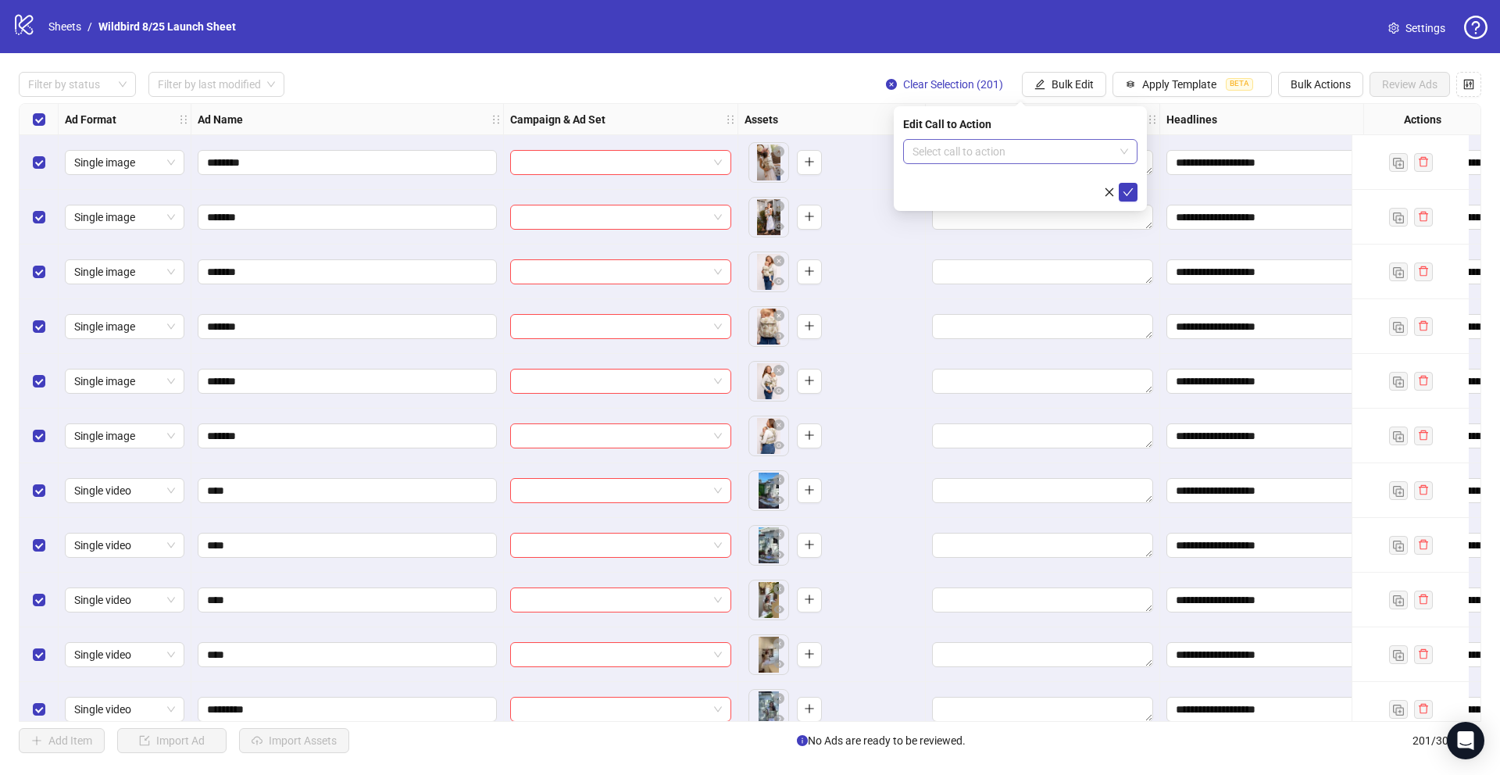
click at [1007, 152] on input "search" at bounding box center [1014, 151] width 202 height 23
type input "****"
click at [999, 187] on div "Shop now" at bounding box center [1020, 182] width 209 height 17
click at [1124, 195] on icon "check" at bounding box center [1128, 192] width 11 height 11
click at [1069, 78] on span "Bulk Edit" at bounding box center [1073, 84] width 42 height 13
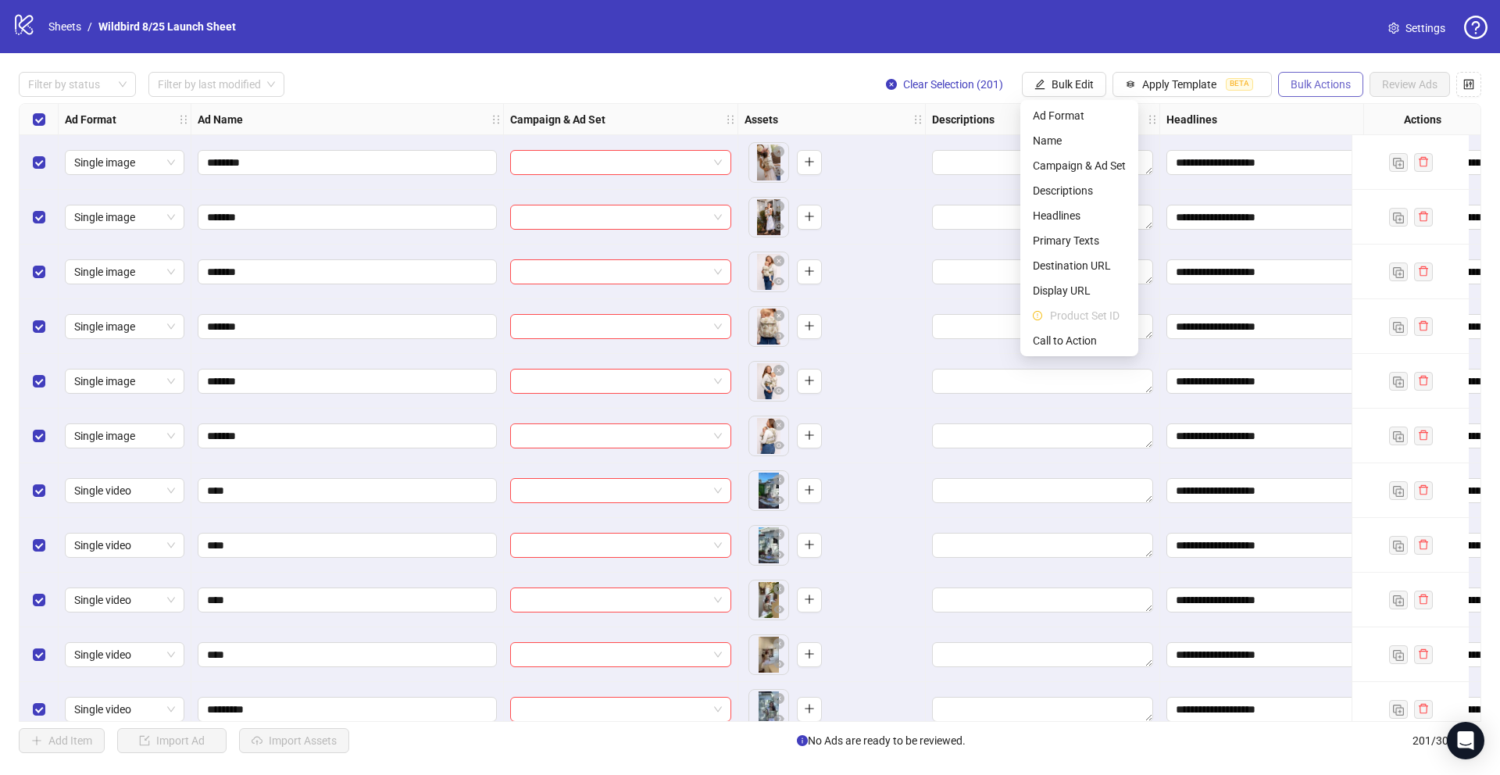
click at [1321, 78] on span "Bulk Actions" at bounding box center [1321, 84] width 60 height 13
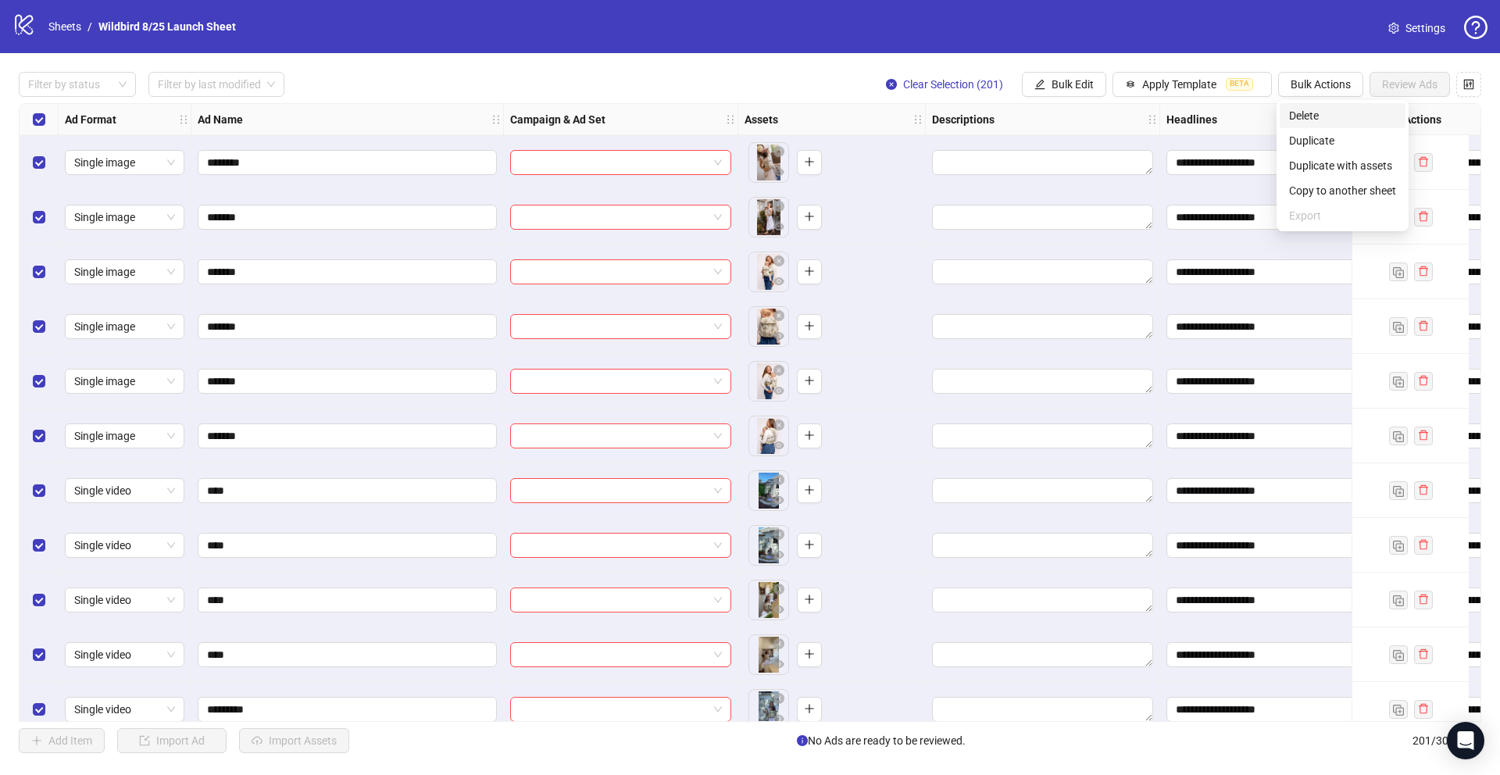
click at [1315, 104] on li "Delete" at bounding box center [1343, 115] width 126 height 25
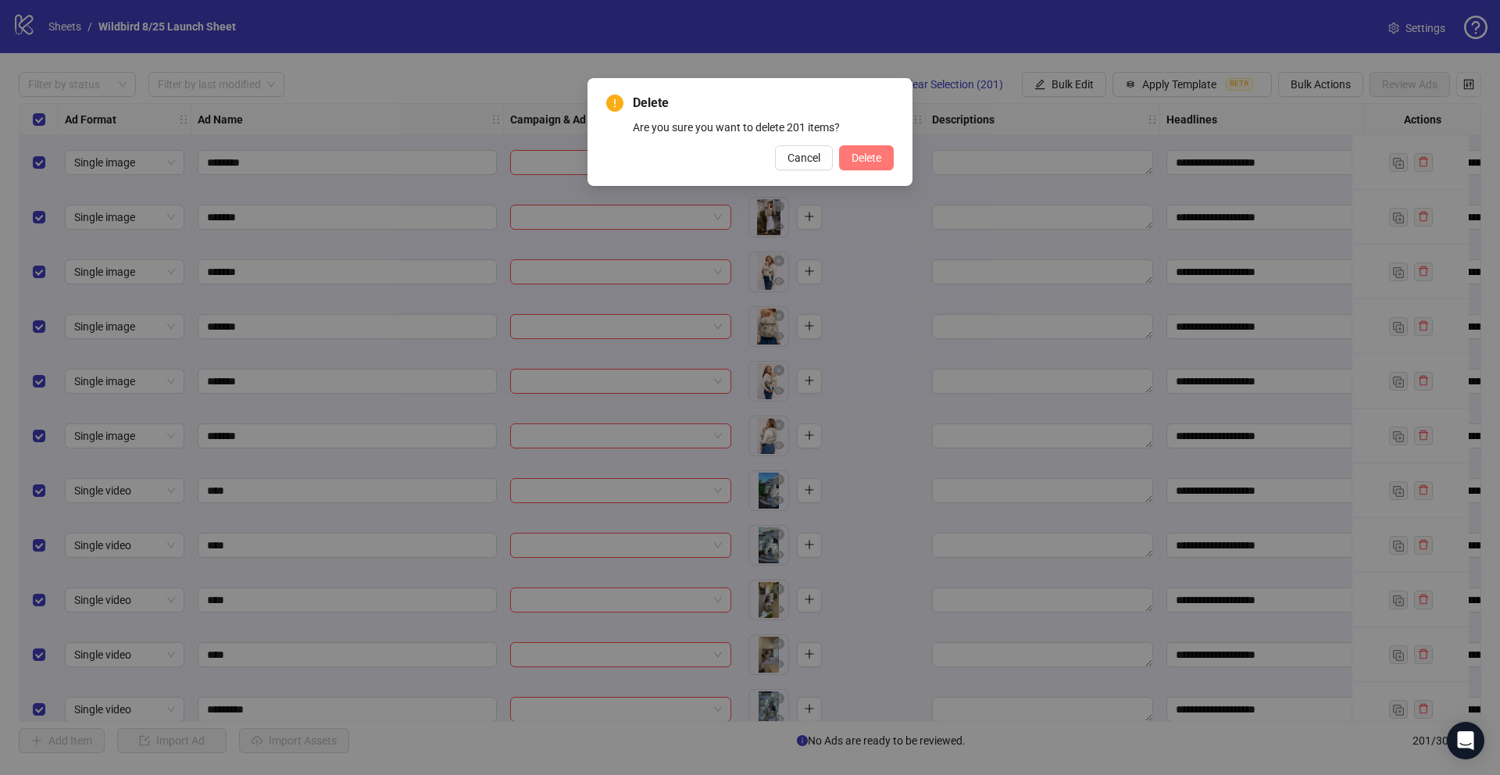
click at [861, 160] on span "Delete" at bounding box center [867, 158] width 30 height 13
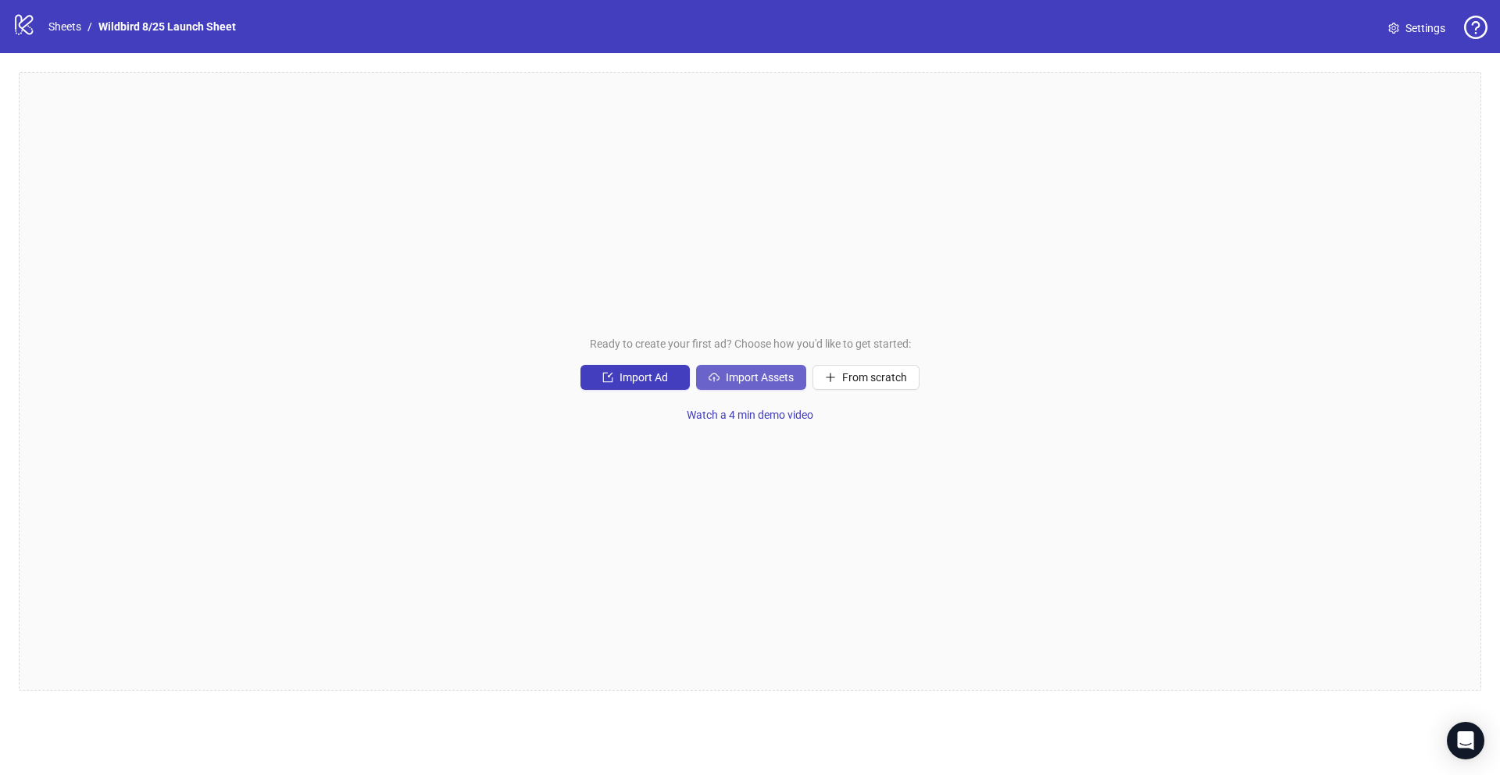
click at [753, 369] on button "Import Assets" at bounding box center [751, 377] width 110 height 25
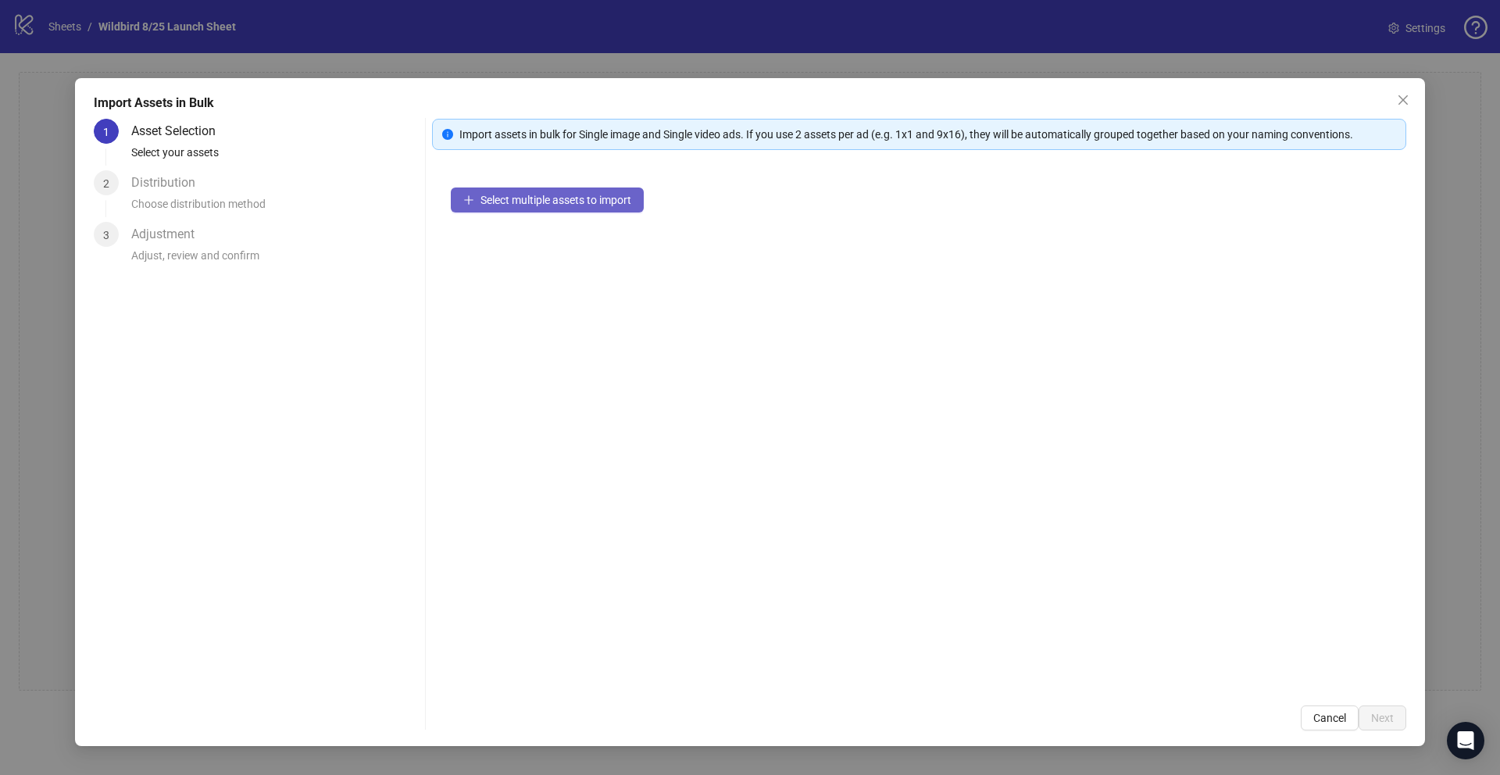
click at [562, 200] on span "Select multiple assets to import" at bounding box center [556, 200] width 151 height 13
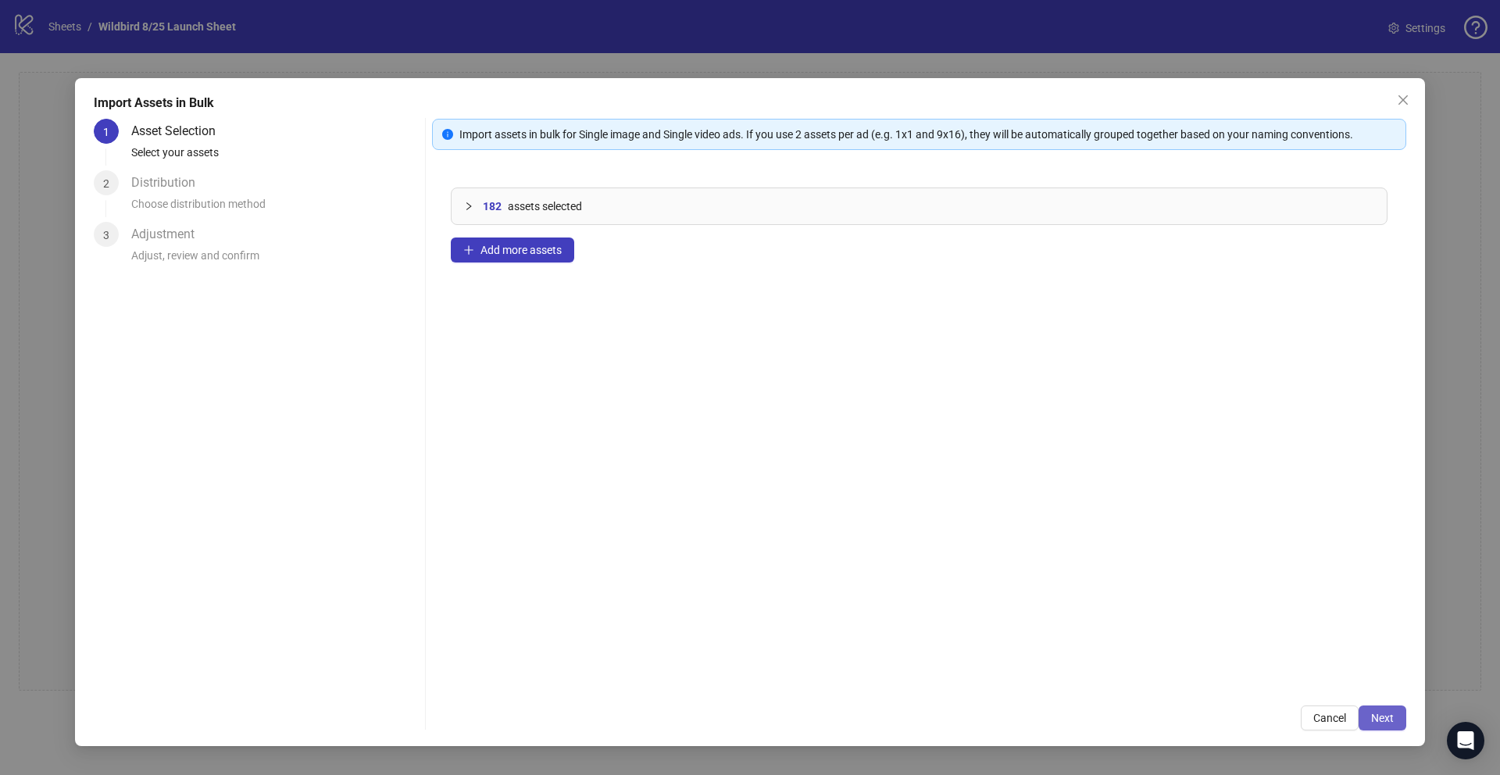
click at [1382, 718] on span "Next" at bounding box center [1382, 718] width 23 height 13
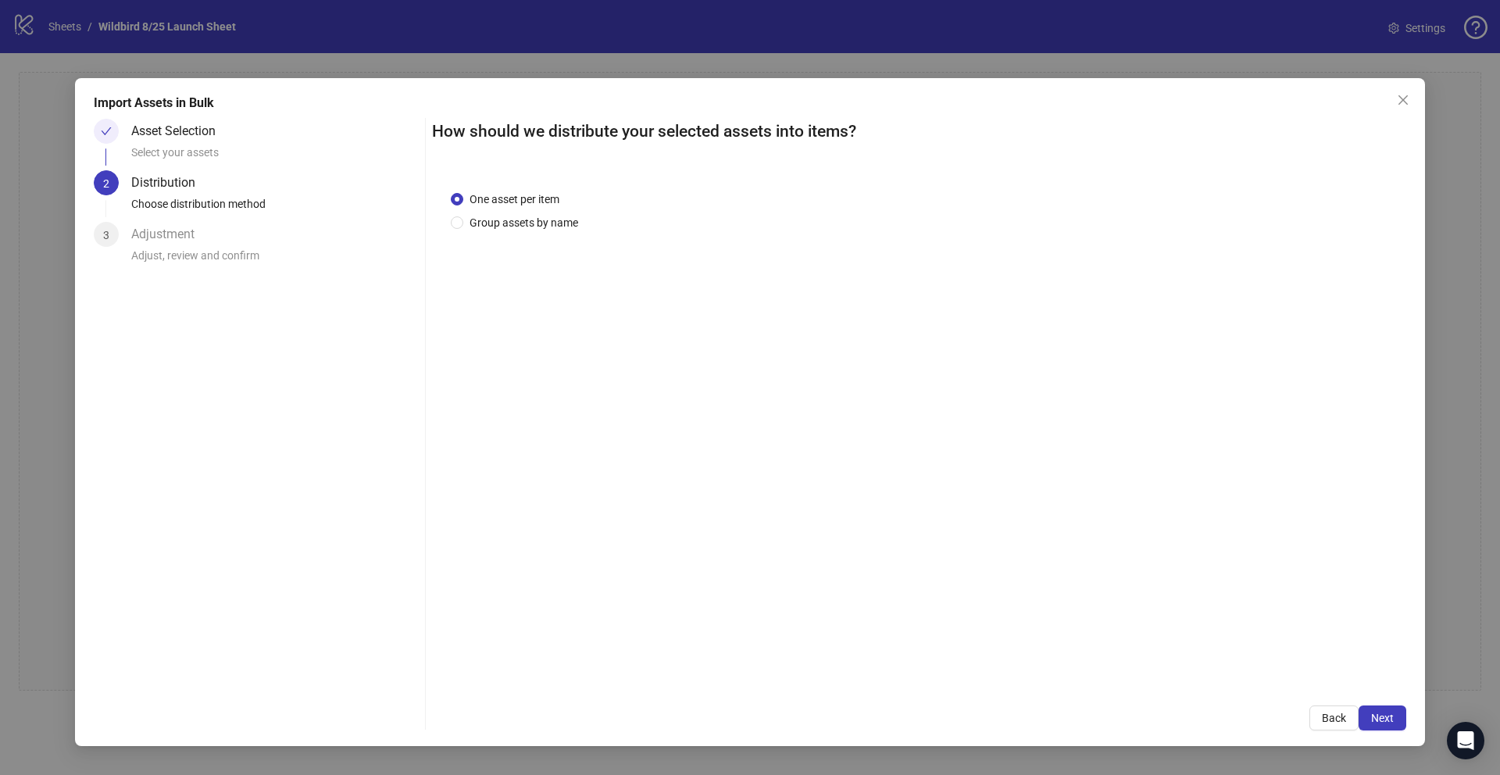
click at [1386, 721] on span "Next" at bounding box center [1382, 718] width 23 height 13
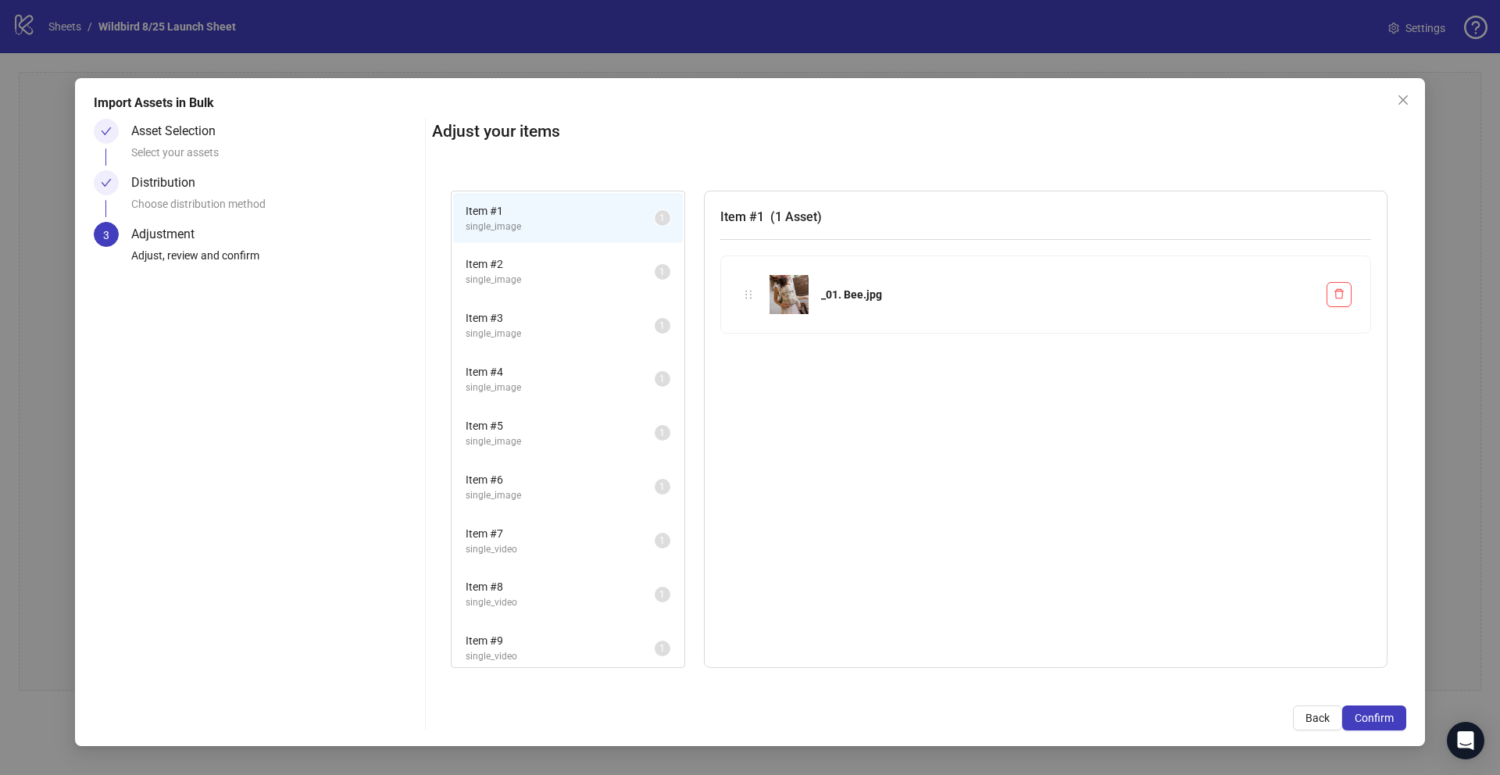
click at [1386, 721] on span "Confirm" at bounding box center [1374, 718] width 39 height 13
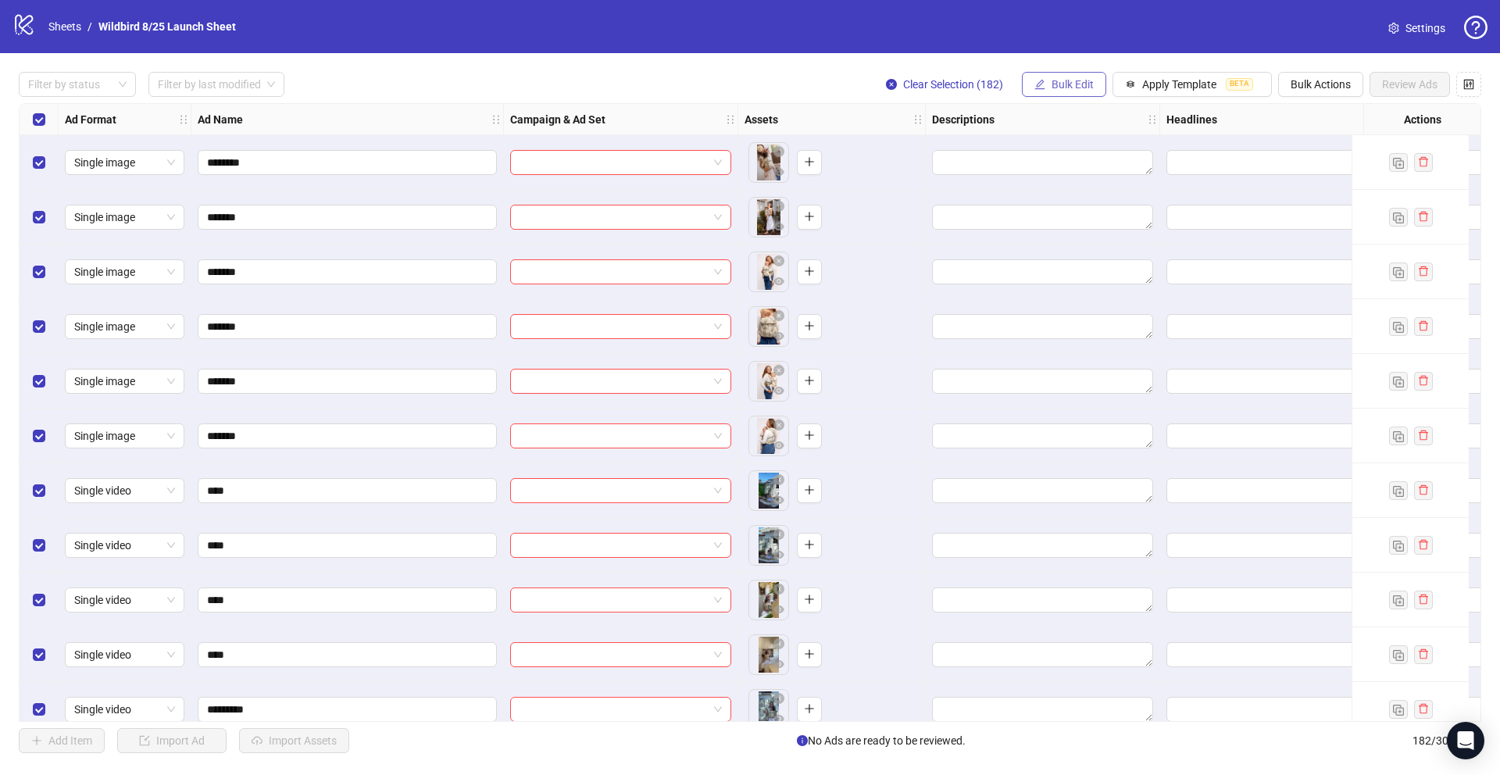
click at [1071, 87] on span "Bulk Edit" at bounding box center [1073, 84] width 42 height 13
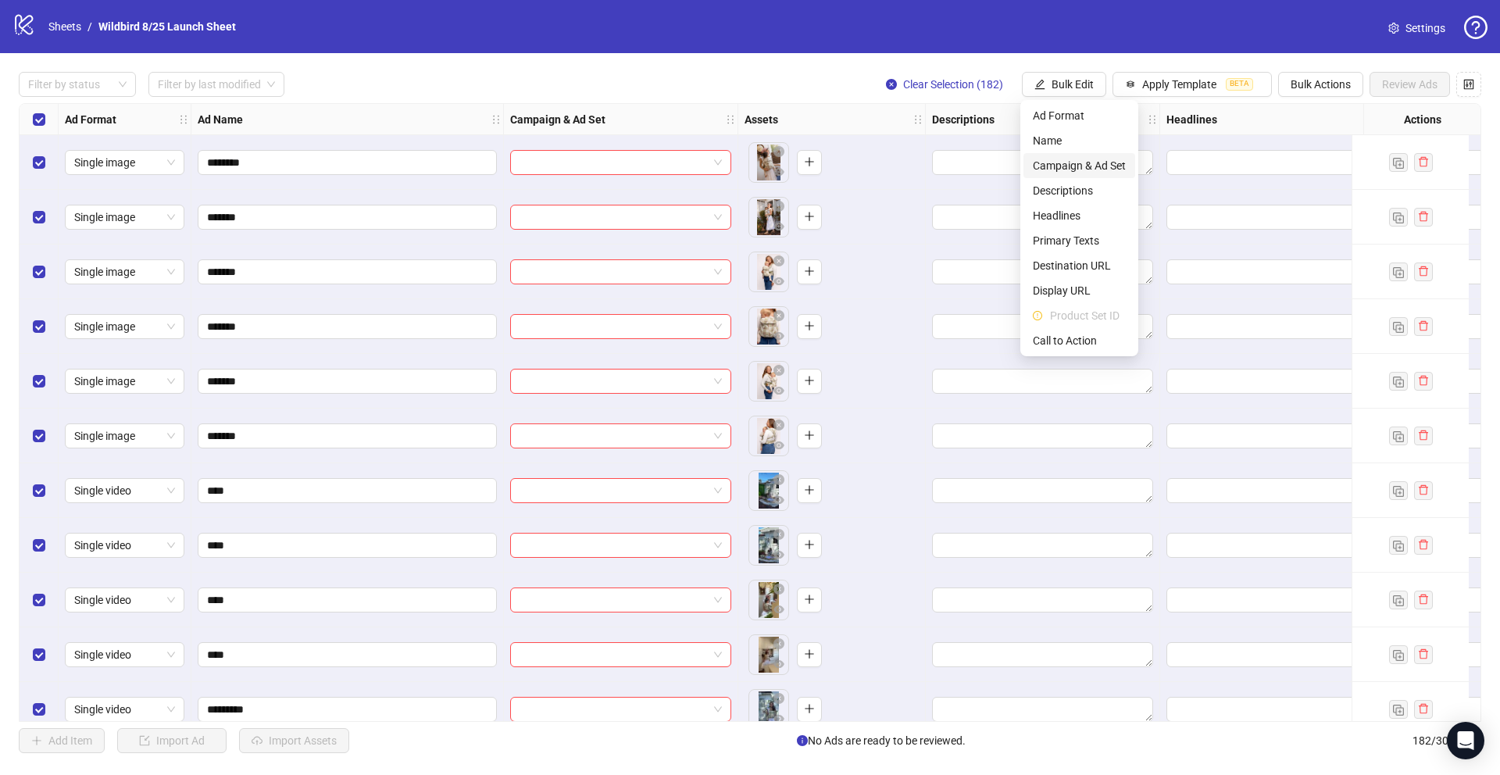
click at [1071, 162] on span "Campaign & Ad Set" at bounding box center [1079, 165] width 93 height 17
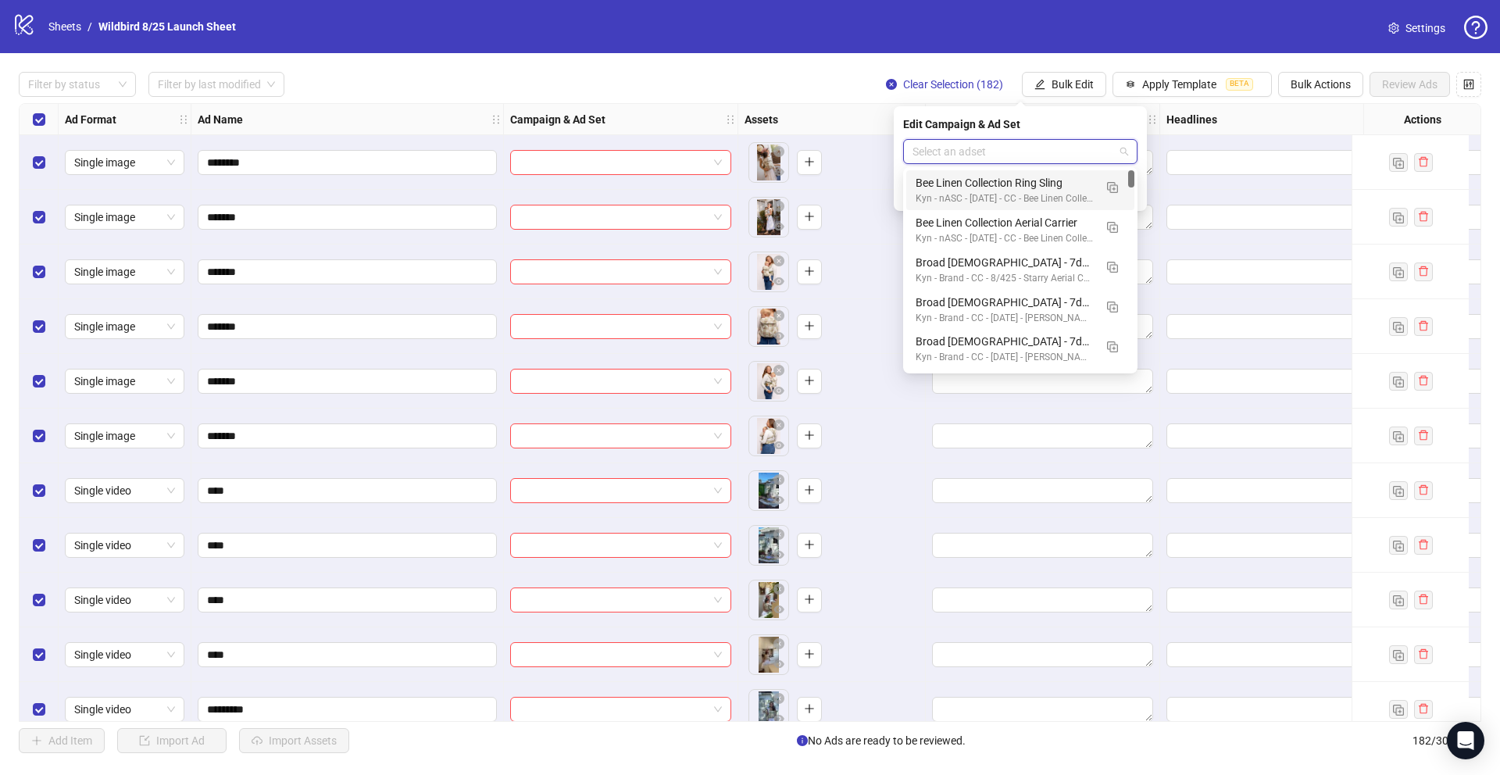
click at [1003, 158] on input "search" at bounding box center [1014, 151] width 202 height 23
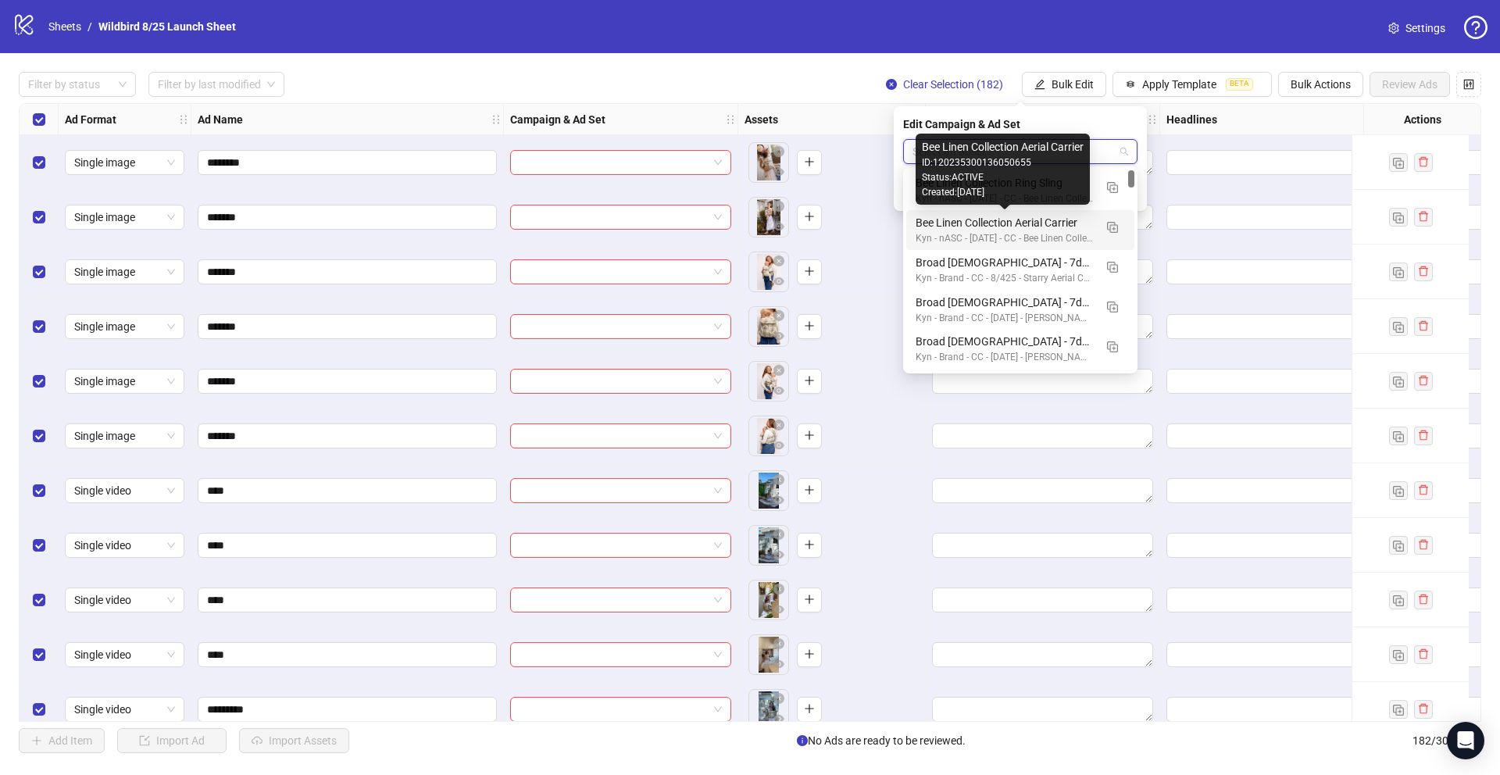
click at [987, 224] on div "Bee Linen Collection Aerial Carrier" at bounding box center [1005, 222] width 178 height 17
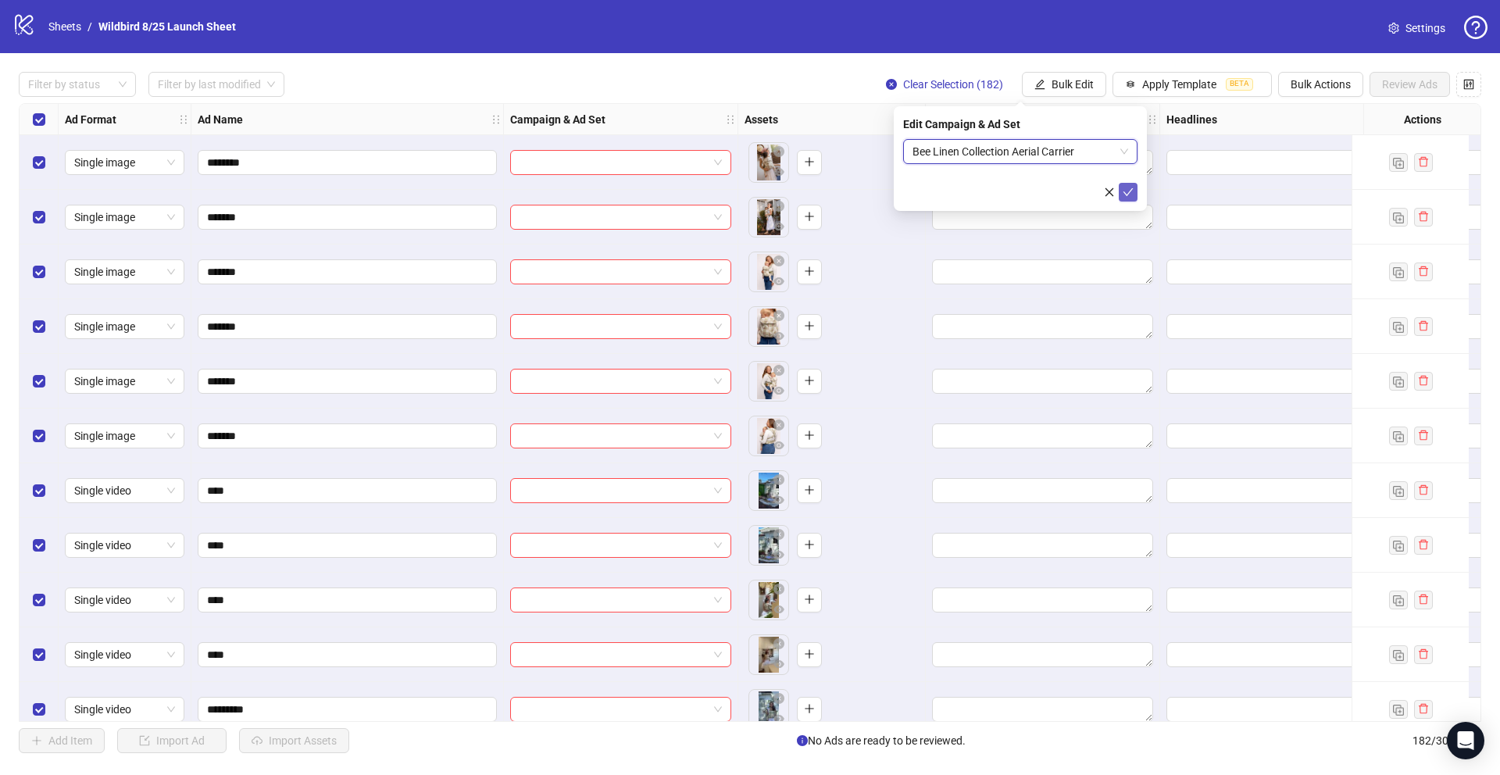
click at [1125, 195] on icon "check" at bounding box center [1128, 192] width 11 height 11
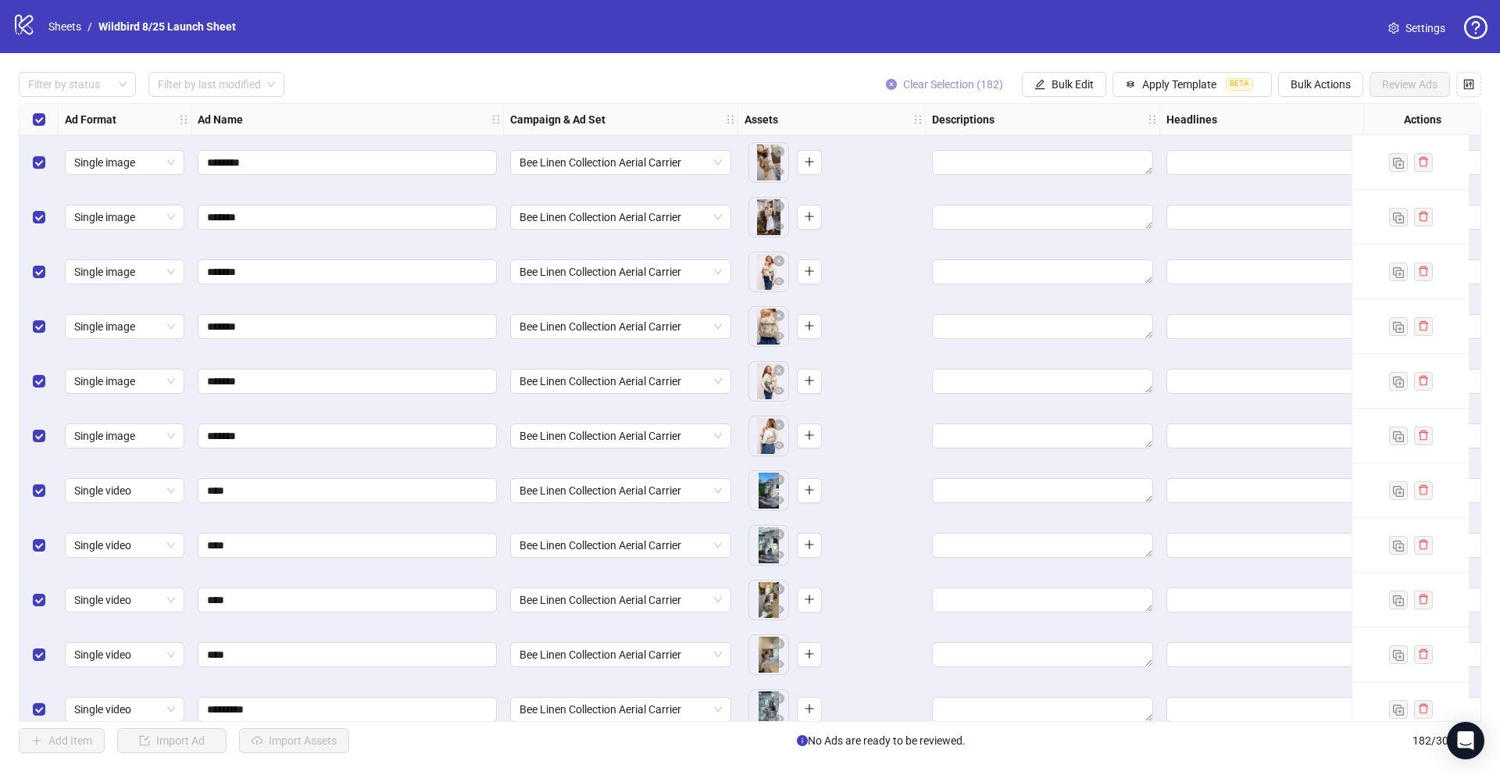
click at [894, 84] on button "Clear Selection (182)" at bounding box center [945, 84] width 142 height 25
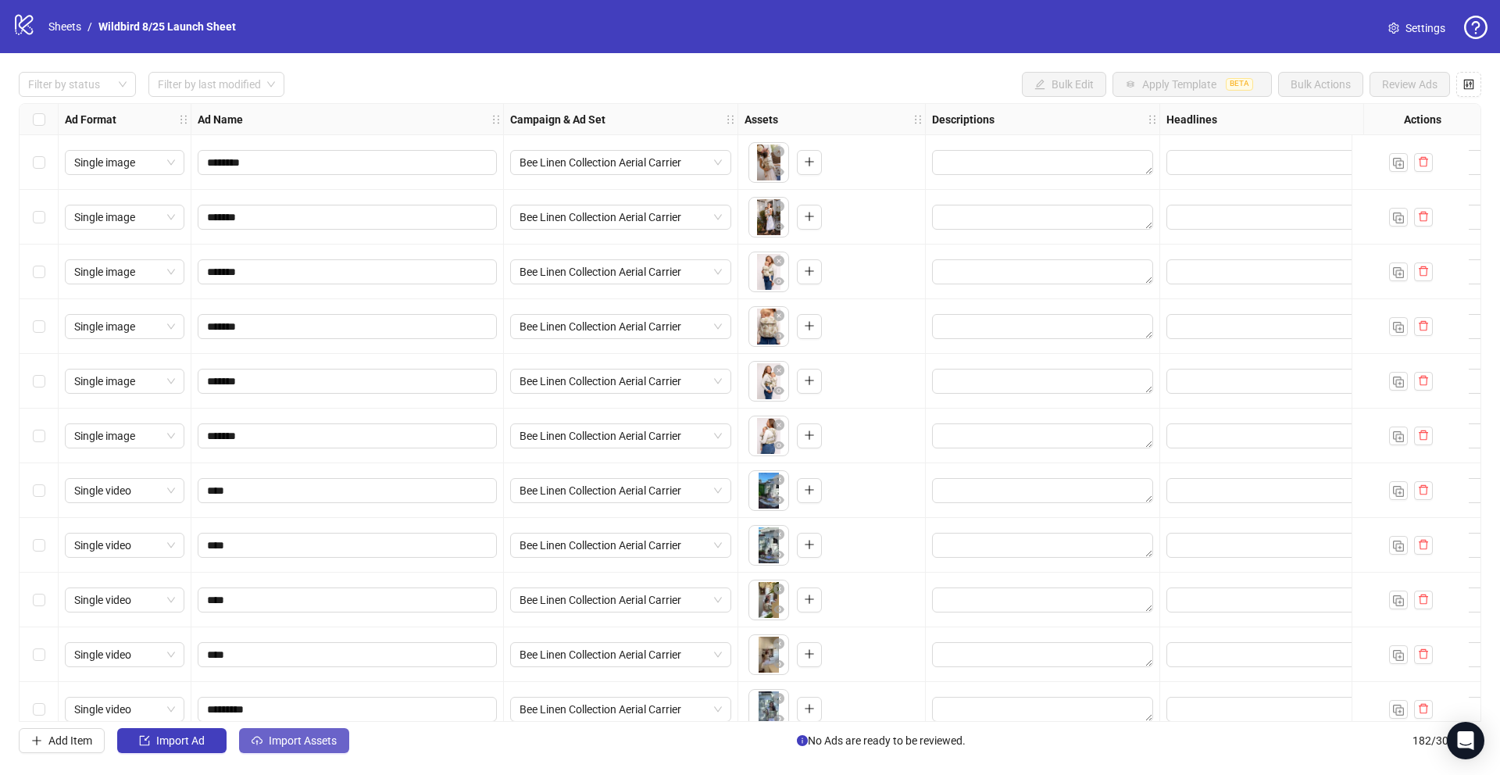
click at [275, 745] on span "Import Assets" at bounding box center [303, 741] width 68 height 13
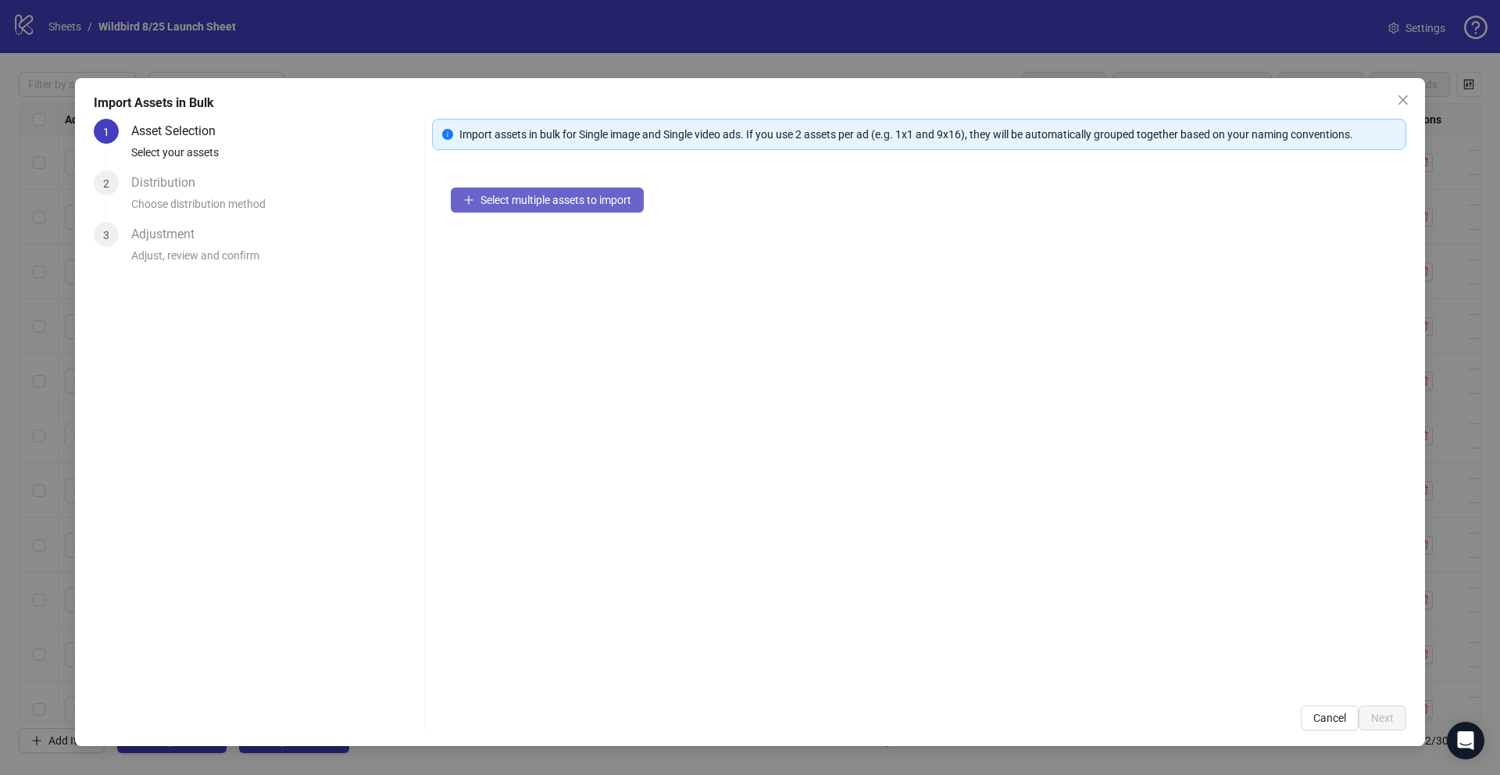
click at [522, 199] on span "Select multiple assets to import" at bounding box center [556, 200] width 151 height 13
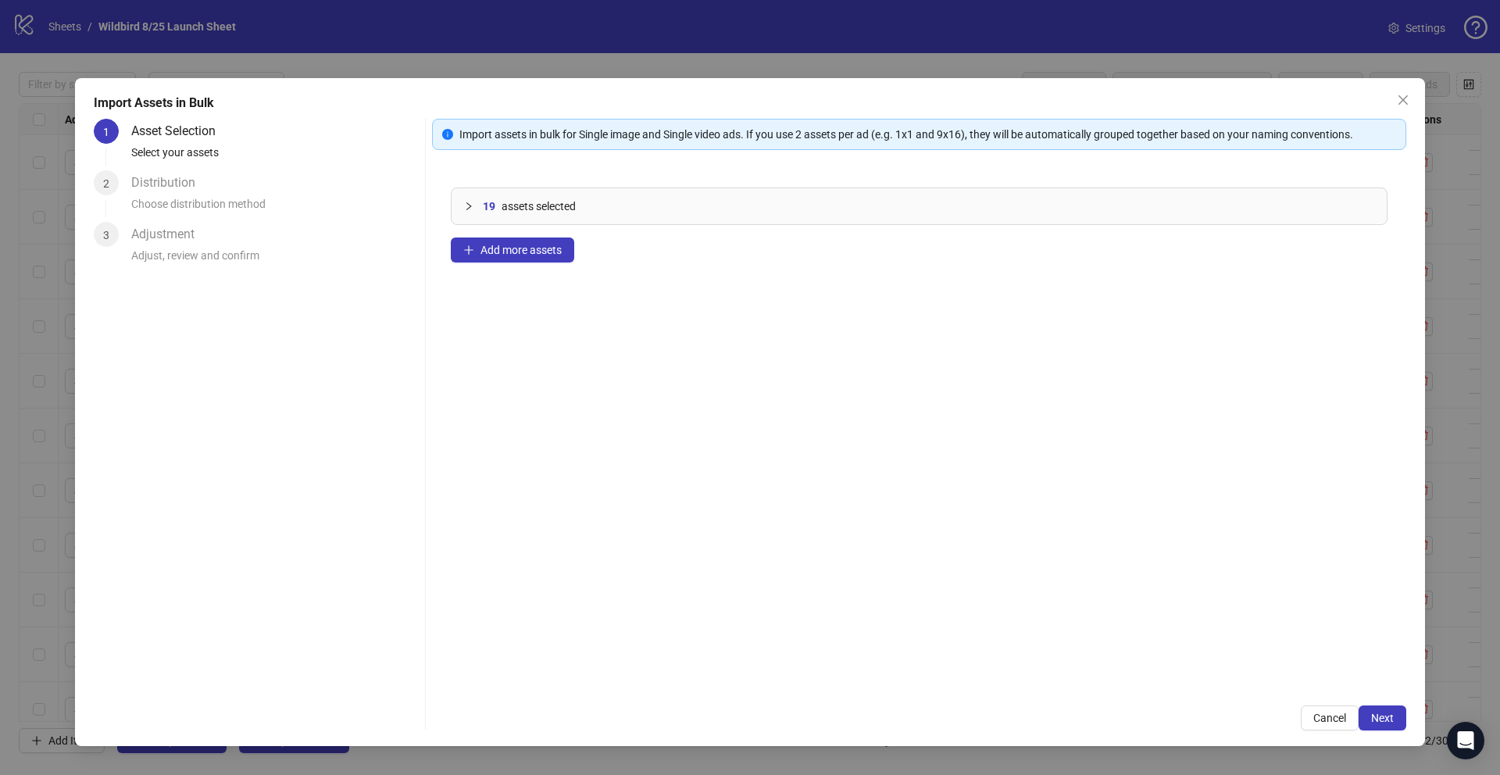
click at [470, 205] on icon "collapsed" at bounding box center [468, 206] width 9 height 9
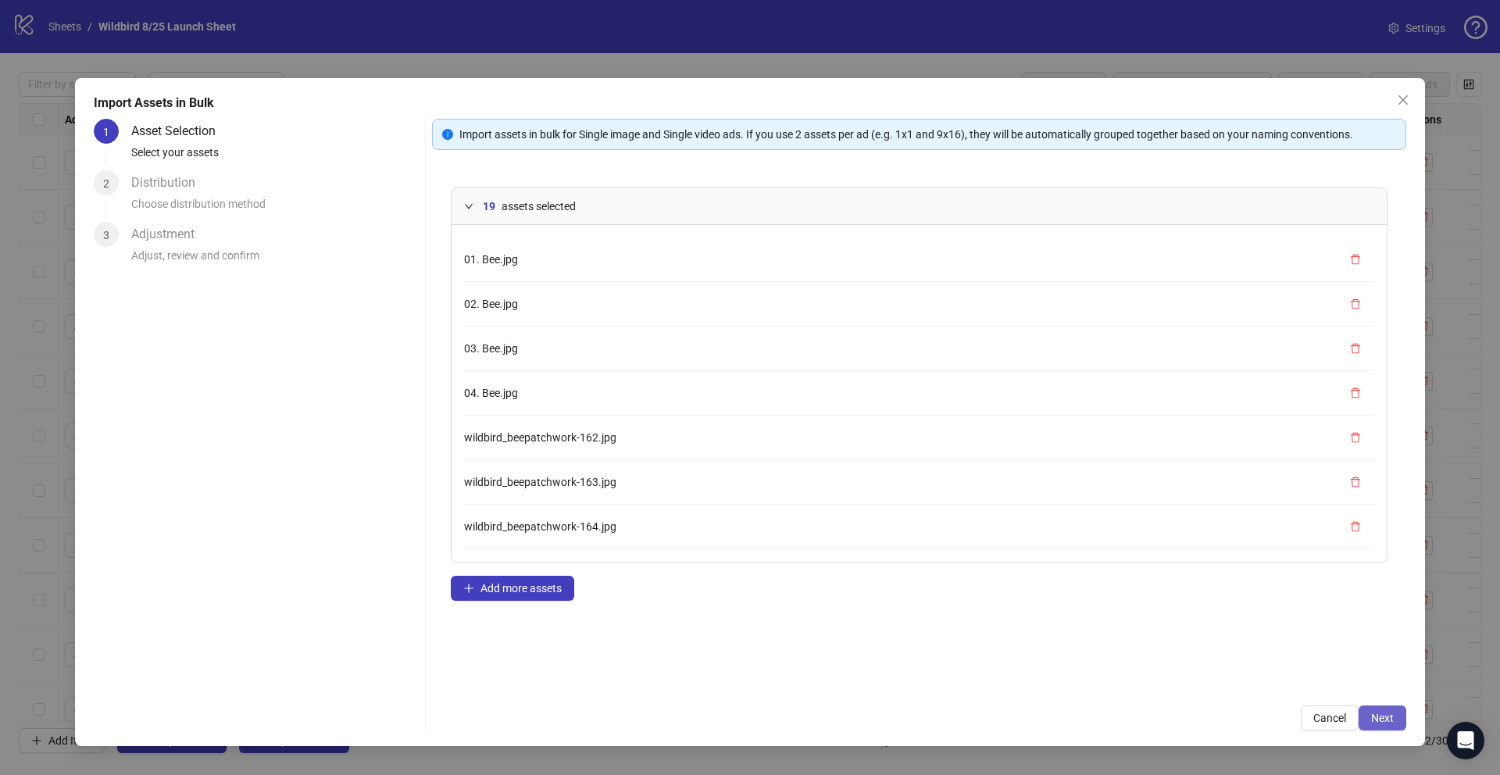
click at [1394, 717] on button "Next" at bounding box center [1383, 718] width 48 height 25
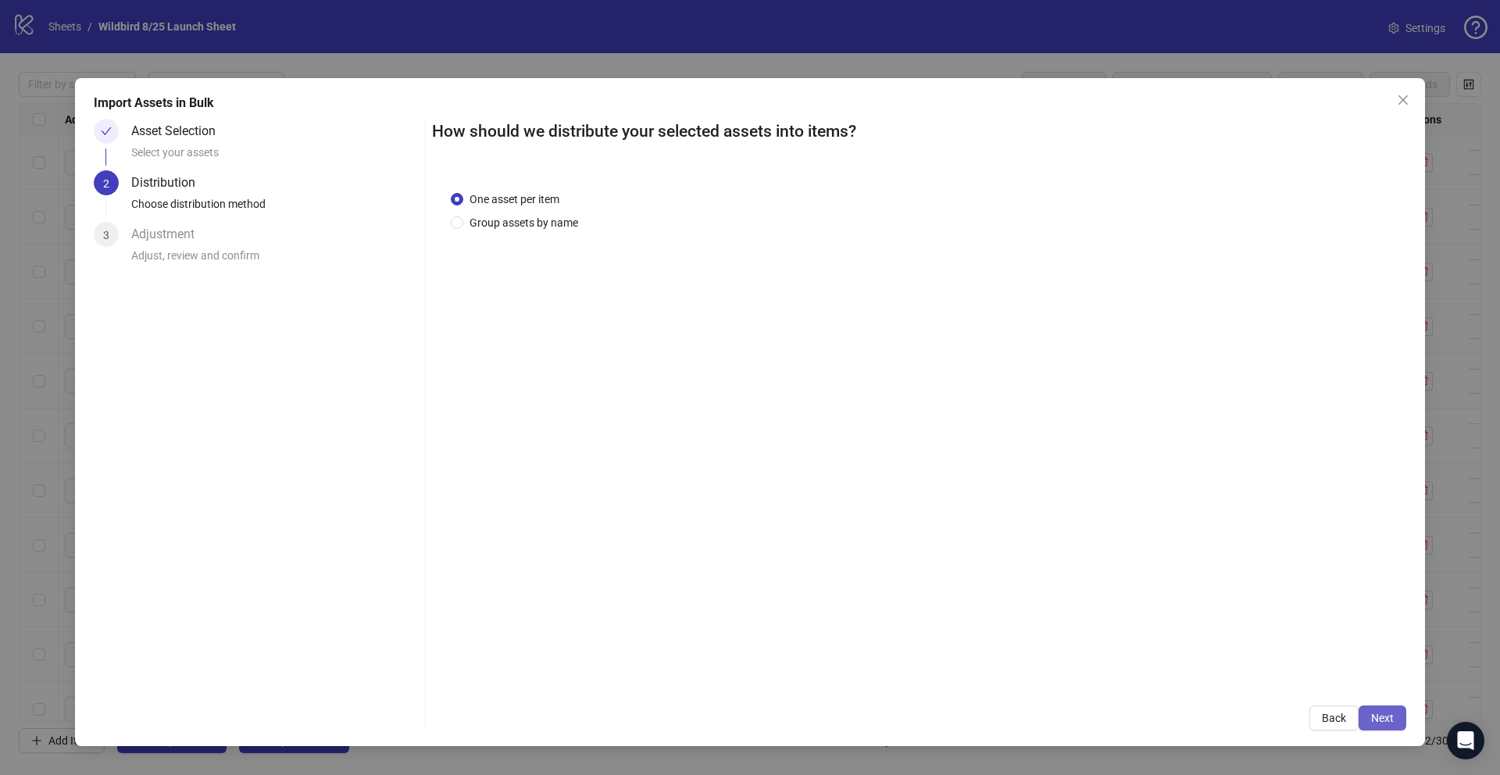
click at [1387, 719] on span "Next" at bounding box center [1382, 718] width 23 height 13
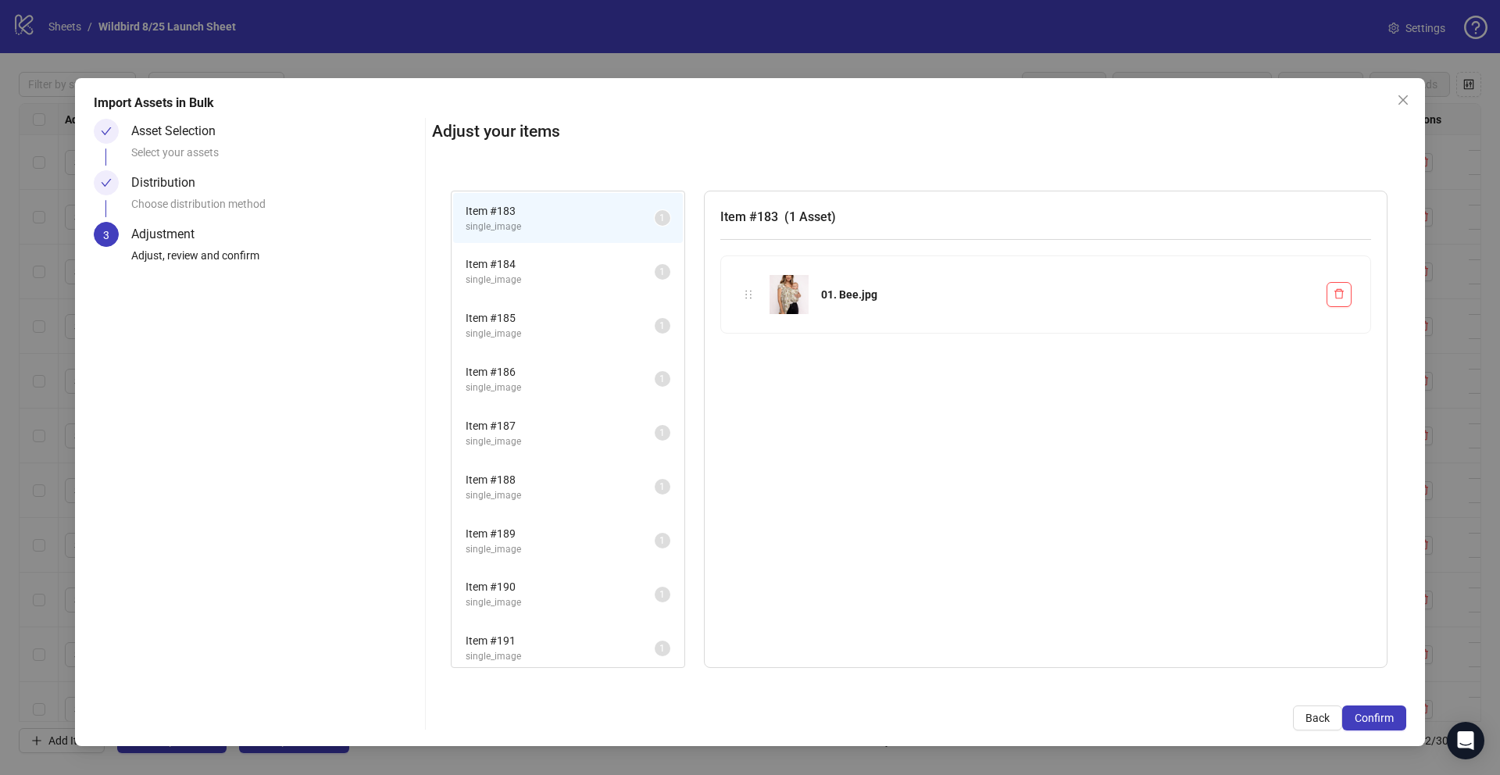
click at [553, 274] on span "single_image" at bounding box center [560, 280] width 189 height 15
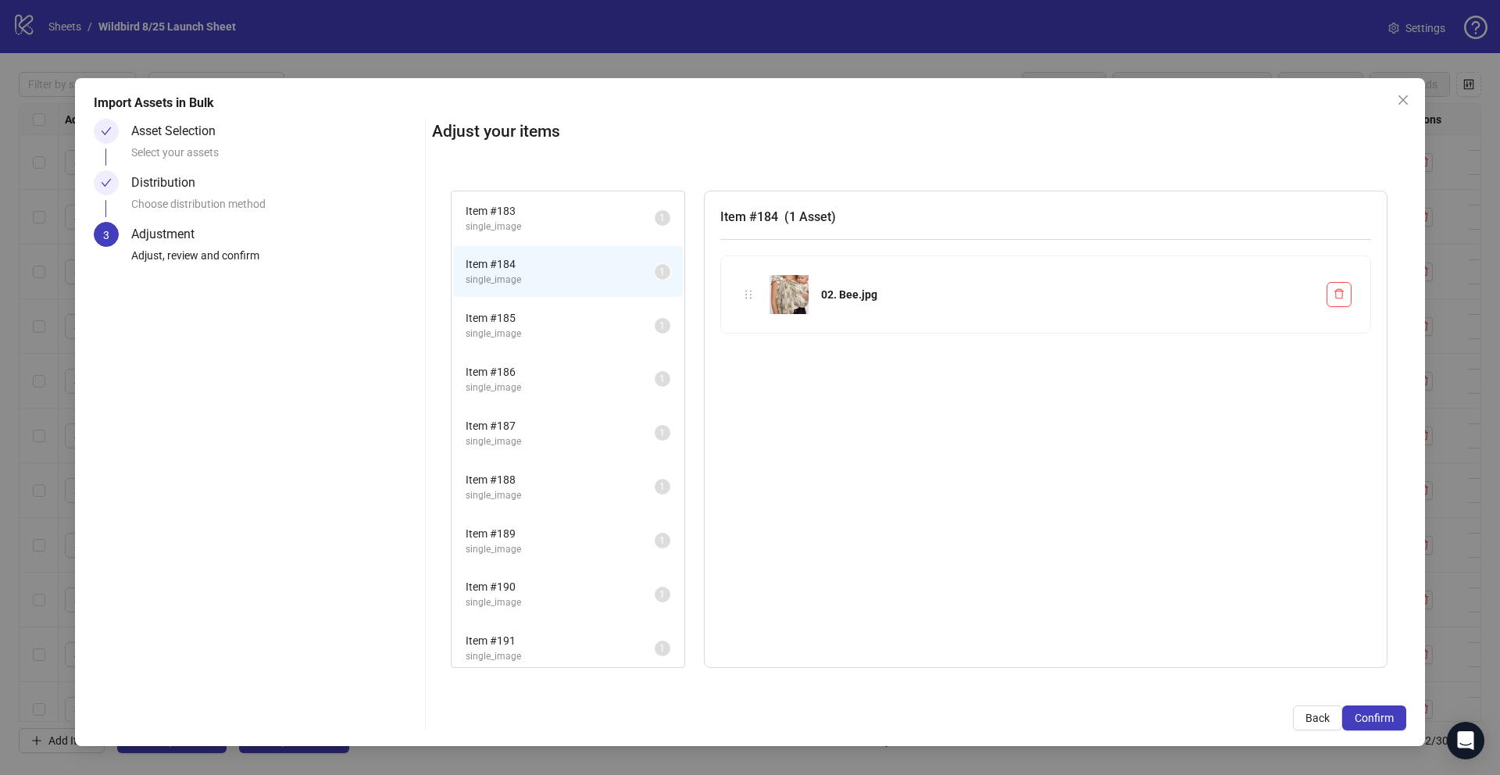
scroll to position [546, 0]
click at [535, 650] on span "single_image" at bounding box center [560, 649] width 189 height 15
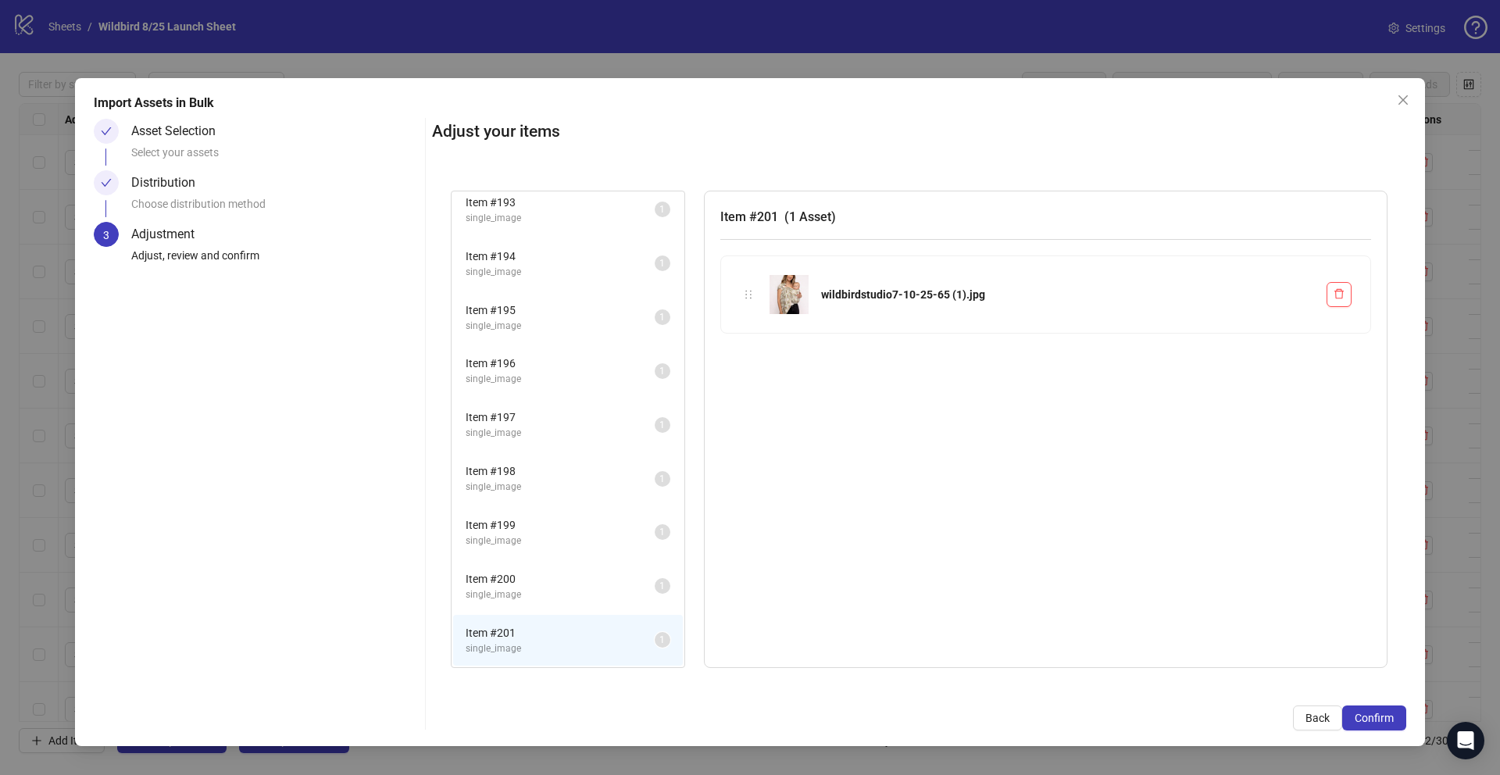
click at [528, 595] on span "single_image" at bounding box center [560, 595] width 189 height 15
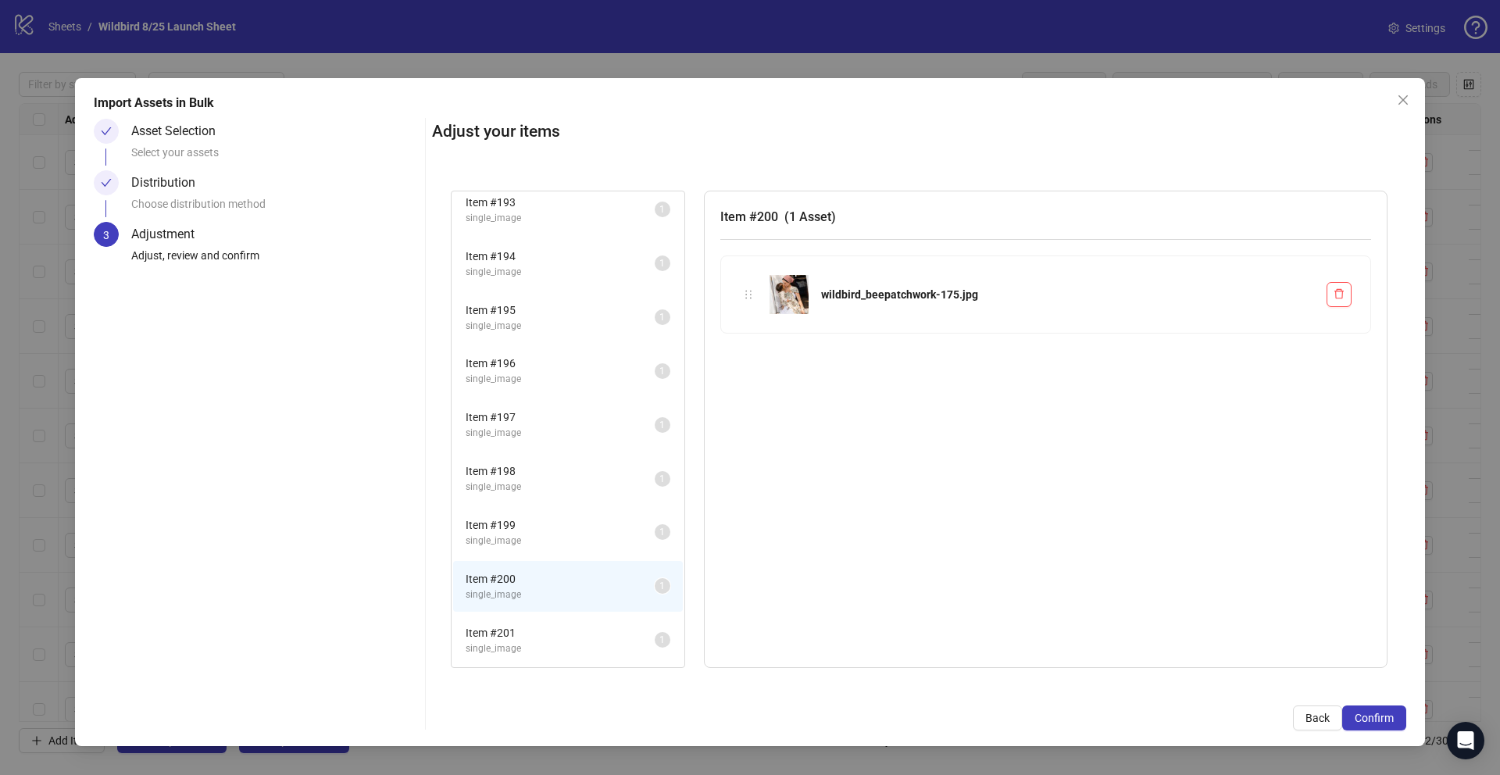
click at [528, 554] on li "Item # 199 single_image 1" at bounding box center [568, 532] width 230 height 51
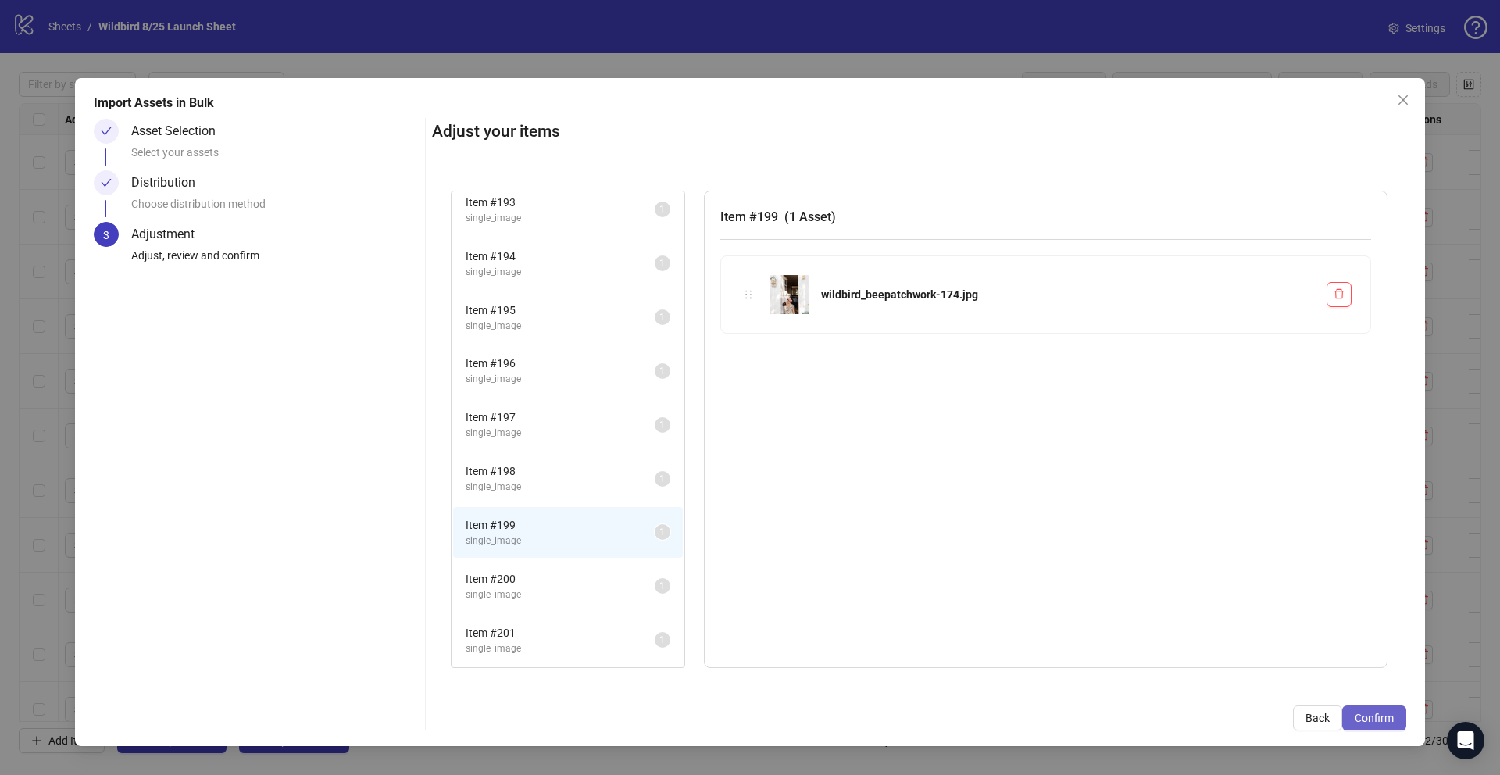
click at [1381, 717] on span "Confirm" at bounding box center [1374, 718] width 39 height 13
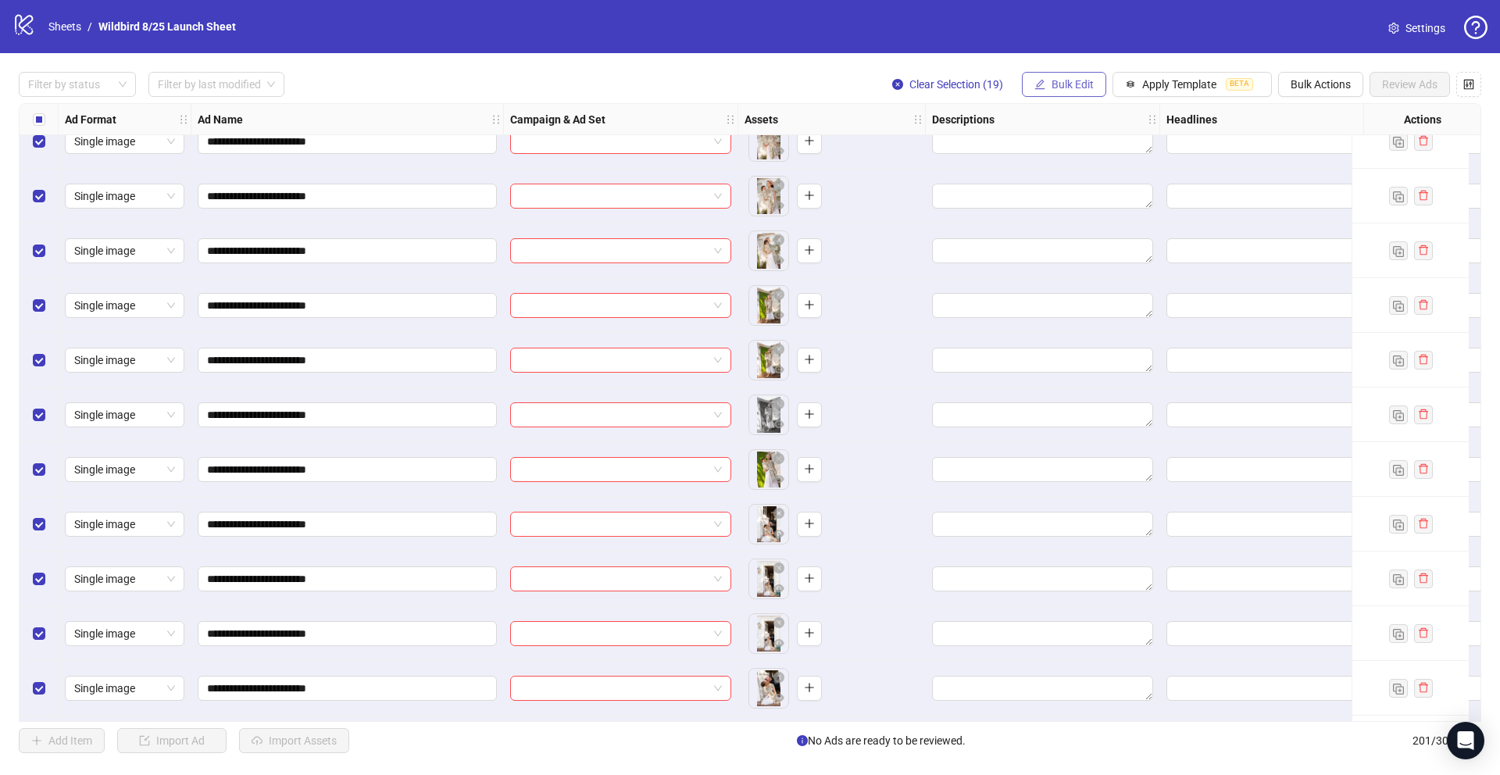
click at [1052, 86] on span "Bulk Edit" at bounding box center [1073, 84] width 42 height 13
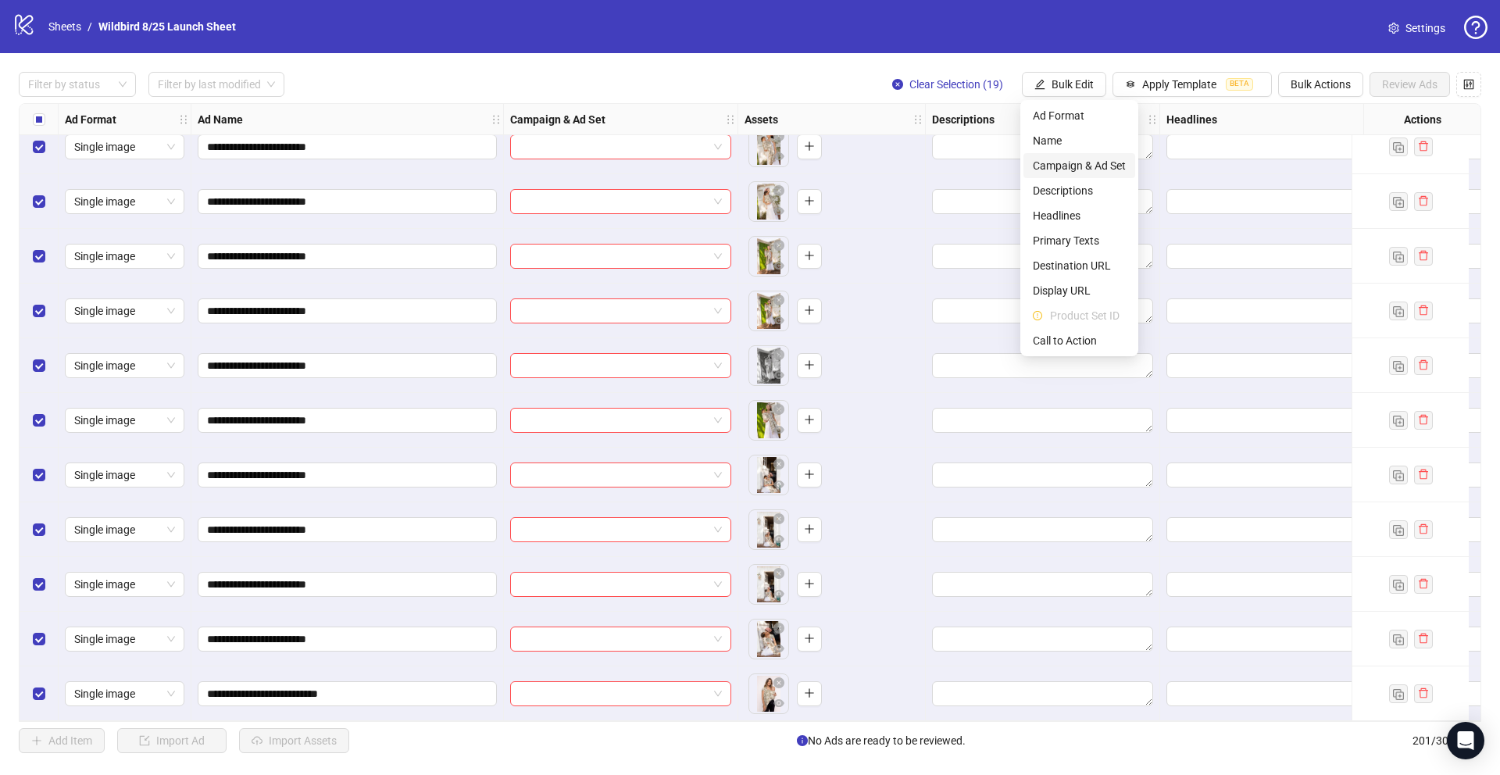
click at [1050, 156] on li "Campaign & Ad Set" at bounding box center [1080, 165] width 112 height 25
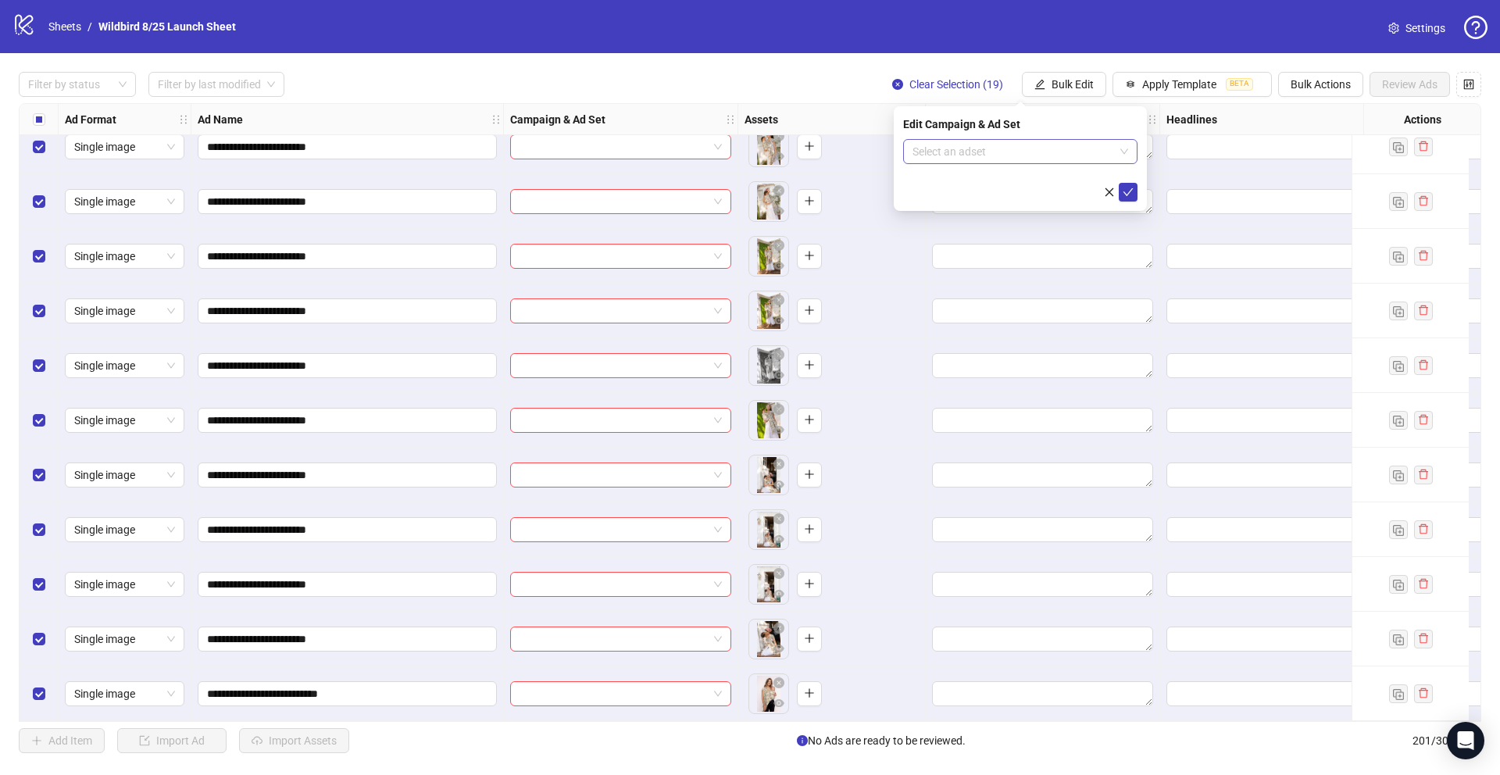
click at [1002, 145] on input "search" at bounding box center [1014, 151] width 202 height 23
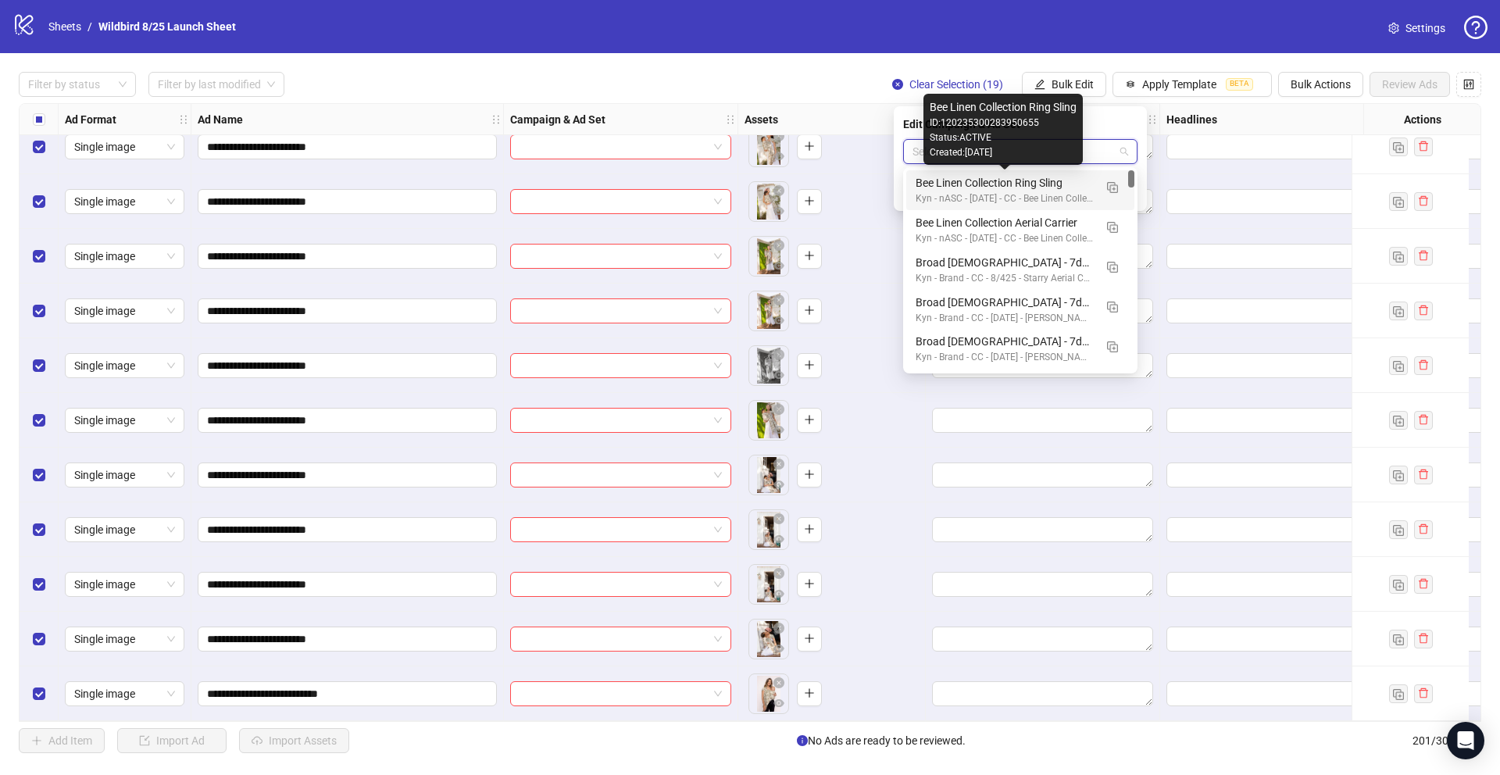
click at [992, 181] on div "Bee Linen Collection Ring Sling" at bounding box center [1005, 182] width 178 height 17
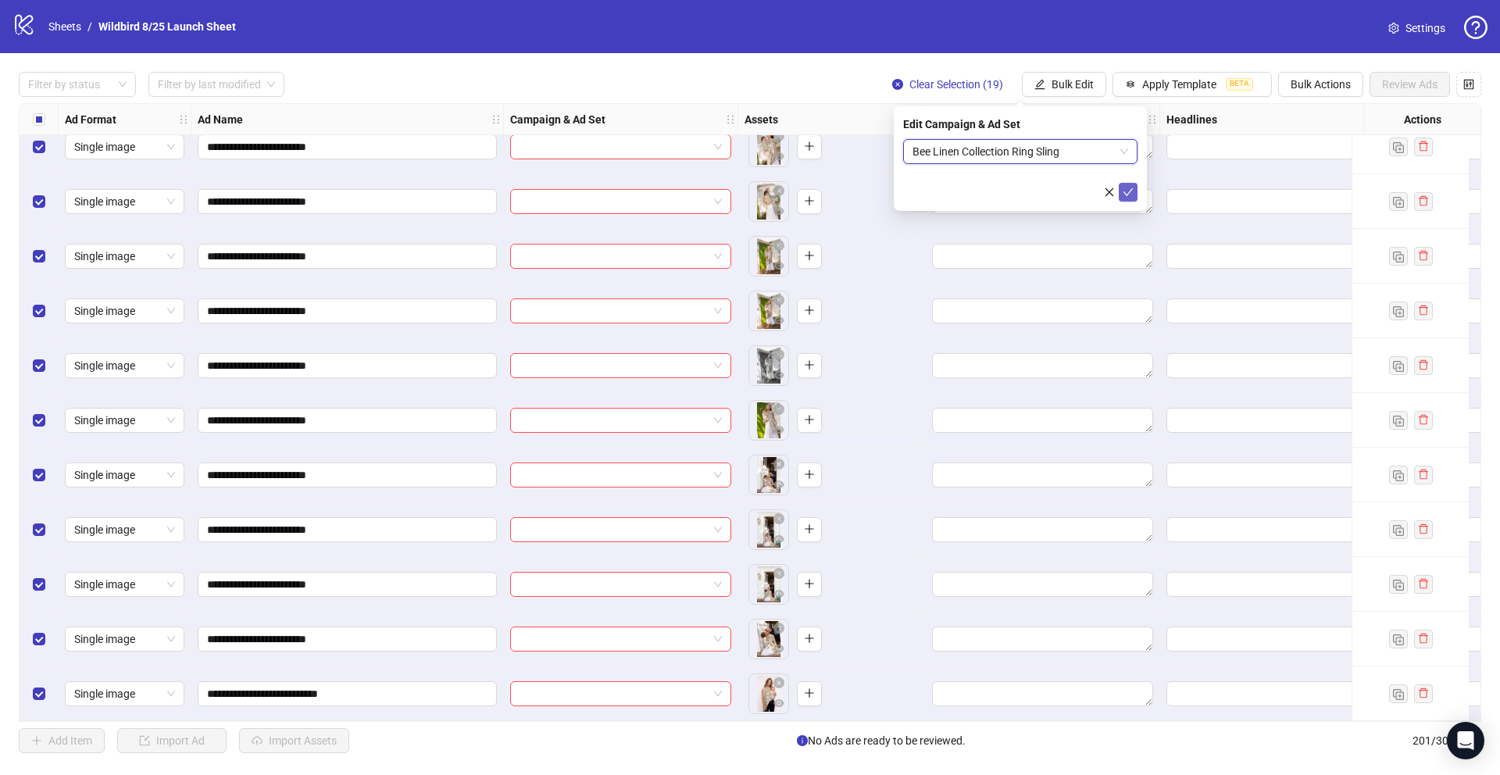
click at [1133, 195] on icon "check" at bounding box center [1128, 192] width 11 height 11
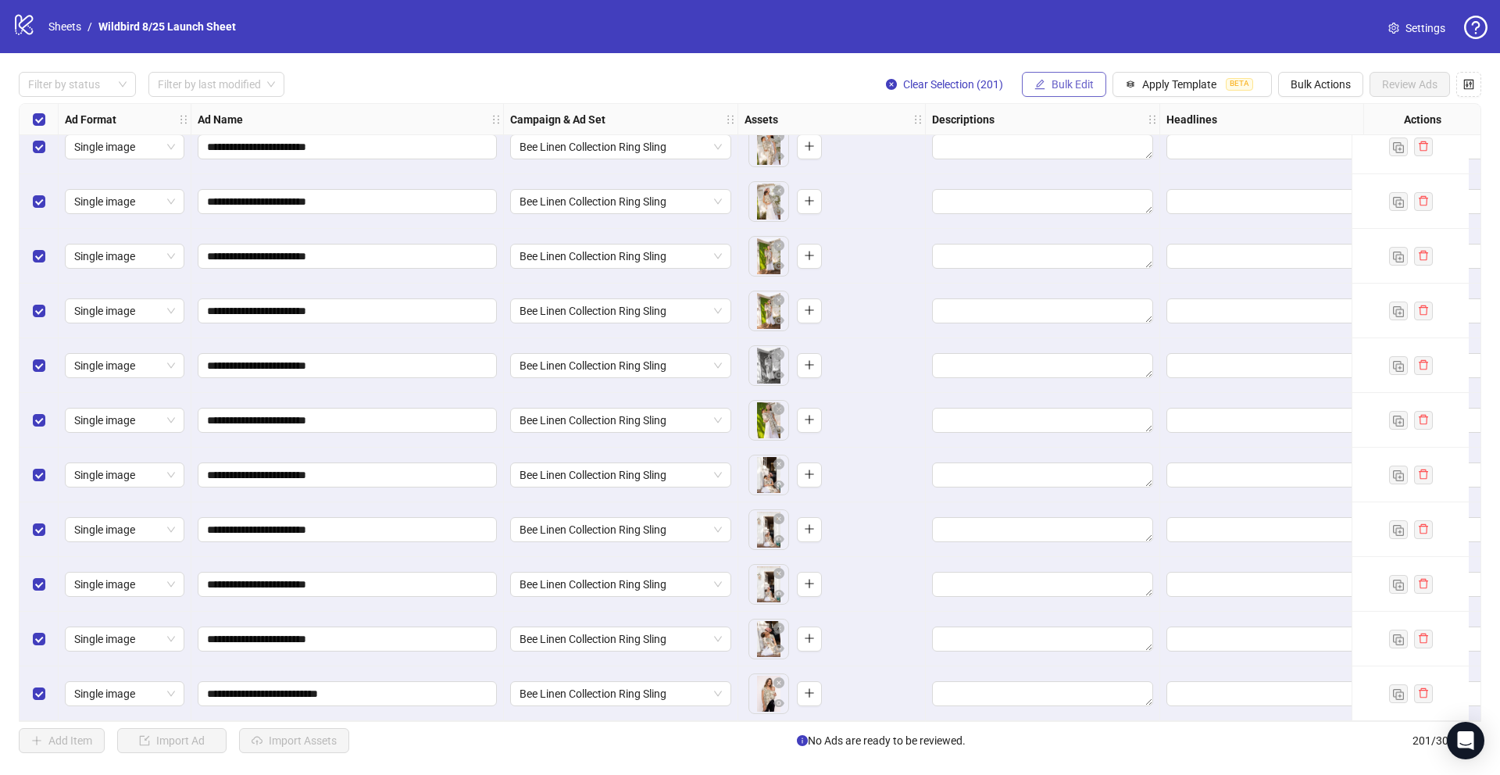
click at [1078, 81] on span "Bulk Edit" at bounding box center [1073, 84] width 42 height 13
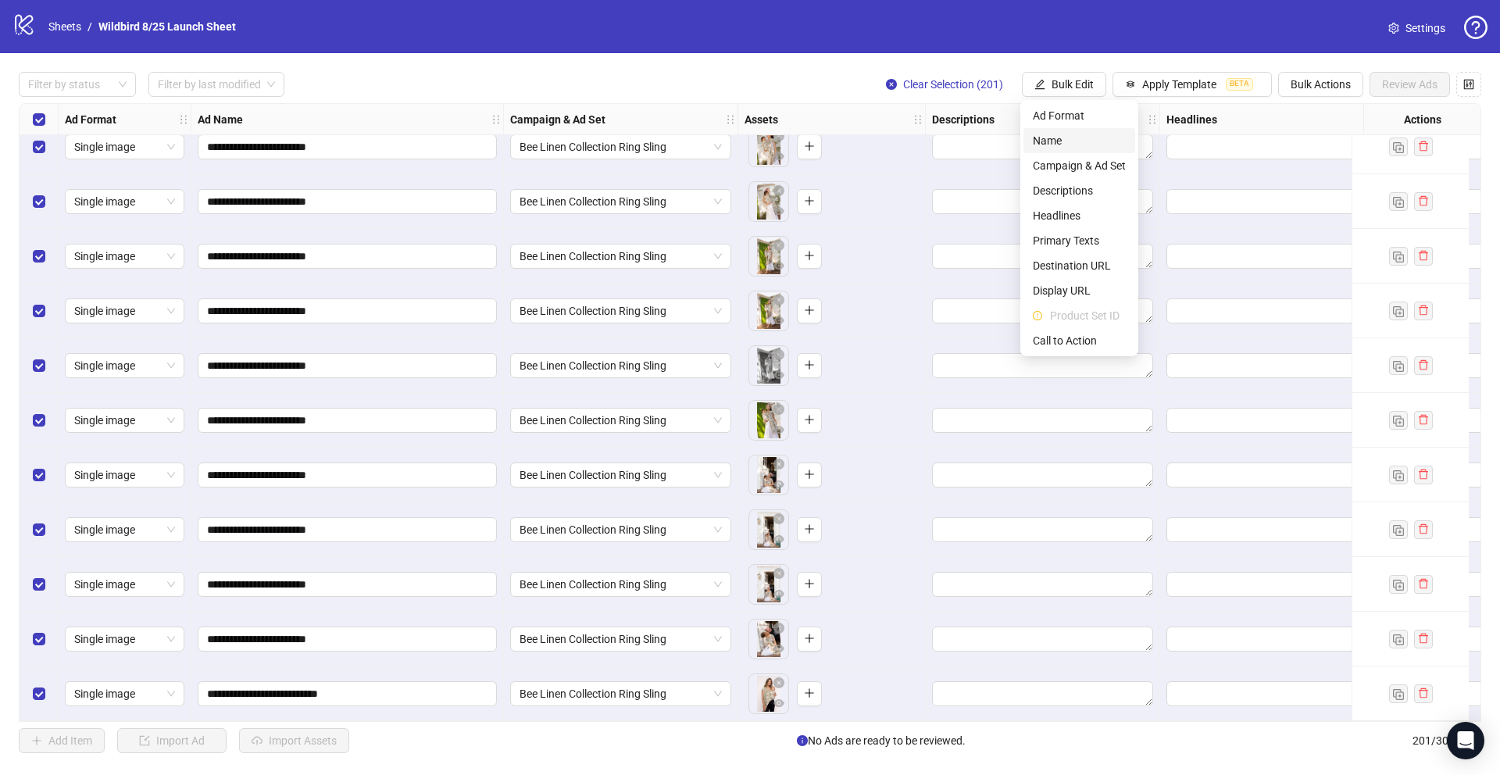
click at [1068, 140] on span "Name" at bounding box center [1079, 140] width 93 height 17
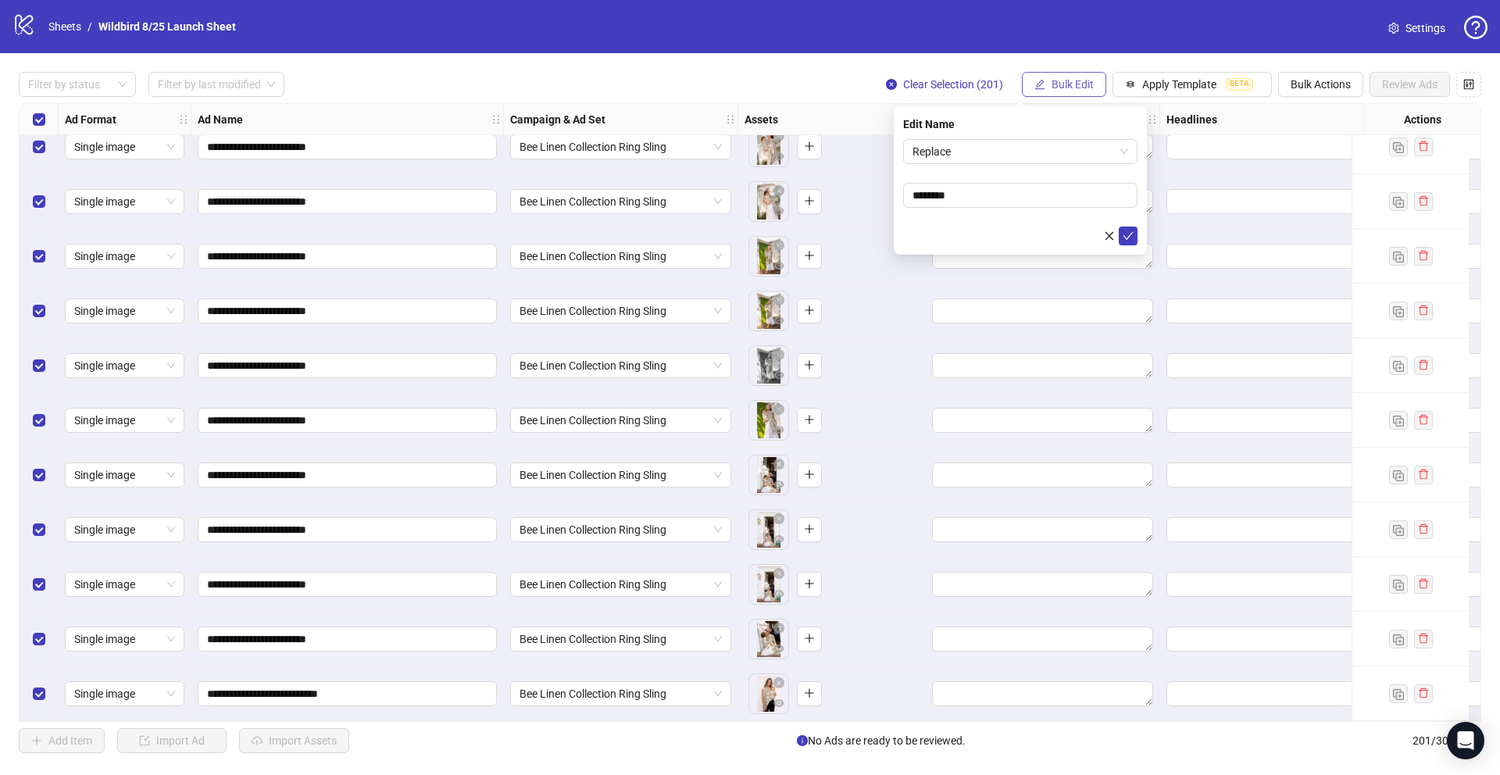
click at [1070, 86] on span "Bulk Edit" at bounding box center [1073, 84] width 42 height 13
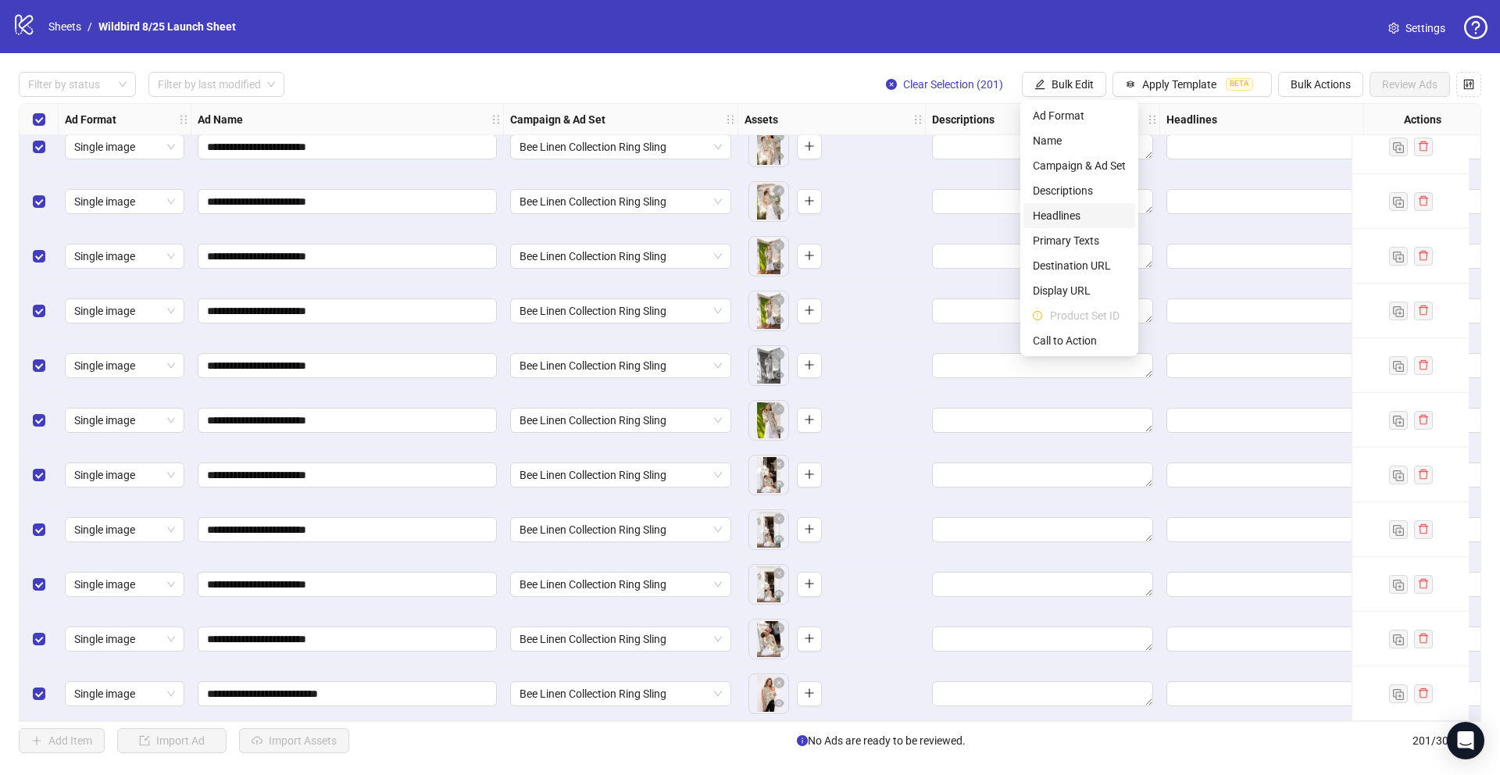
click at [1066, 216] on span "Headlines" at bounding box center [1079, 215] width 93 height 17
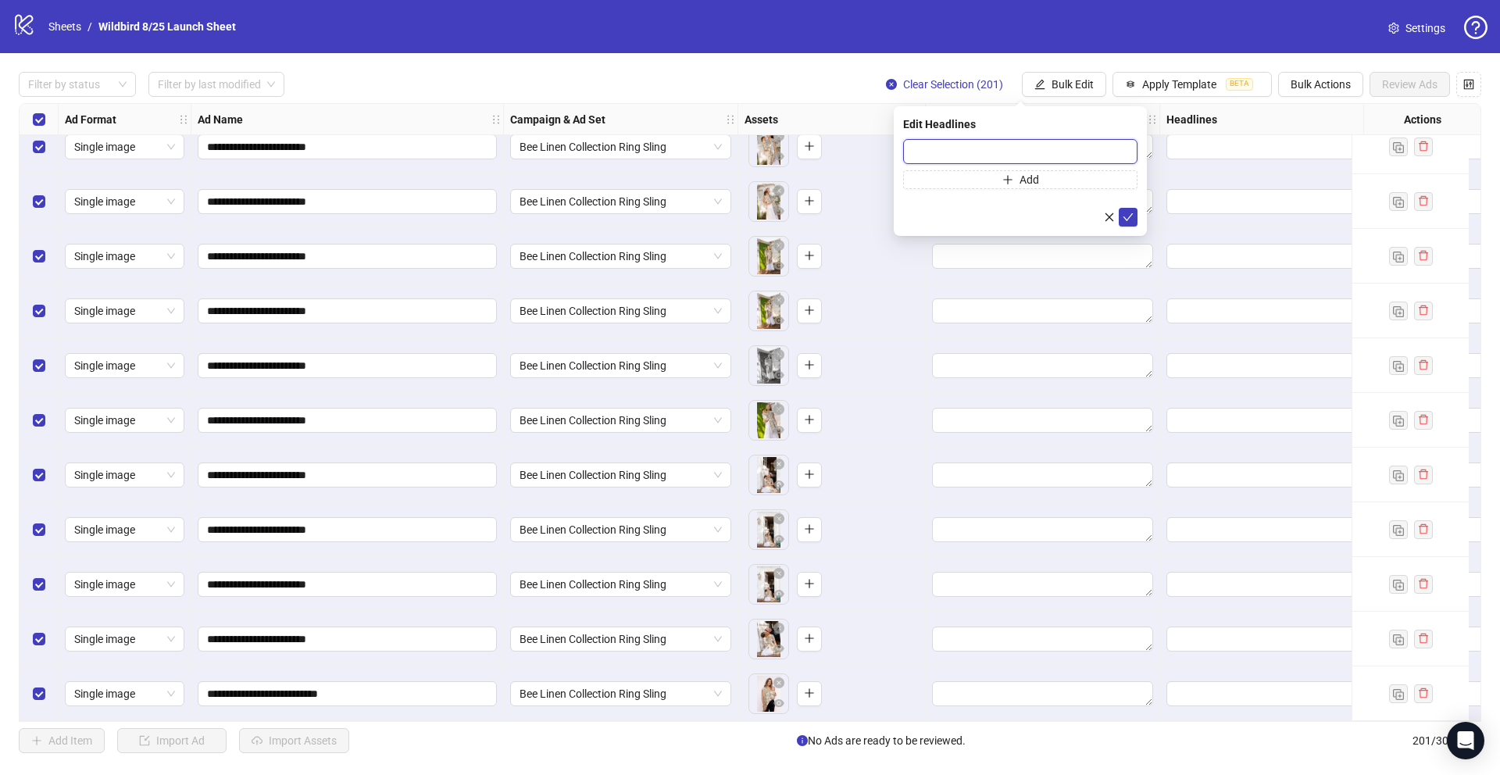
click at [976, 151] on input "text" at bounding box center [1020, 151] width 234 height 25
paste input "**********"
type input "**********"
click at [1131, 211] on span "submit" at bounding box center [1128, 217] width 11 height 13
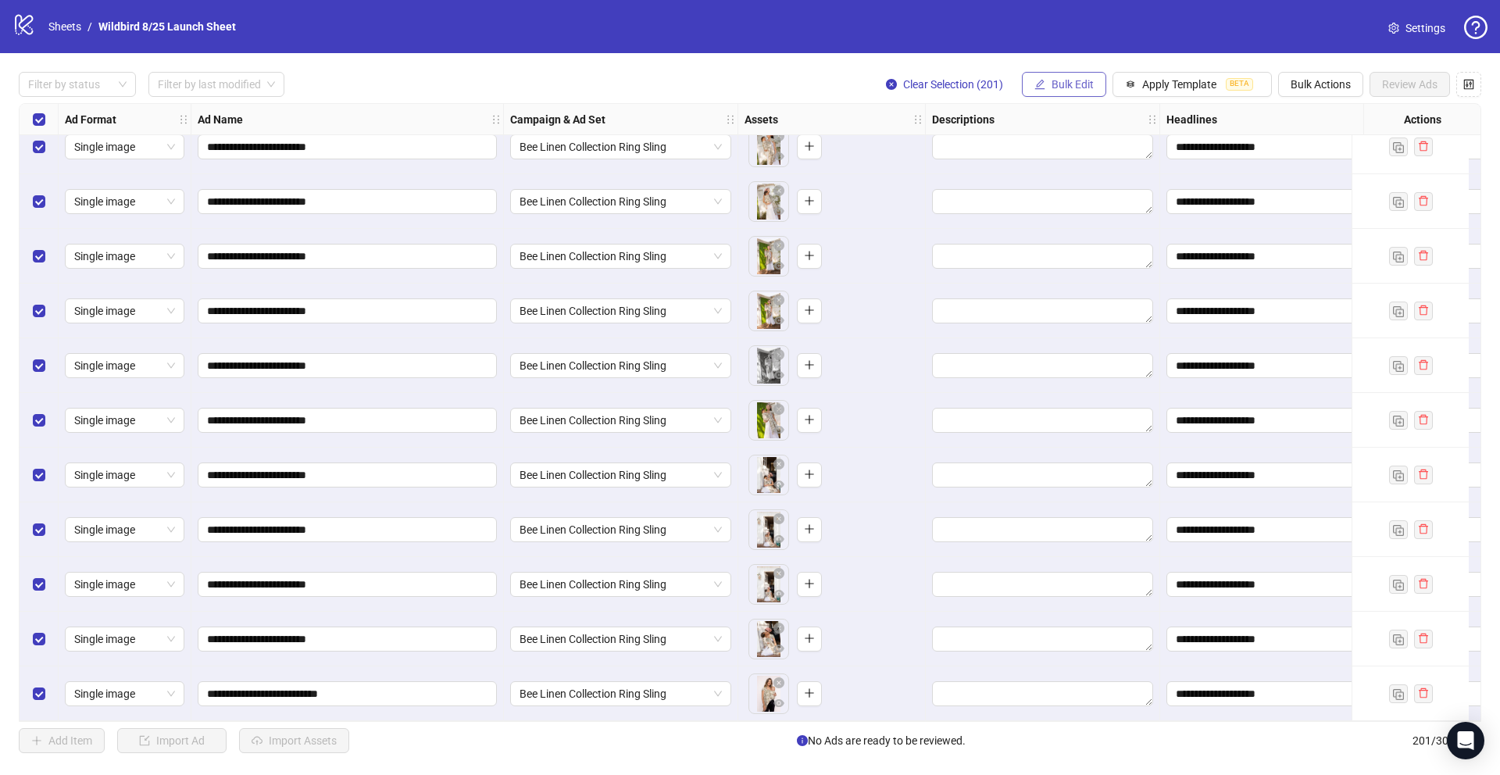
click at [1081, 84] on span "Bulk Edit" at bounding box center [1073, 84] width 42 height 13
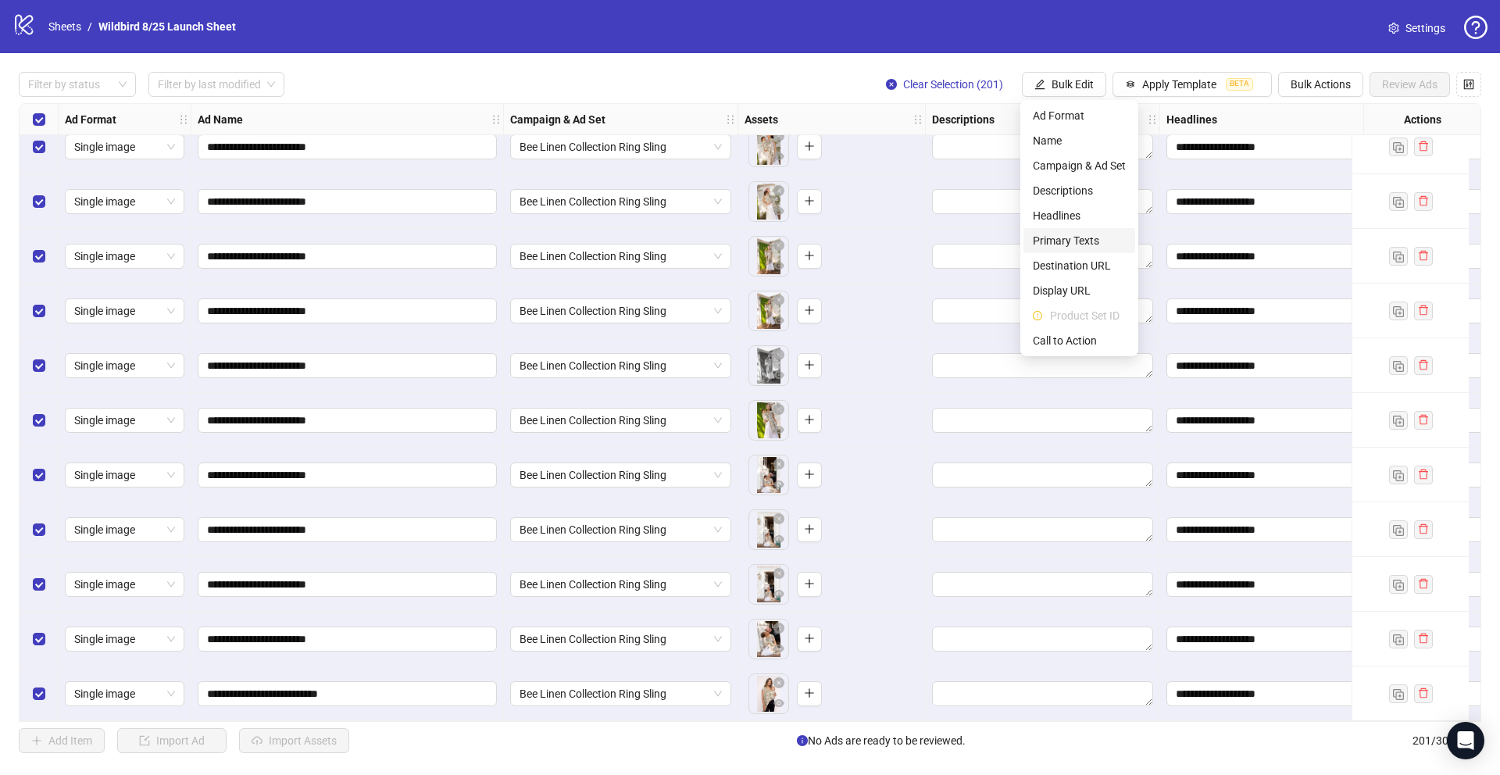
click at [1061, 236] on span "Primary Texts" at bounding box center [1079, 240] width 93 height 17
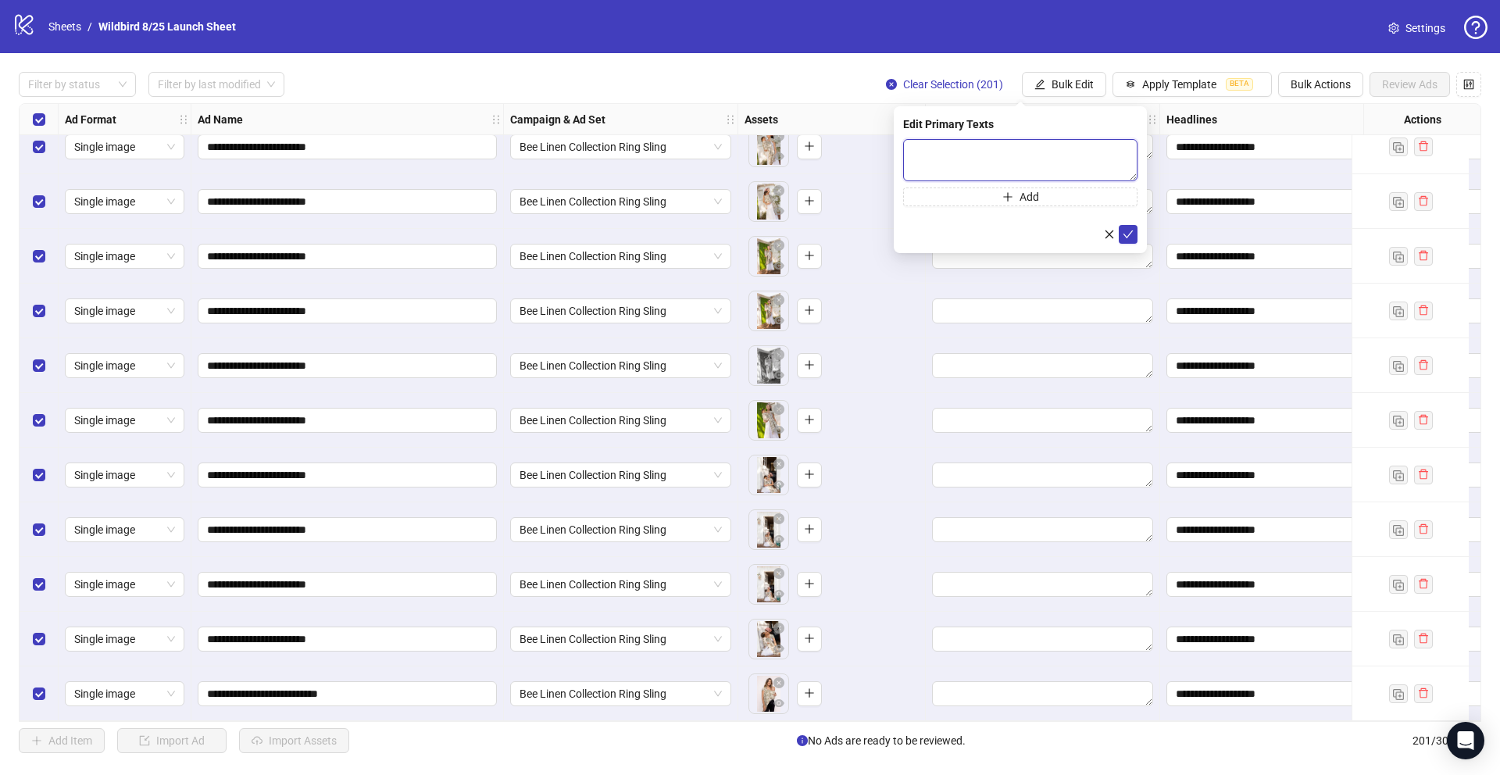
click at [1013, 166] on textarea at bounding box center [1020, 160] width 234 height 42
paste textarea "**********"
drag, startPoint x: 1029, startPoint y: 152, endPoint x: 951, endPoint y: 162, distance: 78.7
click at [951, 162] on textarea "**********" at bounding box center [1020, 160] width 234 height 42
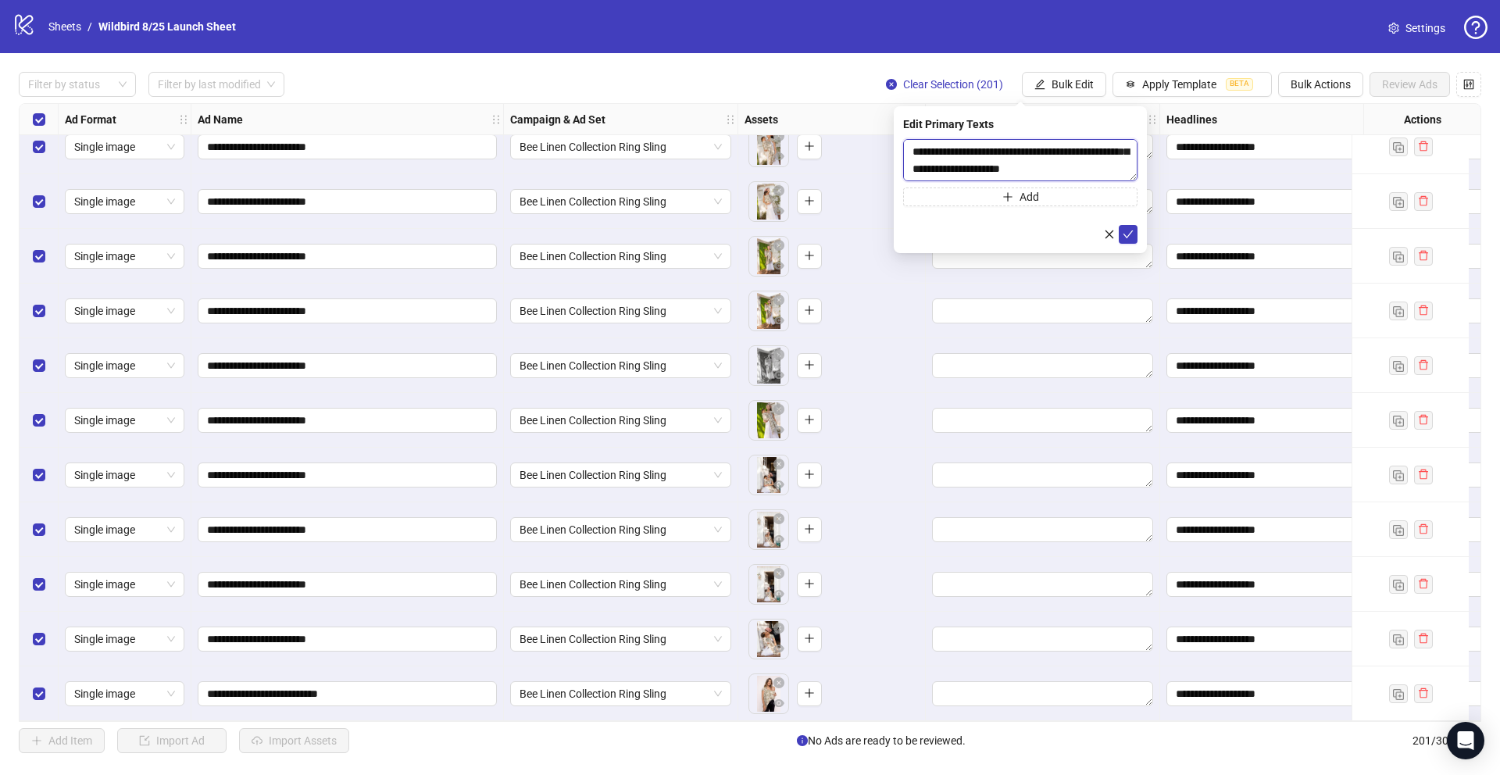
scroll to position [34, 0]
type textarea "**********"
click at [1129, 234] on icon "check" at bounding box center [1128, 234] width 11 height 11
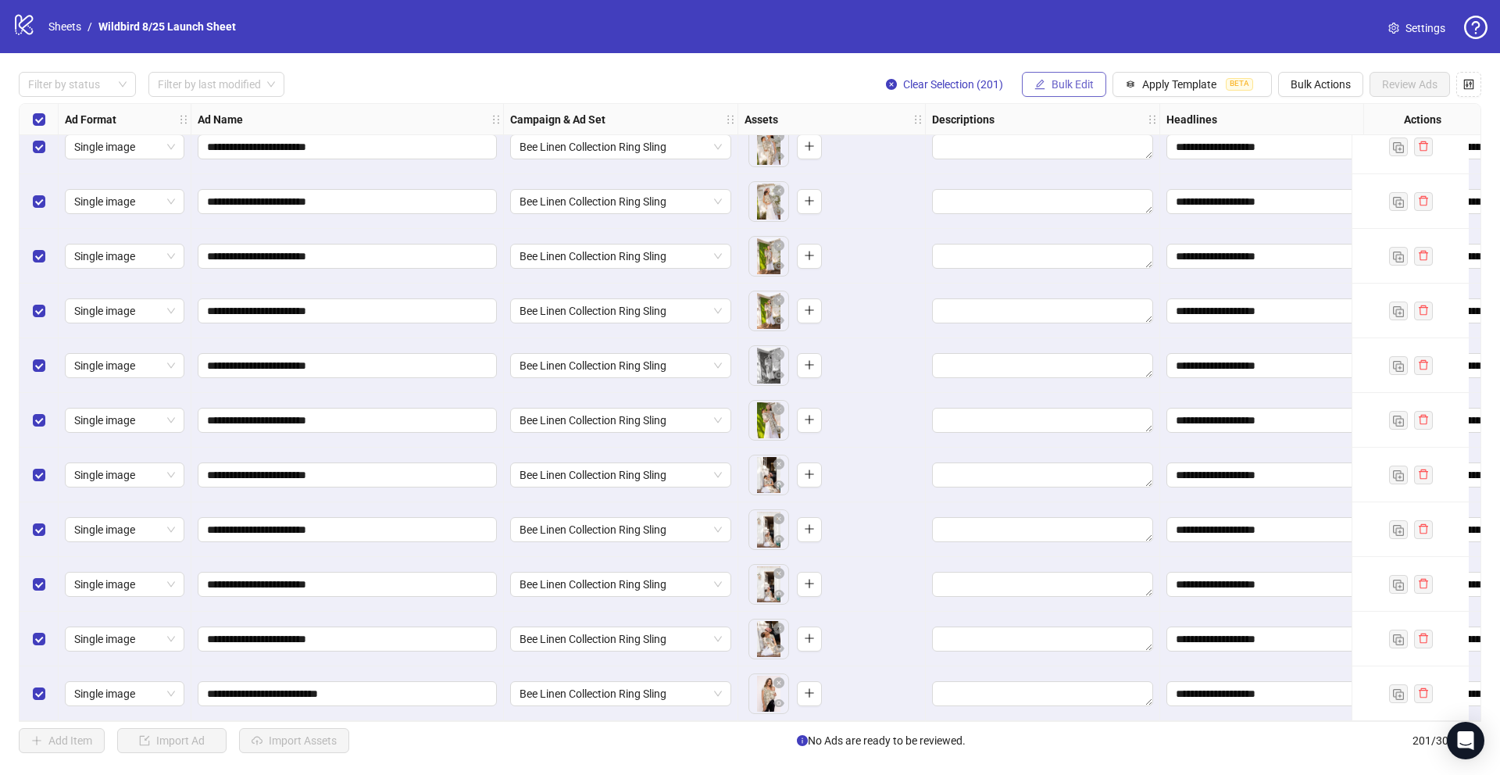
click at [1060, 88] on span "Bulk Edit" at bounding box center [1073, 84] width 42 height 13
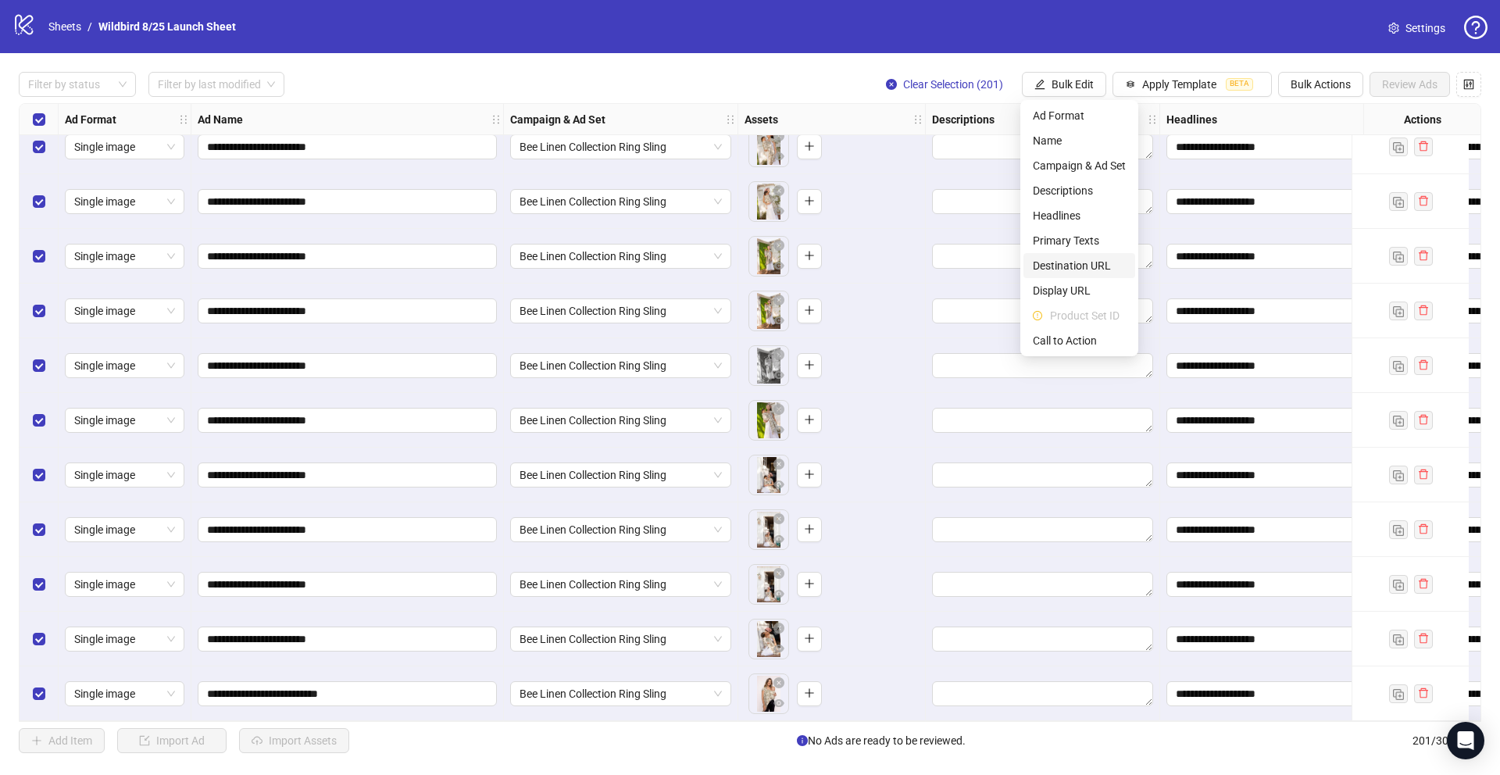
click at [1065, 260] on span "Destination URL" at bounding box center [1079, 265] width 93 height 17
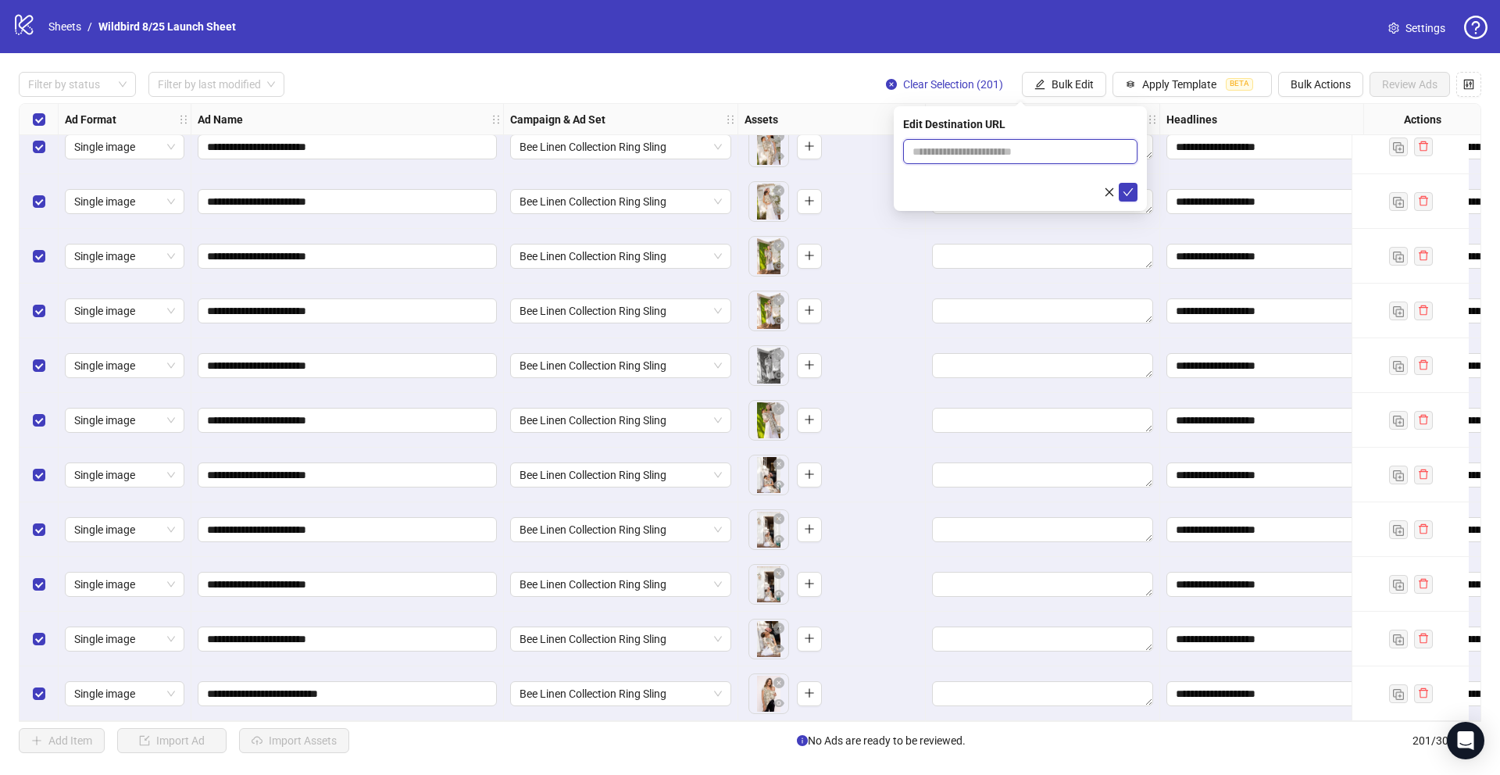
click at [1006, 153] on input "text" at bounding box center [1014, 151] width 203 height 17
paste input "**********"
type input "**********"
click at [1133, 193] on icon "check" at bounding box center [1128, 192] width 11 height 11
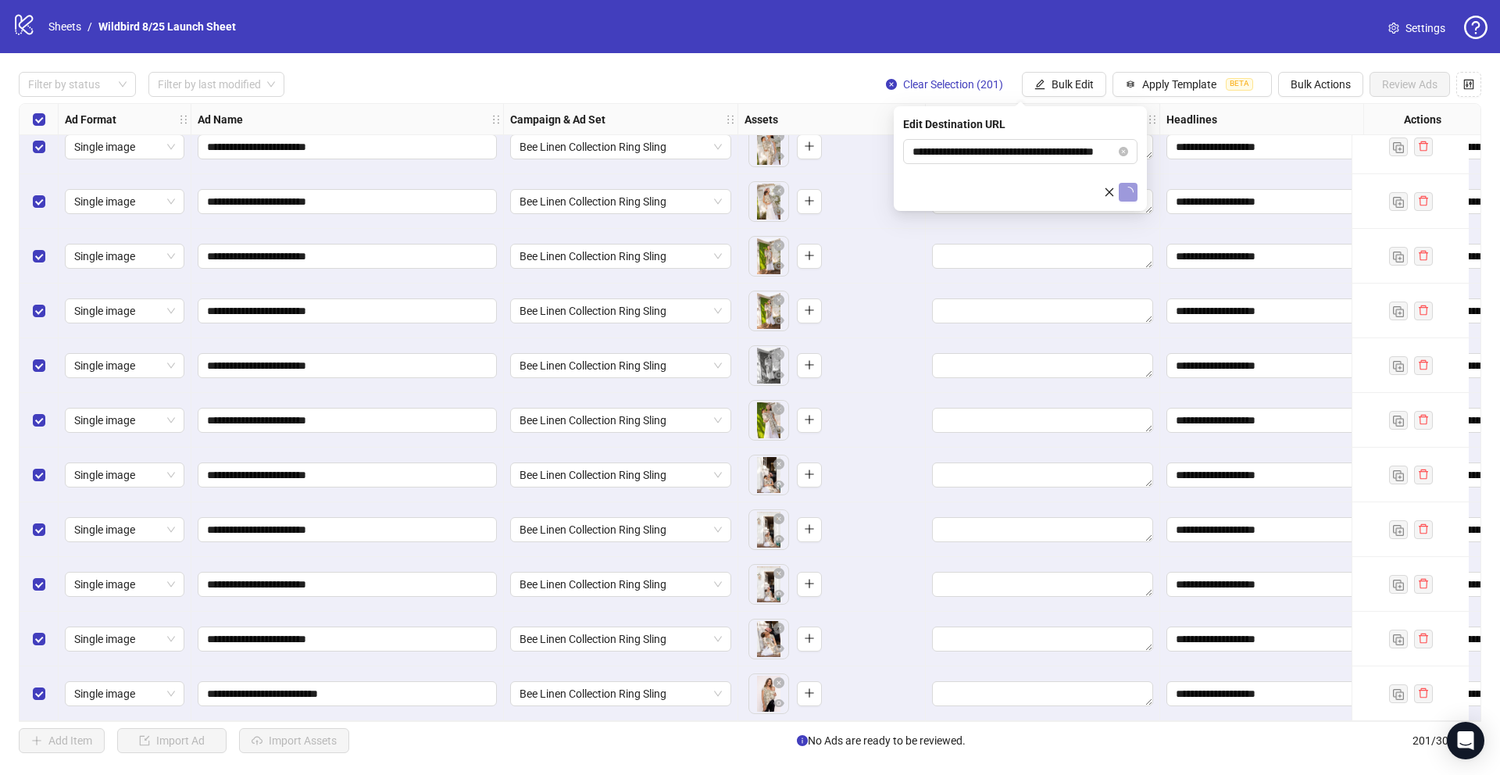
scroll to position [0, 0]
click at [1079, 87] on span "Bulk Edit" at bounding box center [1073, 84] width 42 height 13
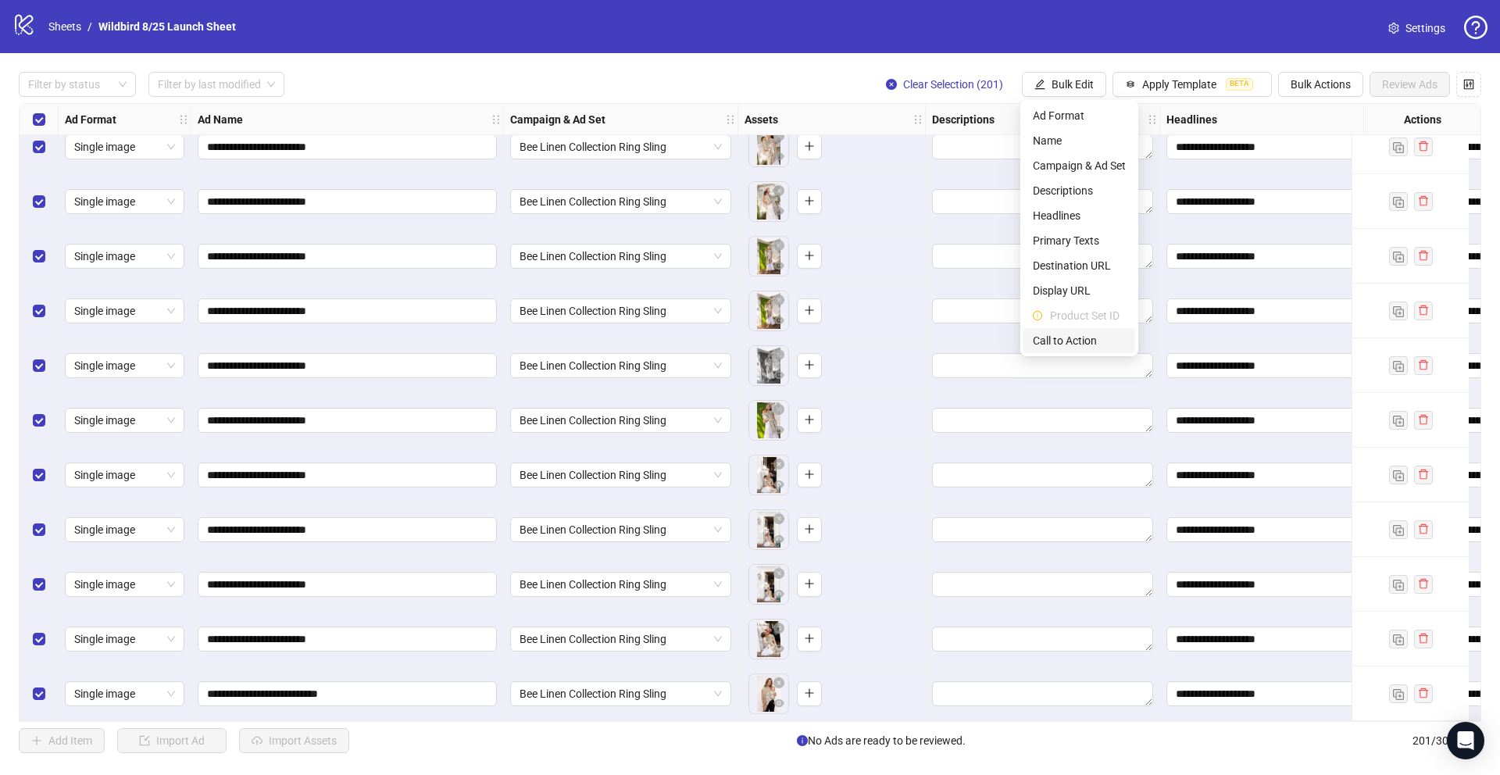
click at [1093, 338] on span "Call to Action" at bounding box center [1079, 340] width 93 height 17
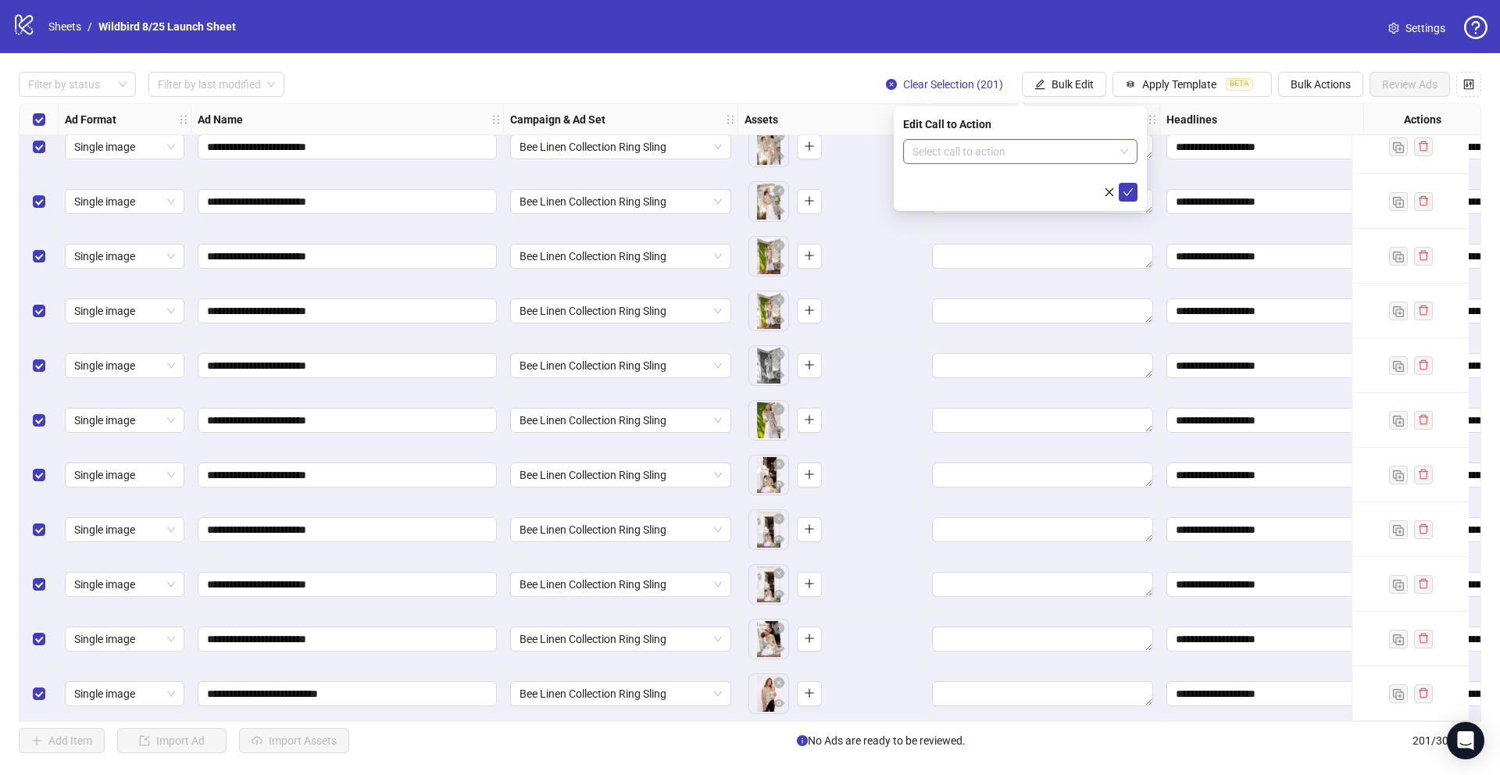
click at [1076, 154] on input "search" at bounding box center [1014, 151] width 202 height 23
type input "****"
click at [1098, 174] on div "Shop now" at bounding box center [1020, 182] width 209 height 17
click at [1132, 193] on icon "check" at bounding box center [1128, 192] width 11 height 11
click at [1419, 81] on span "Review Ads" at bounding box center [1409, 84] width 55 height 13
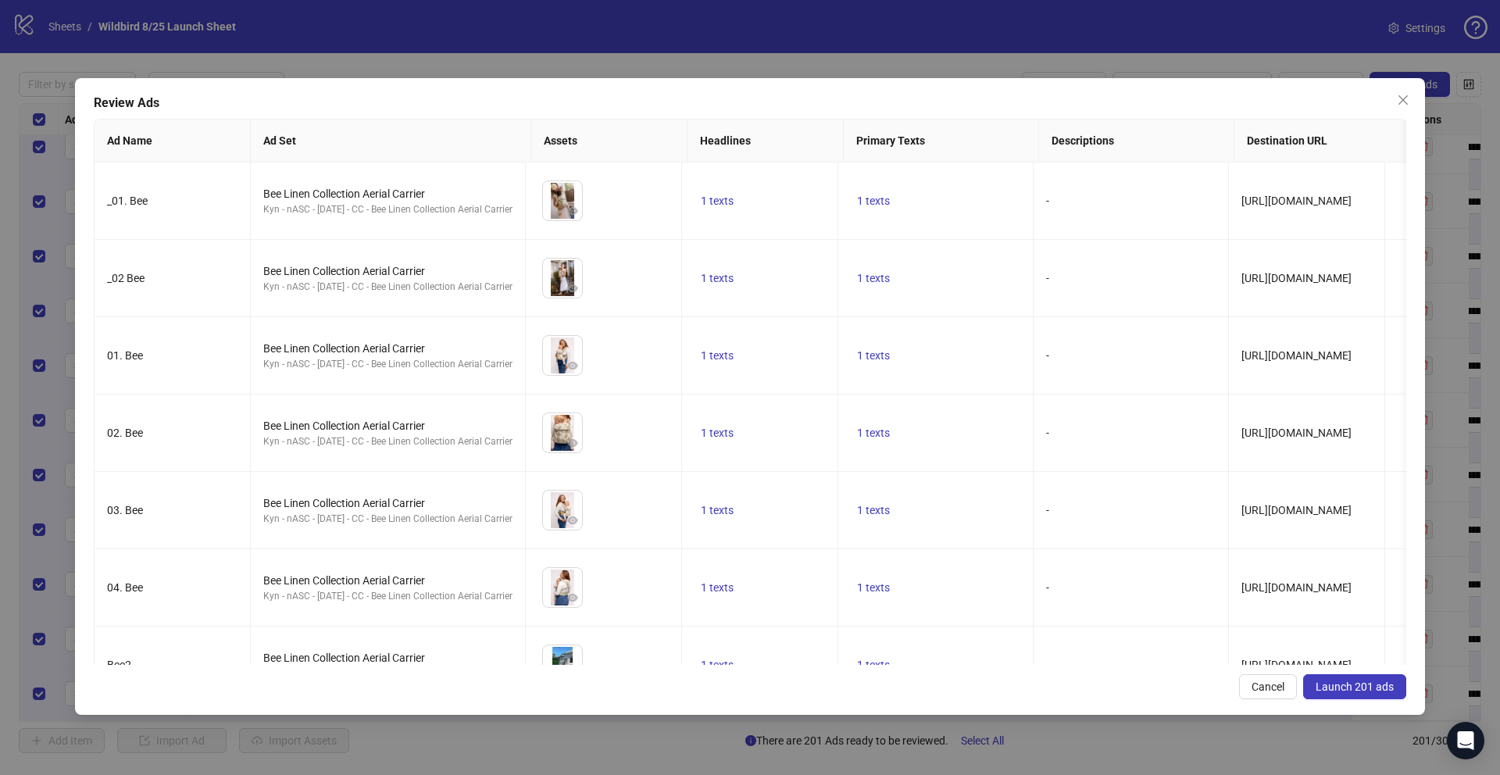
click at [1385, 683] on span "Launch 201 ads" at bounding box center [1355, 687] width 78 height 13
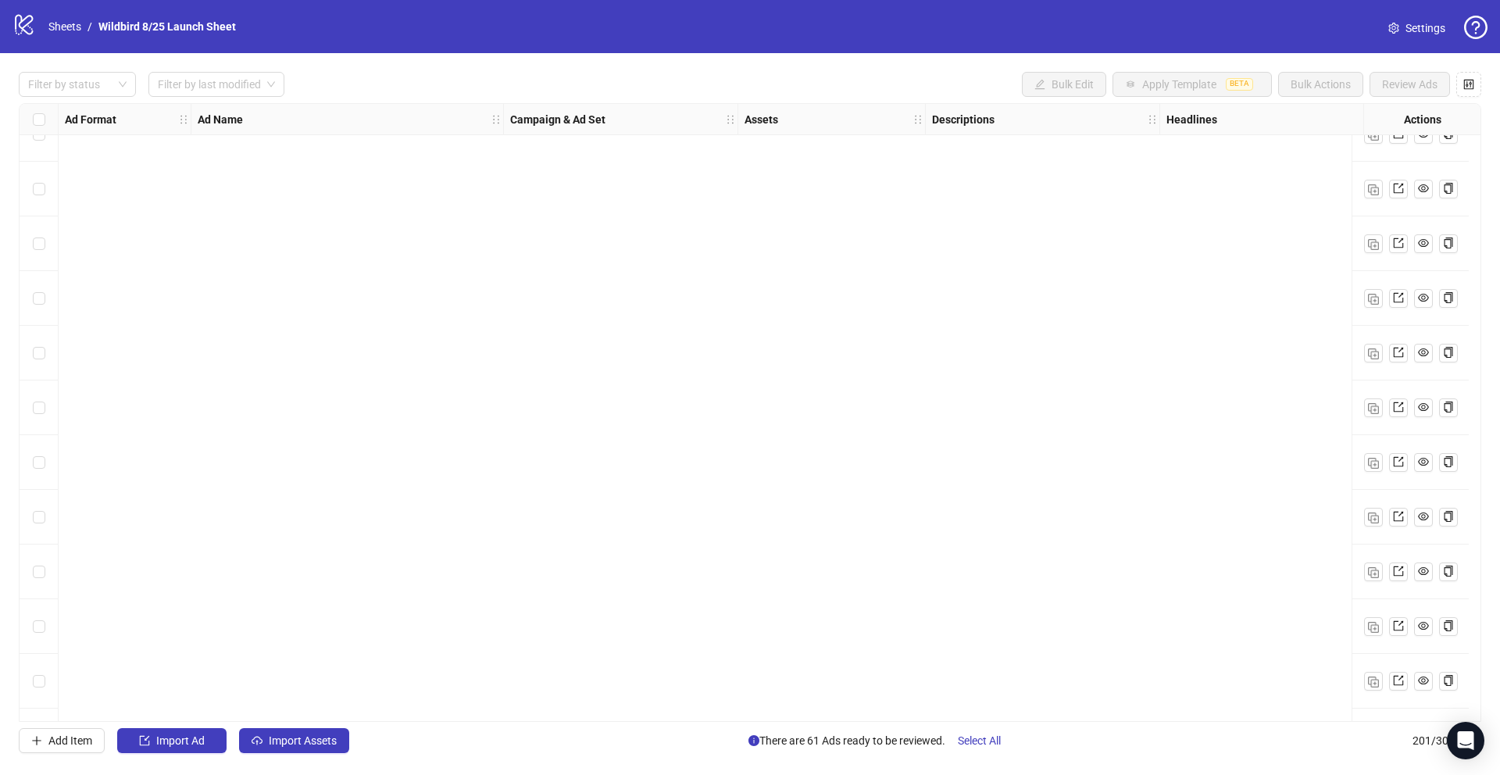
scroll to position [2925, 0]
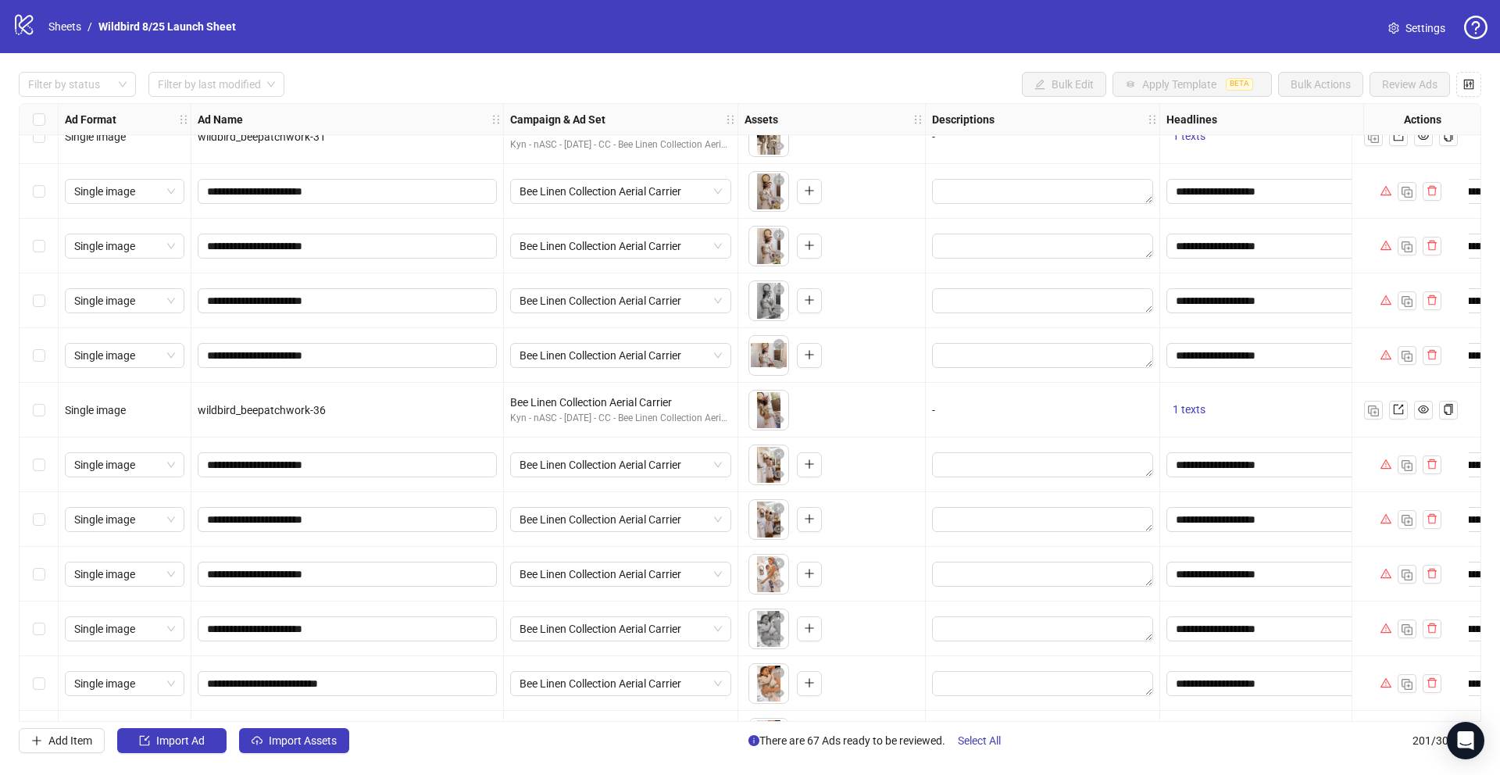
click at [1387, 349] on icon "warning" at bounding box center [1386, 354] width 11 height 11
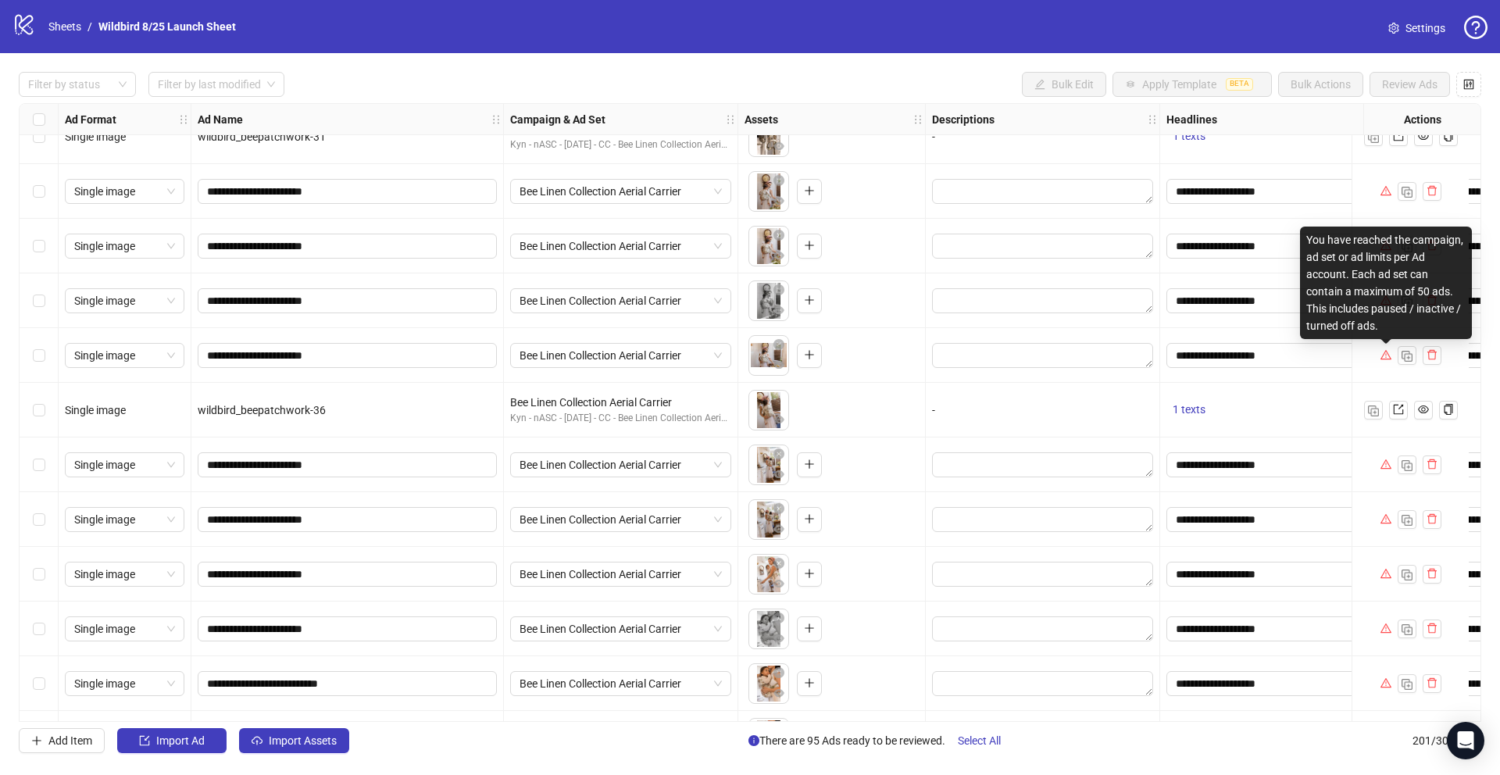
click at [1389, 353] on icon "warning" at bounding box center [1386, 354] width 11 height 11
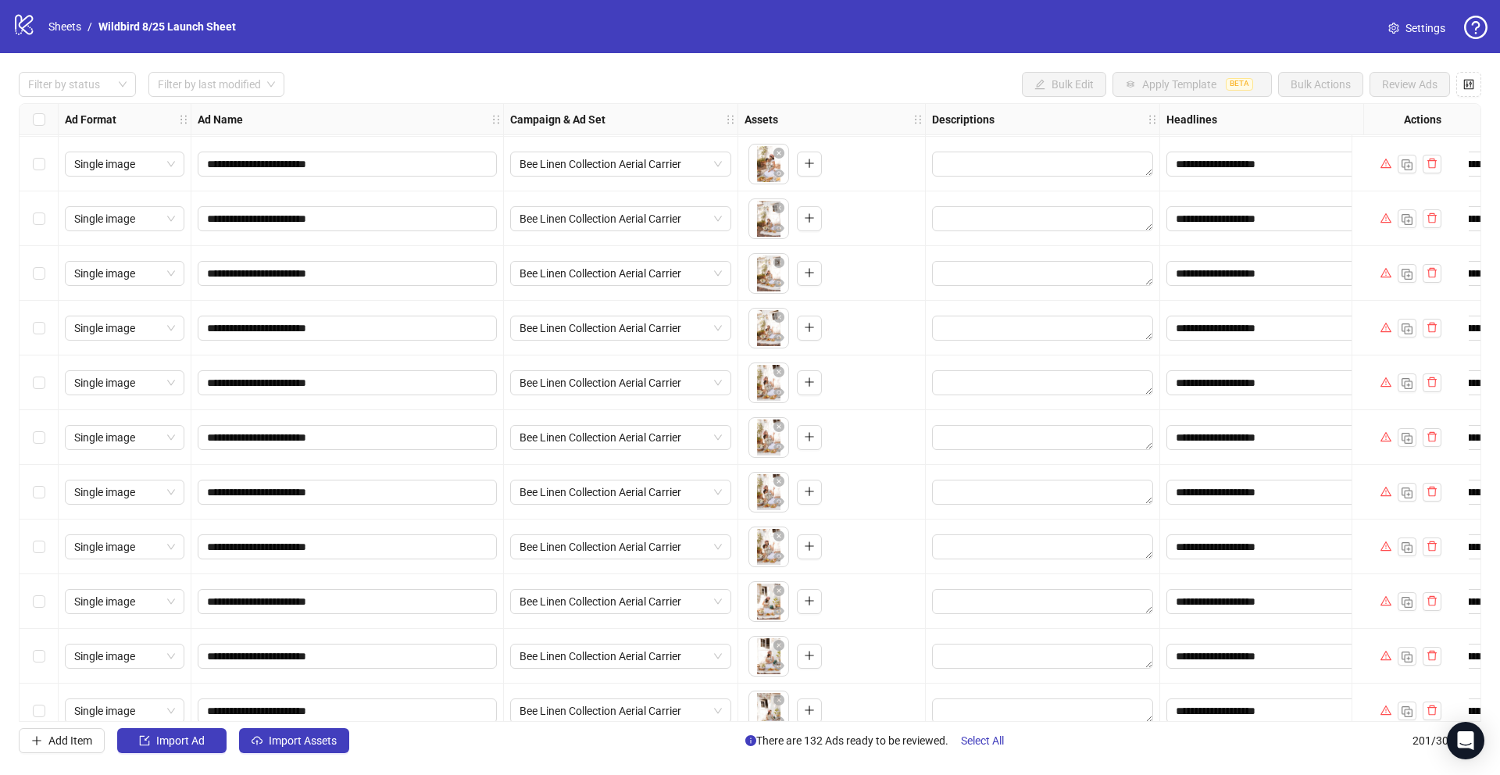
scroll to position [6549, 0]
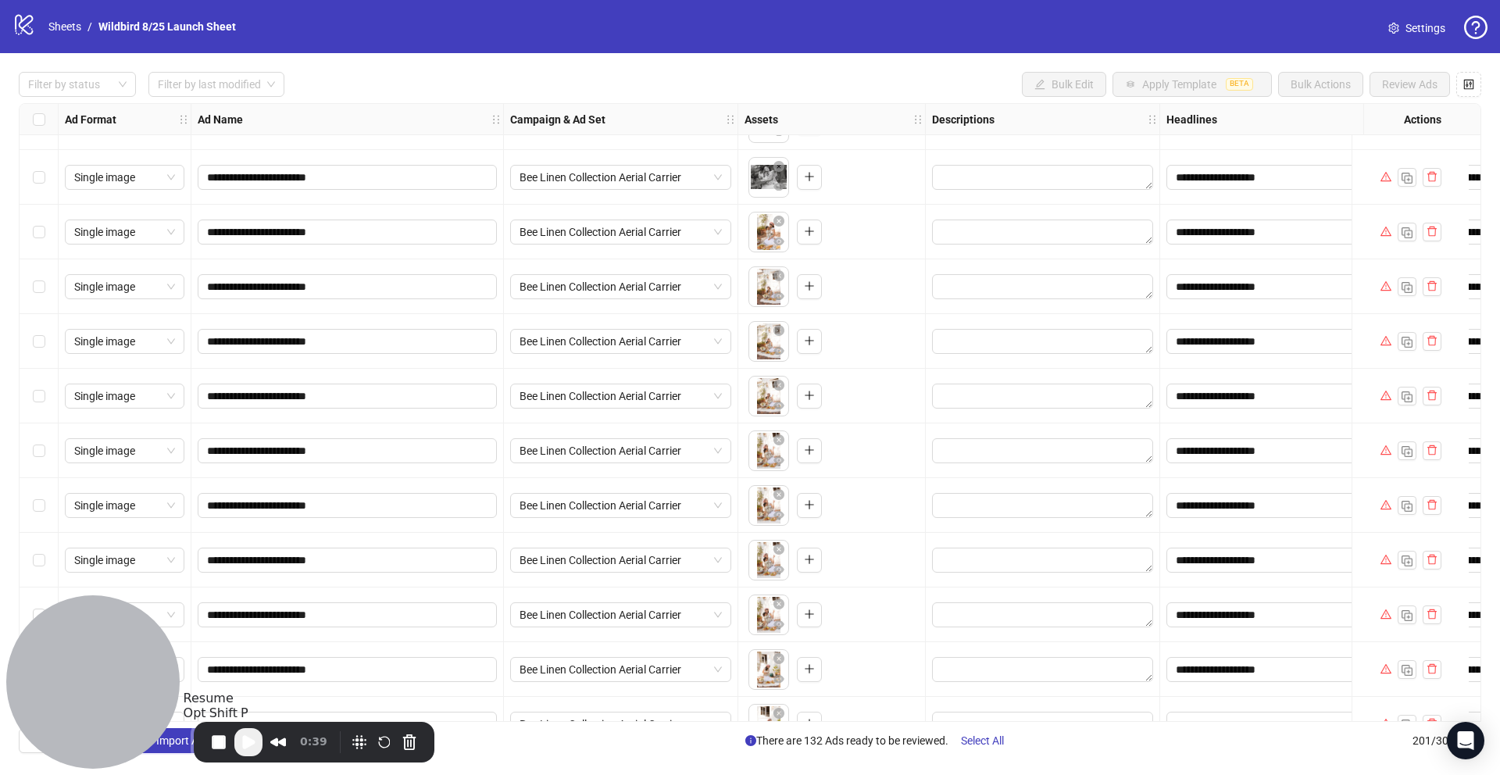
click at [244, 740] on span "Play Recording" at bounding box center [248, 742] width 19 height 19
click at [216, 747] on span "End Recording" at bounding box center [222, 744] width 19 height 19
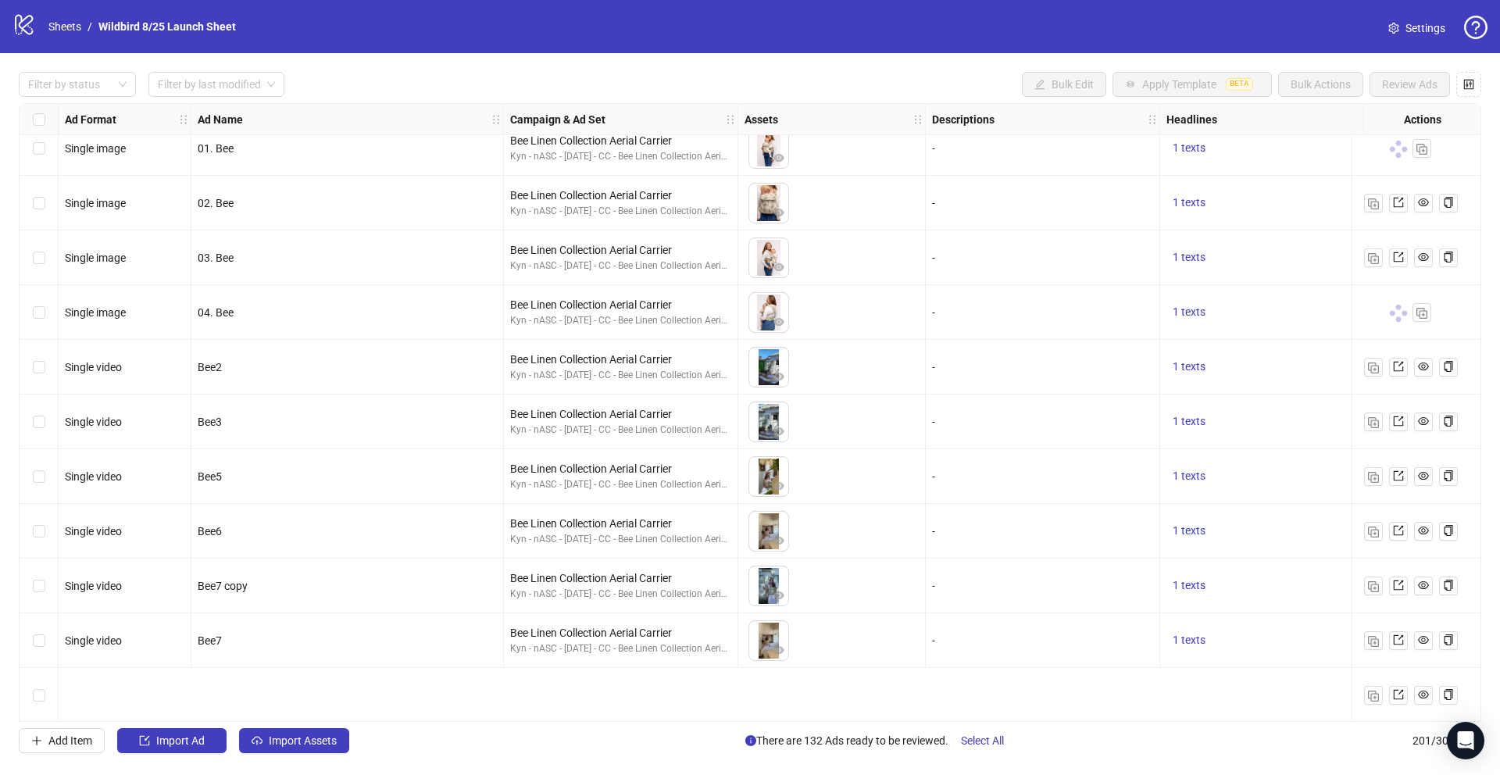
scroll to position [0, 0]
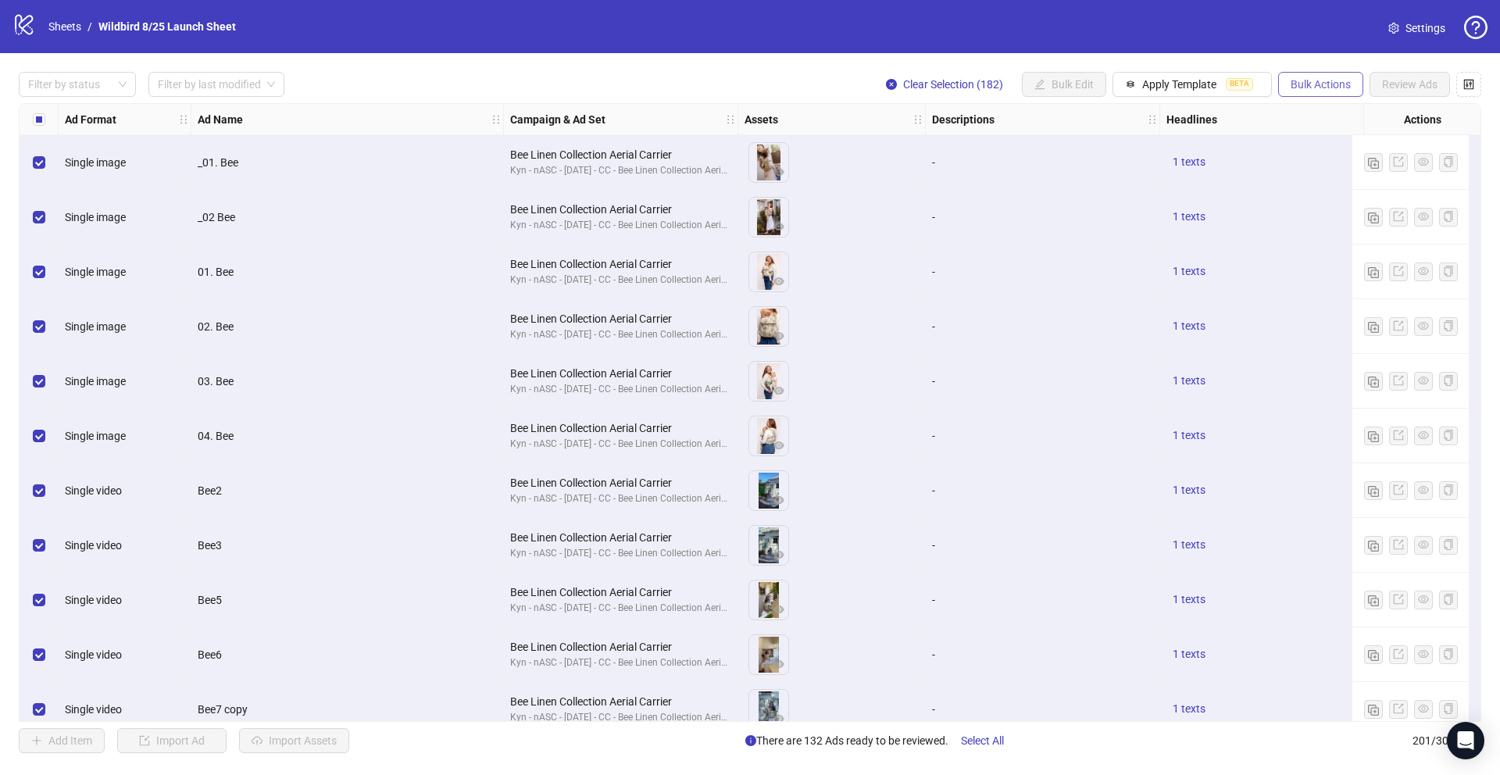
click at [1303, 82] on span "Bulk Actions" at bounding box center [1321, 84] width 60 height 13
click at [1299, 116] on span "Delete" at bounding box center [1342, 115] width 107 height 17
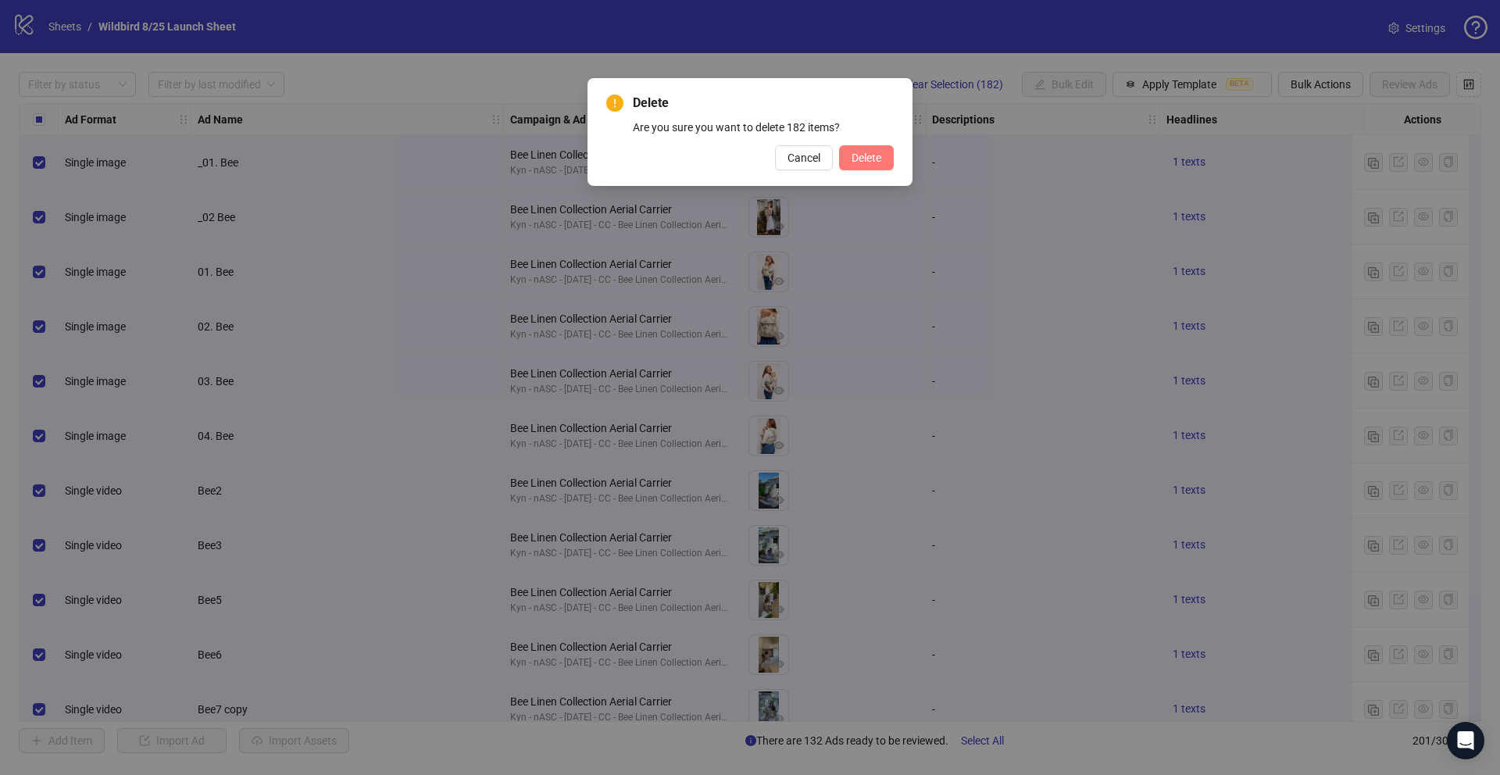
click at [889, 160] on button "Delete" at bounding box center [866, 157] width 55 height 25
